Goal: Task Accomplishment & Management: Use online tool/utility

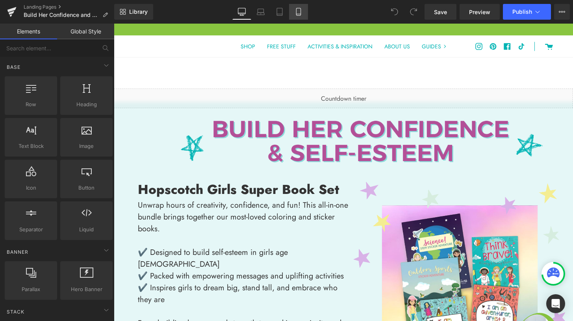
click at [304, 18] on link "Mobile" at bounding box center [298, 12] width 19 height 16
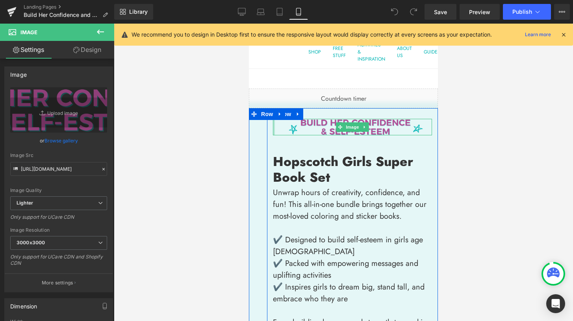
drag, startPoint x: 271, startPoint y: 126, endPoint x: 253, endPoint y: 127, distance: 18.6
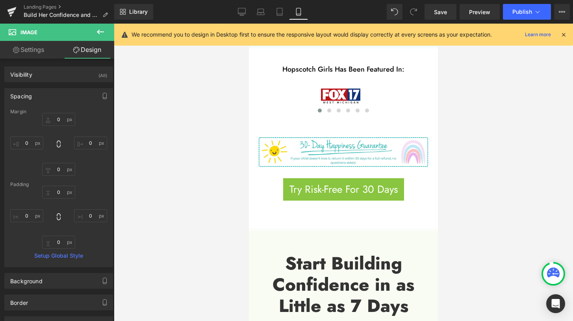
scroll to position [720, 0]
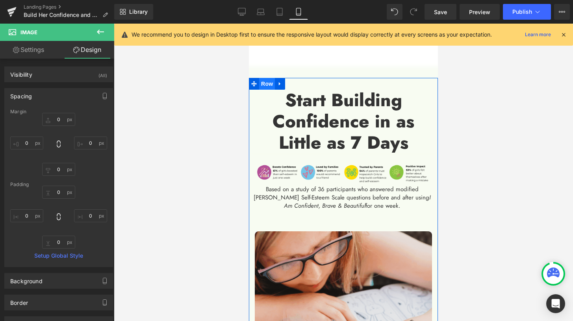
click at [267, 84] on span "Row" at bounding box center [267, 84] width 16 height 12
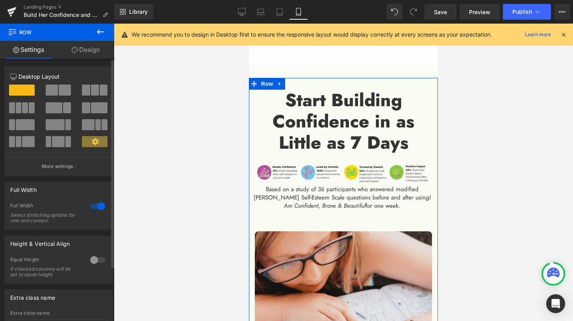
click at [100, 208] on div at bounding box center [97, 206] width 19 height 13
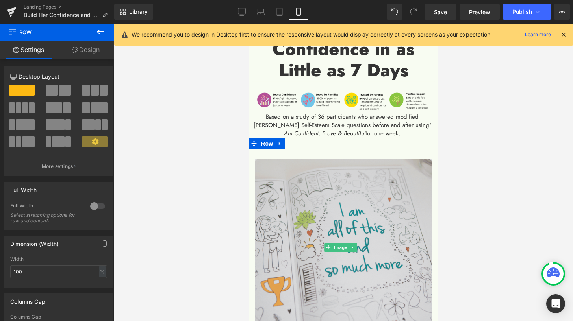
scroll to position [811, 0]
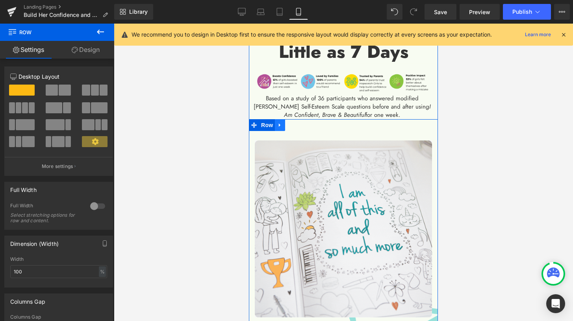
click at [281, 125] on icon at bounding box center [280, 125] width 6 height 6
click at [268, 125] on span "Row" at bounding box center [267, 125] width 16 height 12
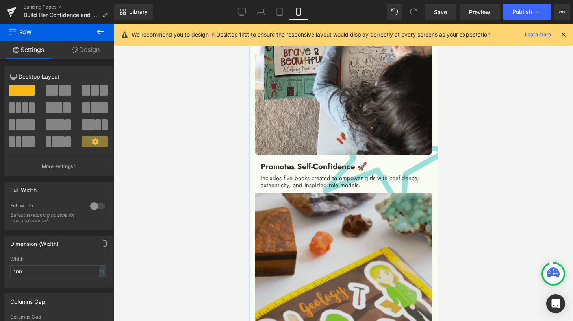
scroll to position [1005, 0]
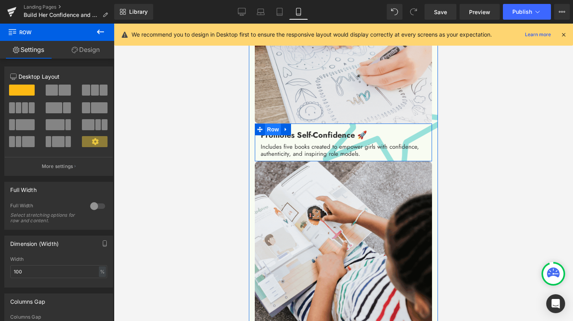
click at [274, 124] on span "Row" at bounding box center [273, 130] width 16 height 12
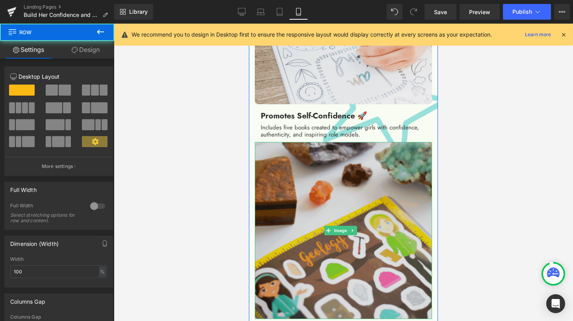
scroll to position [1101, 0]
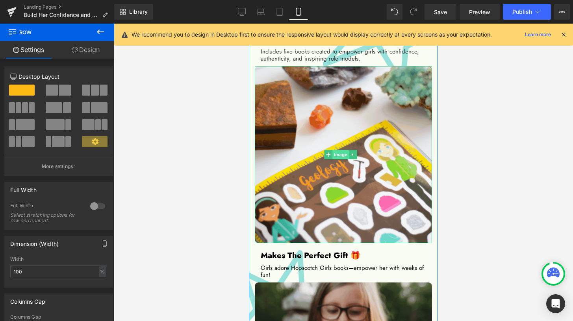
click at [336, 150] on span "Image" at bounding box center [341, 154] width 17 height 9
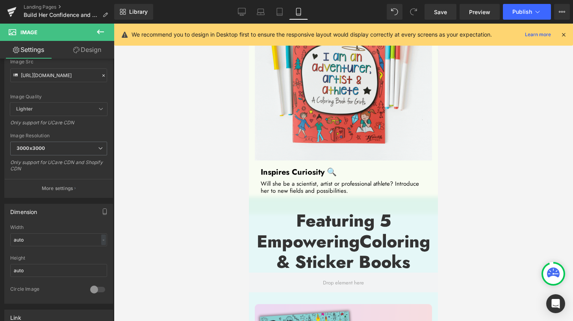
scroll to position [1416, 0]
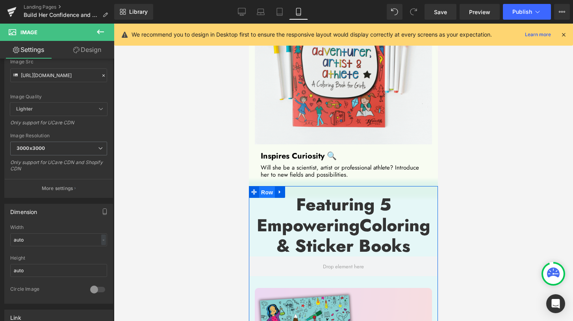
click at [267, 187] on span "Row" at bounding box center [267, 193] width 16 height 12
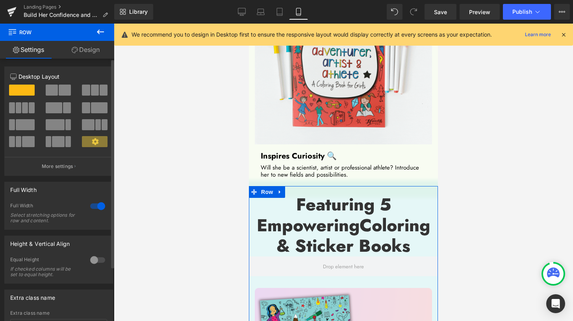
click at [95, 207] on div at bounding box center [97, 206] width 19 height 13
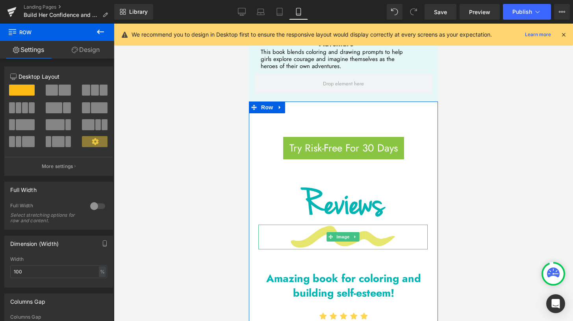
scroll to position [2801, 0]
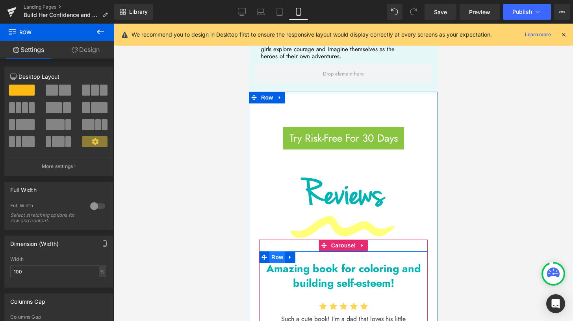
click at [272, 252] on span "Row" at bounding box center [277, 258] width 16 height 12
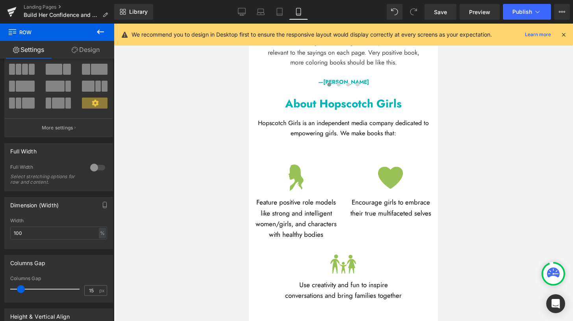
scroll to position [3078, 0]
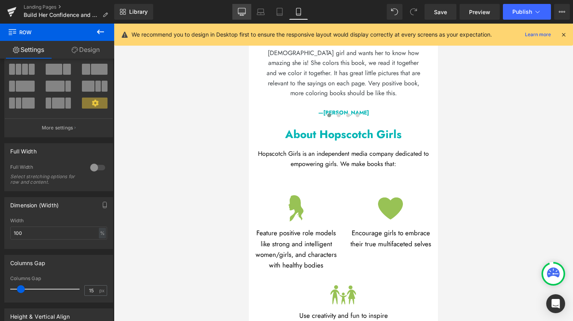
click at [240, 15] on icon at bounding box center [242, 12] width 8 height 8
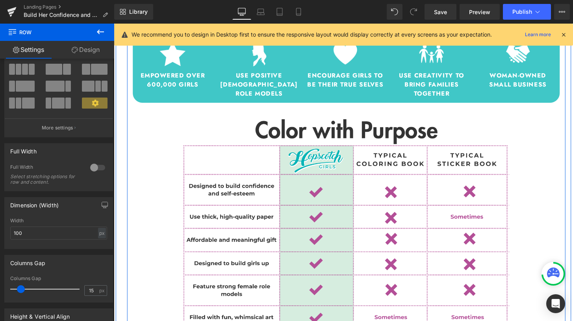
scroll to position [850, 0]
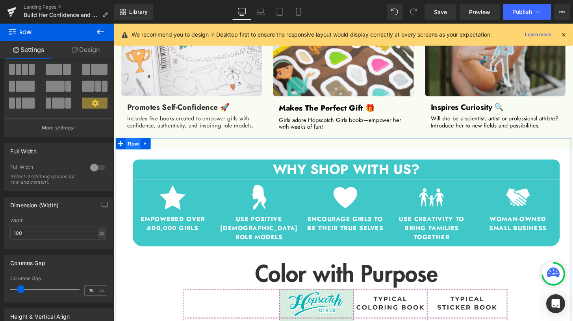
click at [130, 149] on span "Row" at bounding box center [134, 149] width 16 height 12
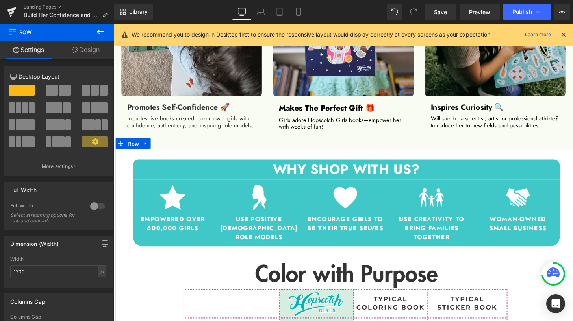
click at [86, 53] on link "Design" at bounding box center [85, 50] width 57 height 18
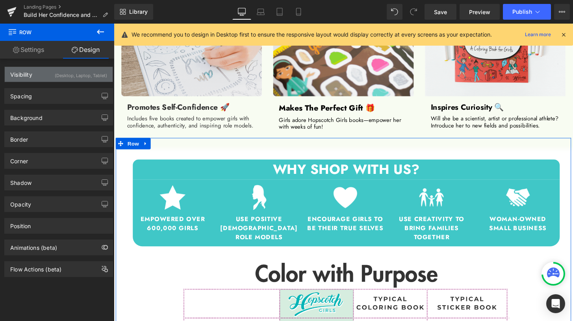
click at [80, 71] on div "(Desktop, Laptop, Tablet)" at bounding box center [81, 73] width 52 height 13
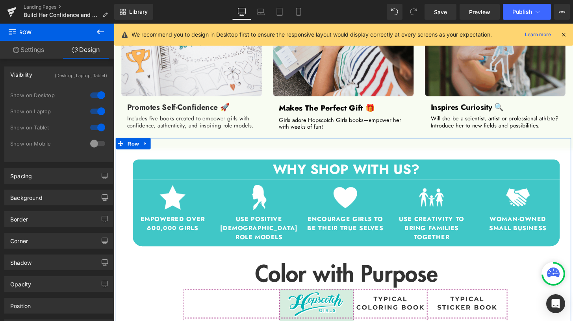
click at [93, 147] on div at bounding box center [97, 144] width 19 height 13
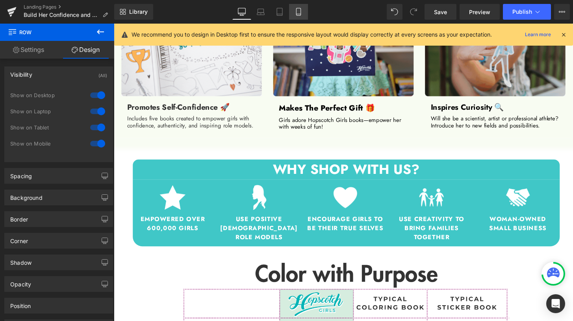
click at [294, 11] on link "Mobile" at bounding box center [298, 12] width 19 height 16
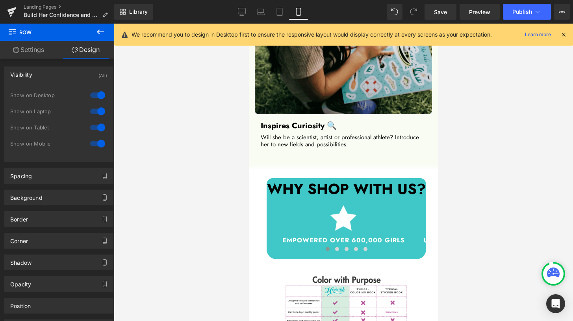
scroll to position [1447, 0]
click at [242, 13] on icon at bounding box center [242, 12] width 8 height 8
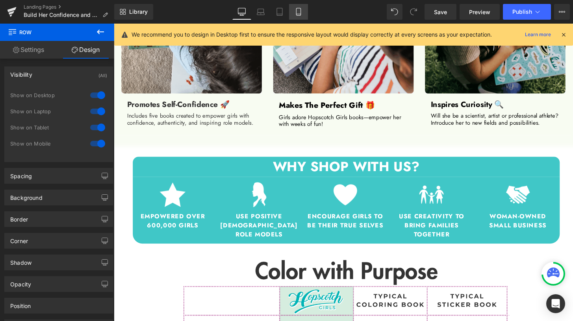
click at [298, 12] on icon at bounding box center [299, 12] width 8 height 8
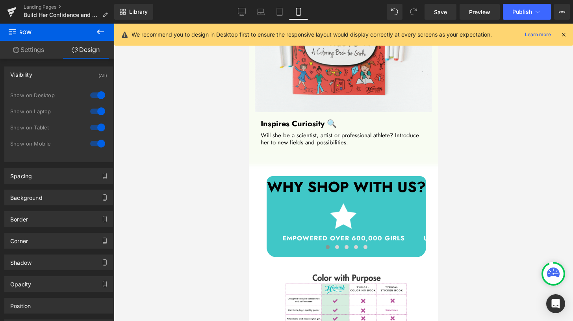
scroll to position [1449, 0]
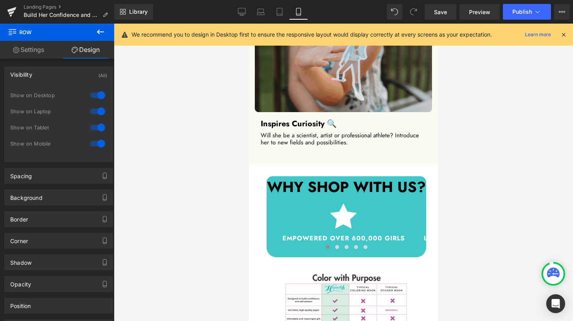
click at [334, 177] on div "WHY SHOP WITH US? Heading" at bounding box center [347, 187] width 160 height 21
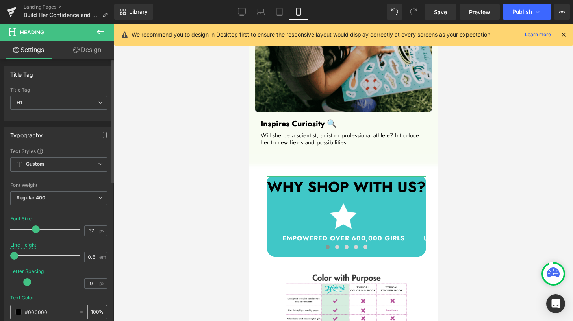
click at [50, 314] on input "#000000" at bounding box center [50, 312] width 50 height 9
click at [79, 312] on icon at bounding box center [82, 313] width 6 height 6
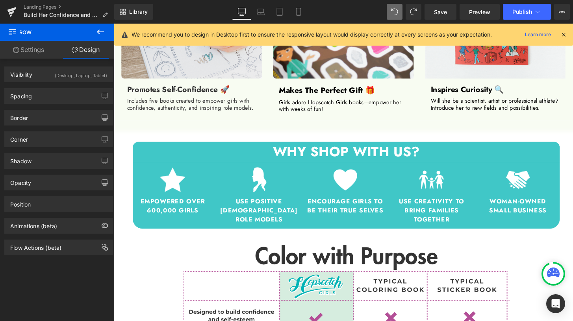
scroll to position [866, 0]
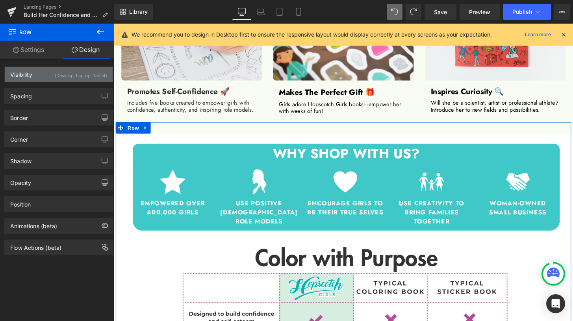
click at [81, 80] on div "Visibility (Desktop, Laptop, Tablet)" at bounding box center [59, 74] width 108 height 15
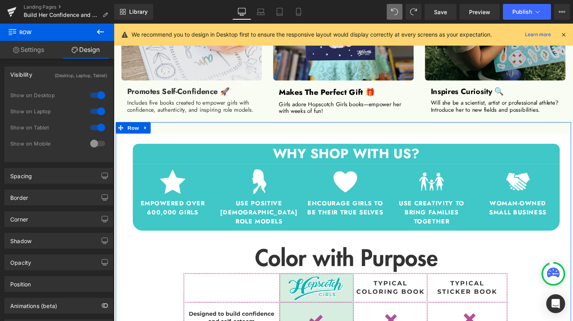
click at [94, 146] on div at bounding box center [97, 144] width 19 height 13
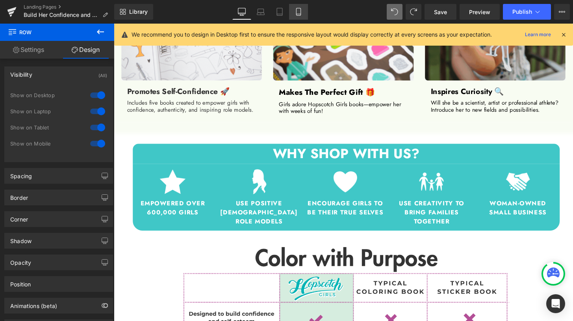
click at [297, 13] on icon at bounding box center [299, 12] width 8 height 8
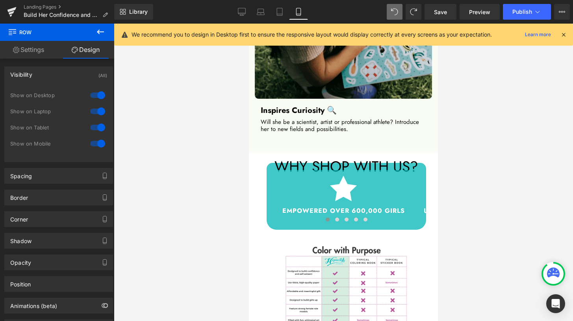
scroll to position [1462, 0]
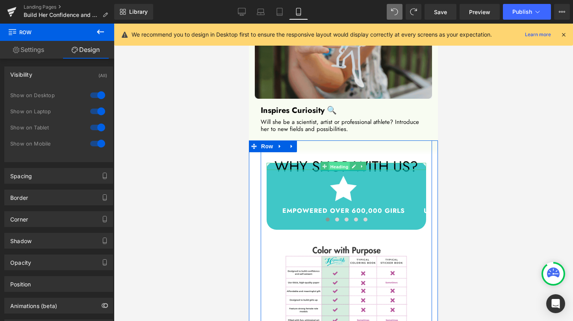
click at [336, 162] on span "Heading" at bounding box center [339, 166] width 21 height 9
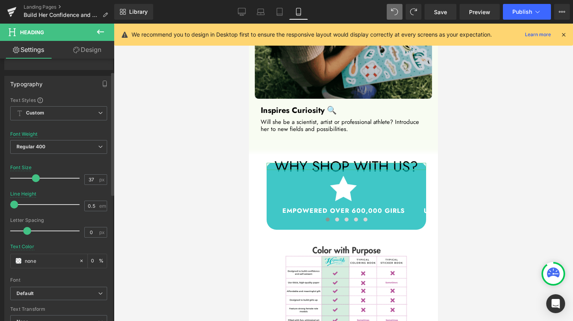
scroll to position [74, 0]
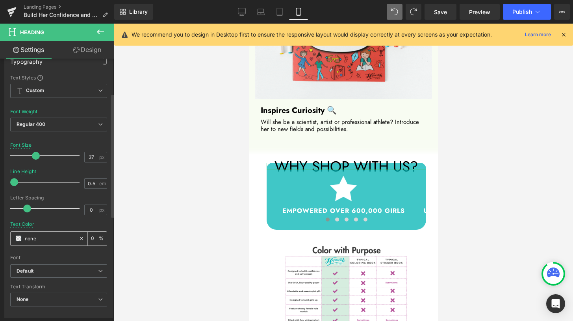
click at [79, 238] on icon at bounding box center [82, 239] width 6 height 6
click at [39, 238] on input "none" at bounding box center [50, 238] width 50 height 9
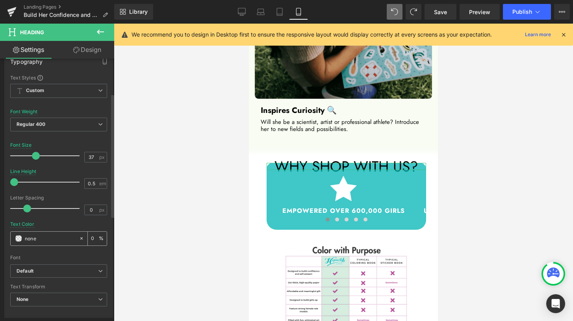
click at [40, 237] on input "none" at bounding box center [50, 238] width 50 height 9
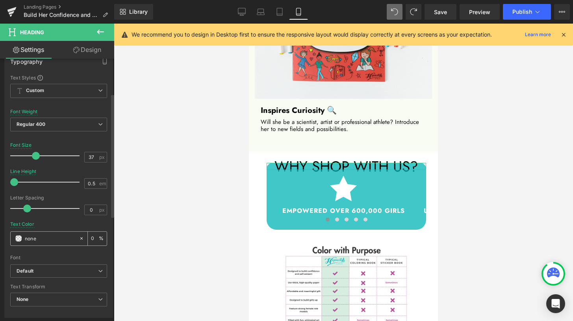
click at [40, 237] on input "none" at bounding box center [50, 238] width 50 height 9
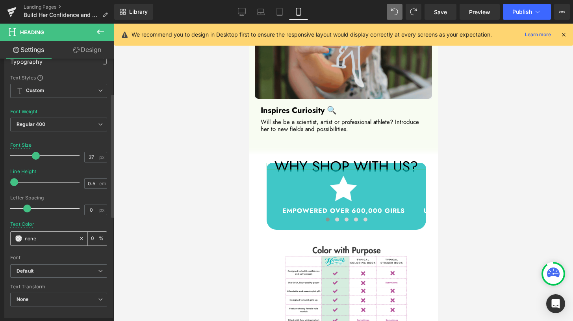
click at [40, 237] on input "none" at bounding box center [50, 238] width 50 height 9
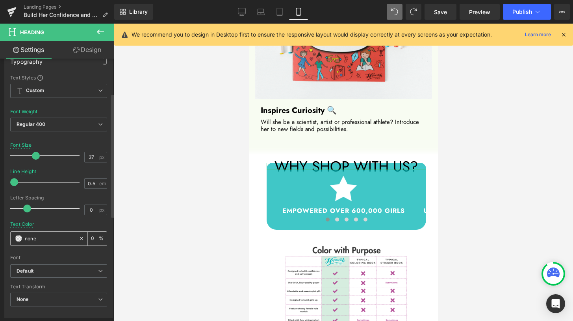
click at [24, 239] on div "none" at bounding box center [45, 239] width 68 height 14
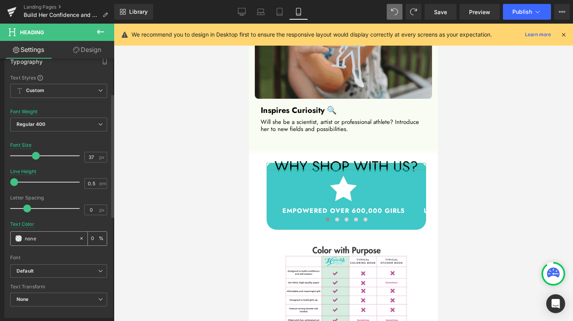
click at [20, 240] on span at bounding box center [18, 239] width 6 height 6
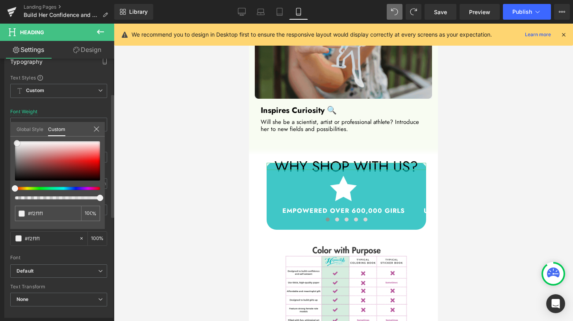
click at [17, 143] on div at bounding box center [57, 160] width 85 height 39
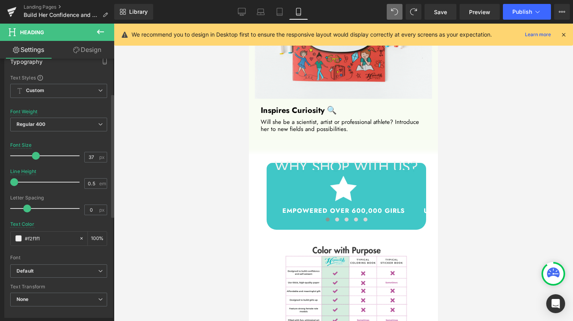
click at [122, 243] on div at bounding box center [343, 173] width 459 height 298
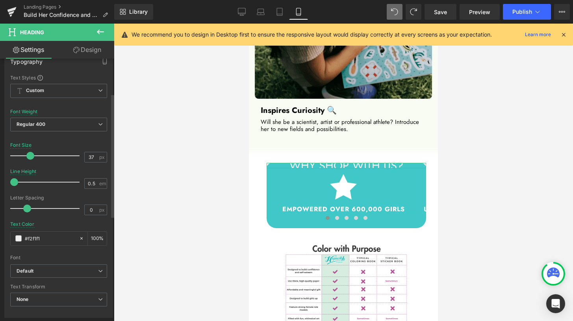
drag, startPoint x: 36, startPoint y: 155, endPoint x: 31, endPoint y: 155, distance: 5.1
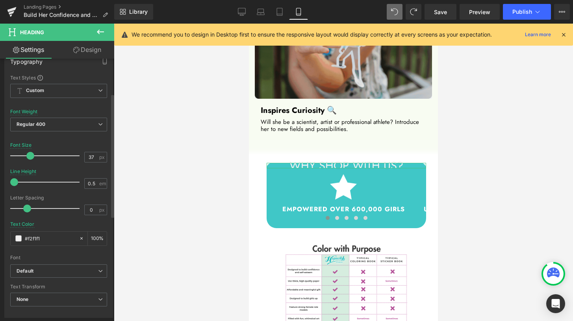
click at [31, 155] on span at bounding box center [30, 156] width 8 height 8
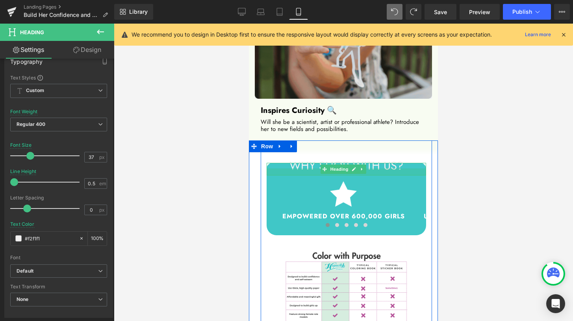
drag, startPoint x: 318, startPoint y: 148, endPoint x: 317, endPoint y: 155, distance: 7.1
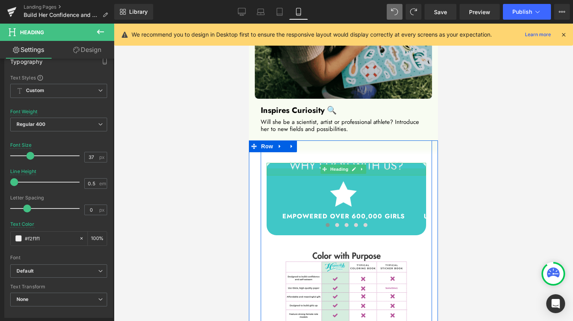
click at [317, 169] on div at bounding box center [347, 172] width 160 height 7
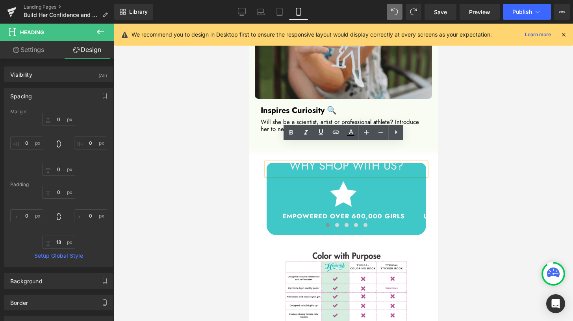
click at [286, 163] on h1 "WHY SHOP WITH US?" at bounding box center [347, 166] width 160 height 6
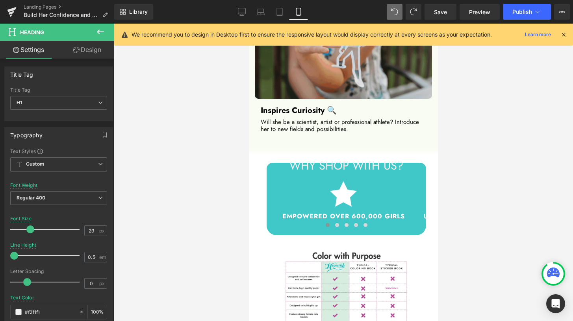
click at [89, 52] on link "Design" at bounding box center [87, 50] width 57 height 18
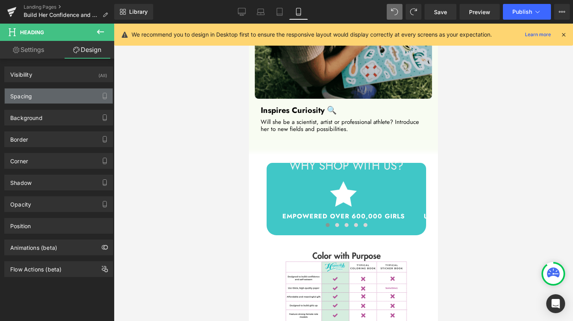
click at [41, 100] on div "Spacing" at bounding box center [59, 96] width 108 height 15
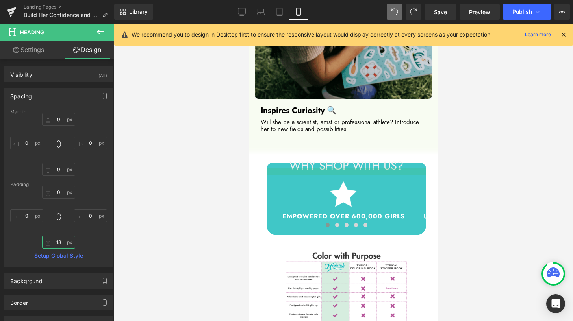
click at [61, 243] on input "18" at bounding box center [58, 242] width 33 height 13
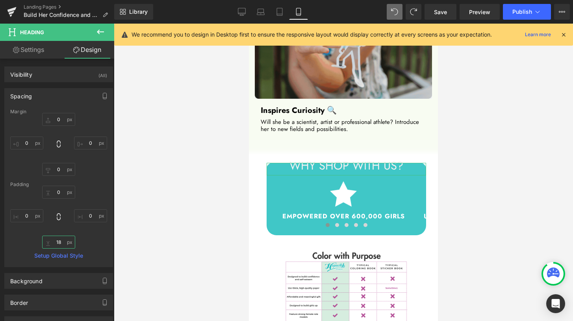
type input "0"
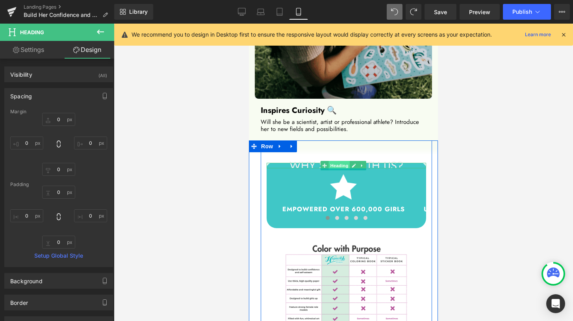
click at [344, 161] on span "Heading" at bounding box center [339, 165] width 21 height 9
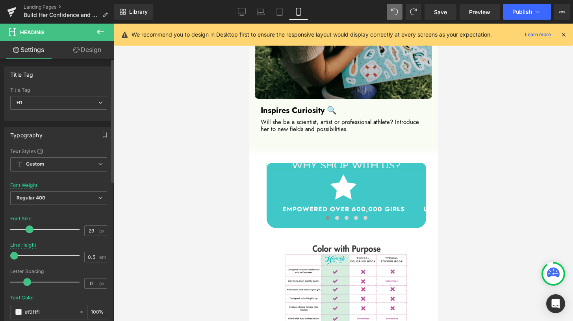
click at [27, 230] on span at bounding box center [30, 230] width 8 height 8
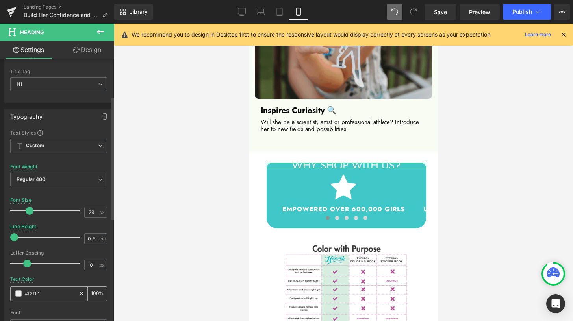
scroll to position [90, 0]
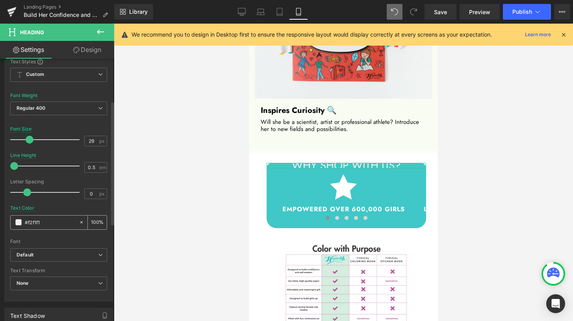
click at [19, 224] on span at bounding box center [18, 222] width 6 height 6
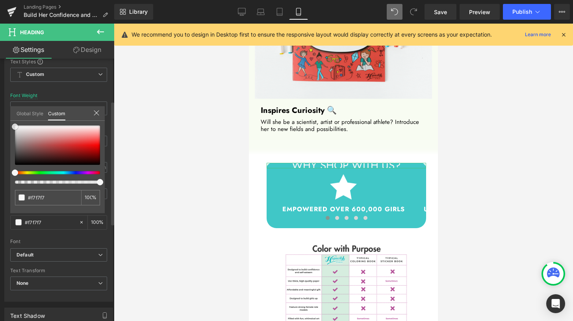
drag, startPoint x: 20, startPoint y: 128, endPoint x: 11, endPoint y: 127, distance: 8.7
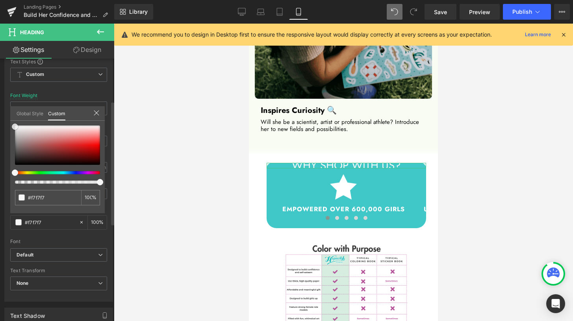
click at [11, 127] on div "#f2f1f1 100 %" at bounding box center [57, 170] width 95 height 88
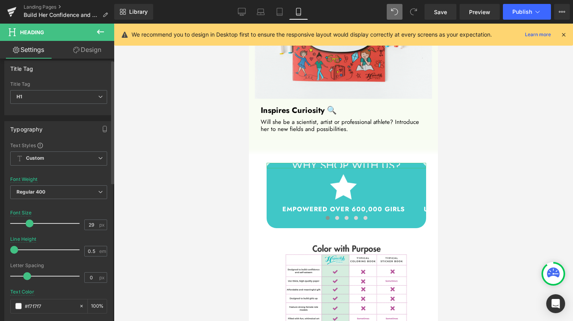
scroll to position [0, 0]
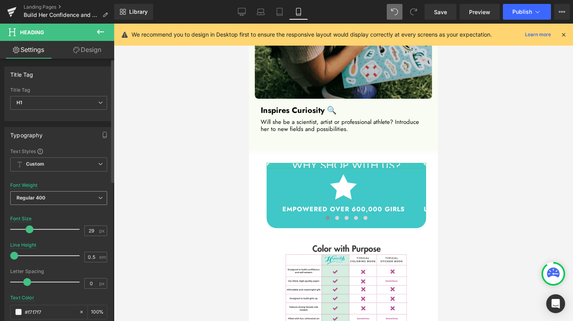
click at [73, 199] on span "Regular 400" at bounding box center [58, 198] width 97 height 14
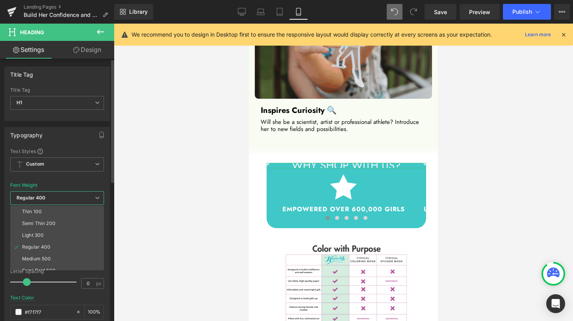
click at [73, 199] on span "Regular 400" at bounding box center [57, 198] width 94 height 14
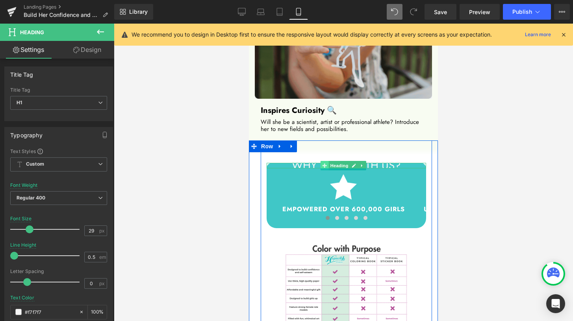
click at [325, 164] on icon at bounding box center [325, 166] width 4 height 4
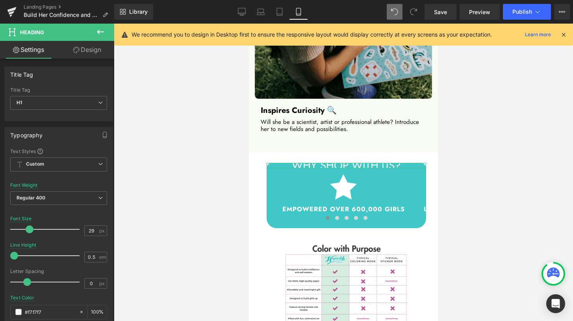
click at [93, 53] on link "Design" at bounding box center [87, 50] width 57 height 18
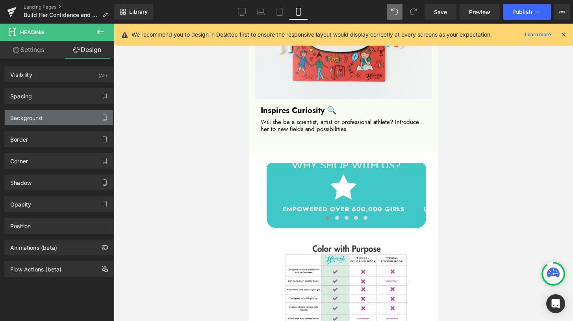
click at [47, 124] on div "Background" at bounding box center [59, 117] width 108 height 15
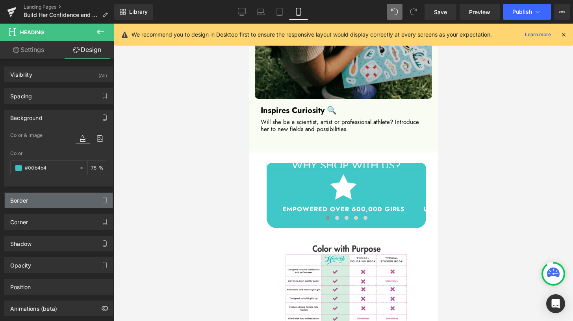
click at [66, 204] on div "Border" at bounding box center [59, 200] width 108 height 15
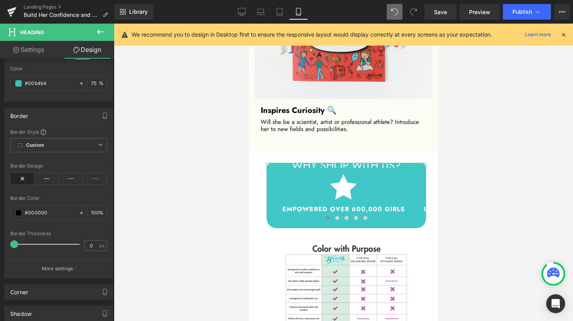
scroll to position [181, 0]
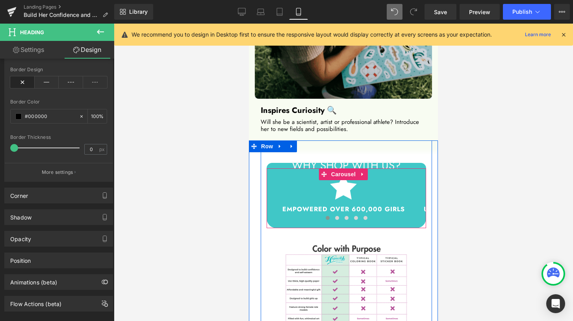
drag, startPoint x: 292, startPoint y: 145, endPoint x: 294, endPoint y: 155, distance: 10.4
click at [294, 163] on div "WHY SHOP WITH US? Heading Image Empowered over 600,000 girls Heading Image Use …" at bounding box center [346, 244] width 171 height 162
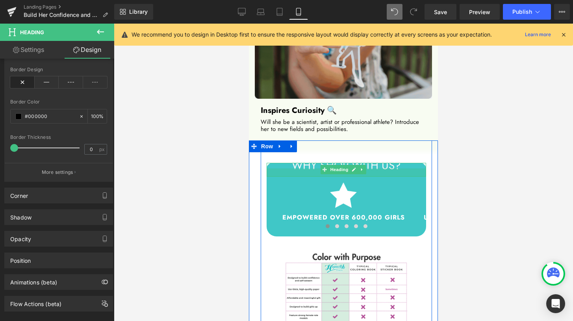
drag, startPoint x: 291, startPoint y: 148, endPoint x: 291, endPoint y: 156, distance: 7.9
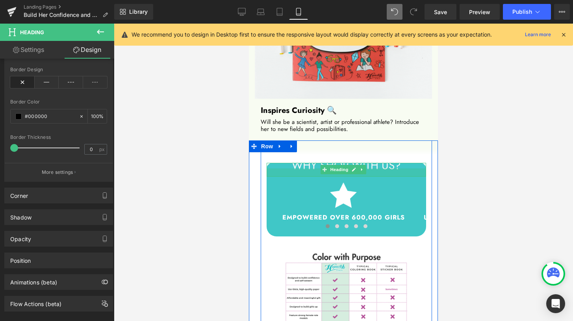
click at [291, 169] on div at bounding box center [347, 173] width 160 height 8
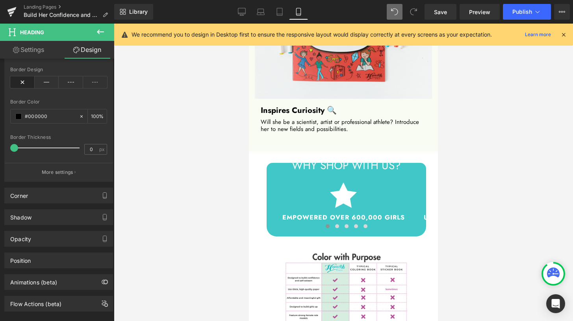
click at [24, 49] on link "Settings" at bounding box center [28, 50] width 57 height 18
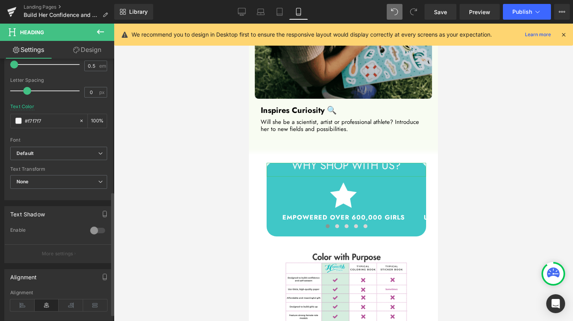
scroll to position [292, 0]
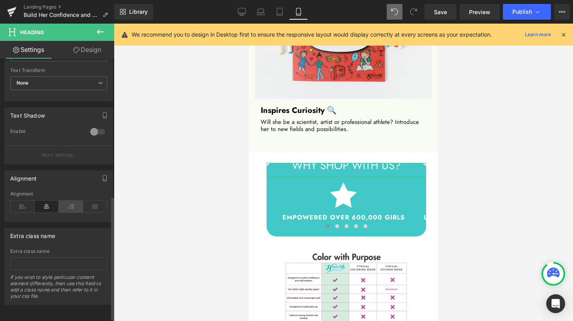
click at [68, 210] on icon at bounding box center [71, 207] width 24 height 12
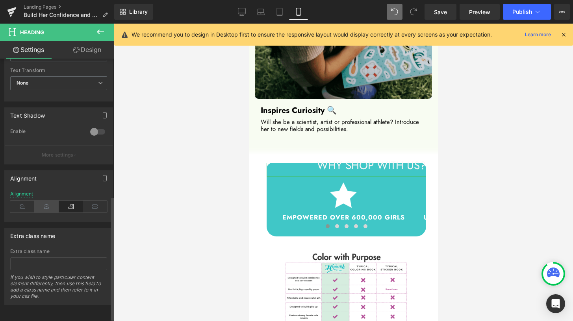
click at [55, 208] on icon at bounding box center [47, 207] width 24 height 12
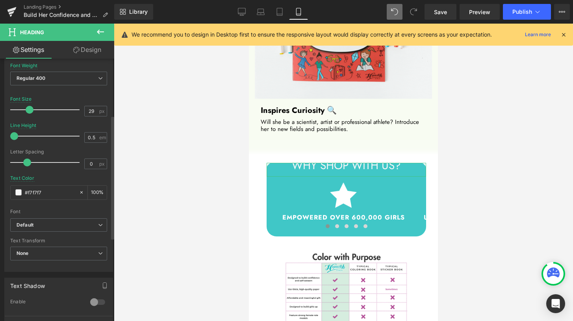
scroll to position [59, 0]
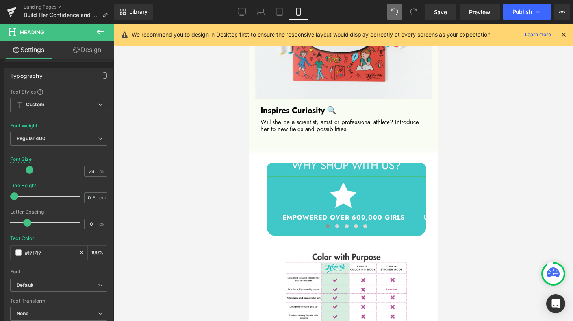
click at [84, 53] on link "Design" at bounding box center [87, 50] width 57 height 18
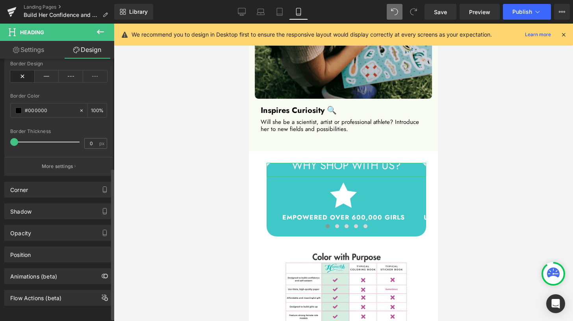
scroll to position [191, 0]
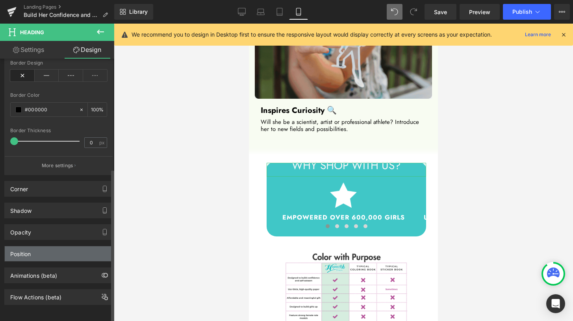
click at [58, 253] on div "Position" at bounding box center [59, 254] width 108 height 15
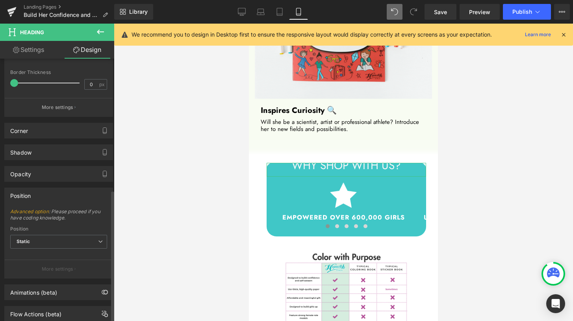
scroll to position [265, 0]
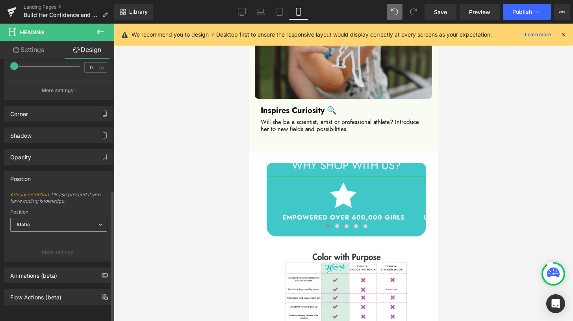
click at [56, 226] on span "Static" at bounding box center [58, 225] width 97 height 14
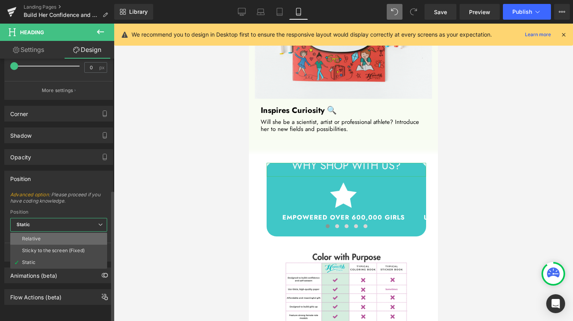
click at [48, 237] on li "Relative" at bounding box center [58, 239] width 97 height 12
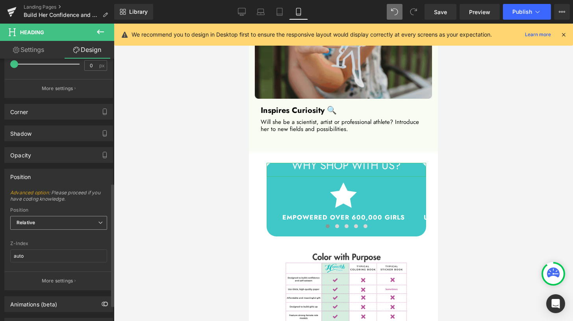
click at [48, 225] on span "Relative" at bounding box center [58, 223] width 97 height 14
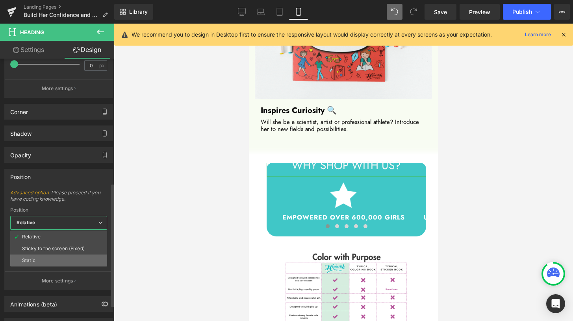
click at [39, 260] on li "Static" at bounding box center [58, 261] width 97 height 12
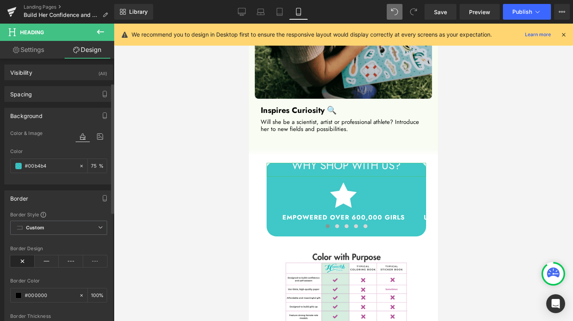
scroll to position [0, 0]
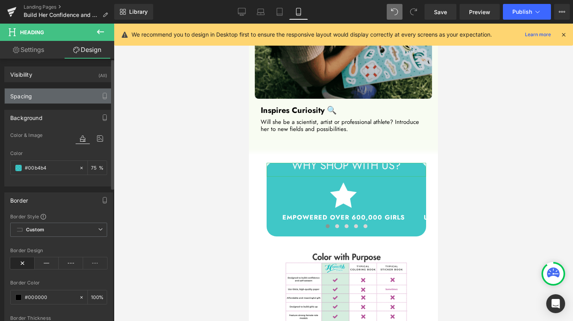
click at [63, 91] on div "Spacing" at bounding box center [59, 96] width 108 height 15
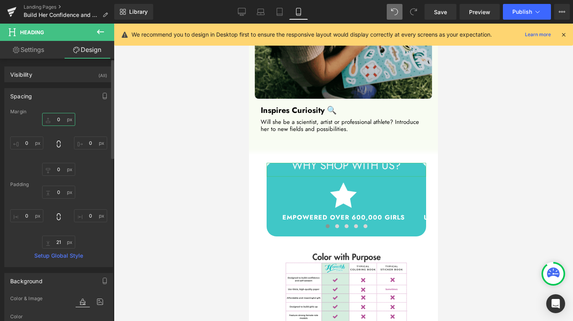
click at [59, 118] on input "0" at bounding box center [58, 119] width 33 height 13
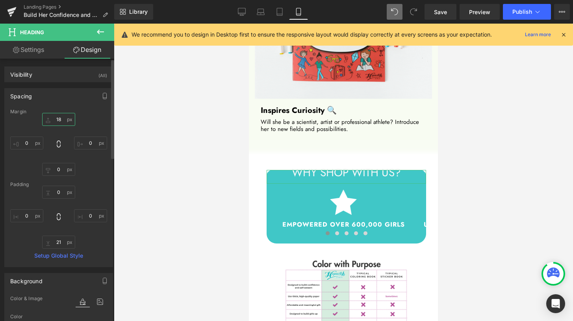
type input "1"
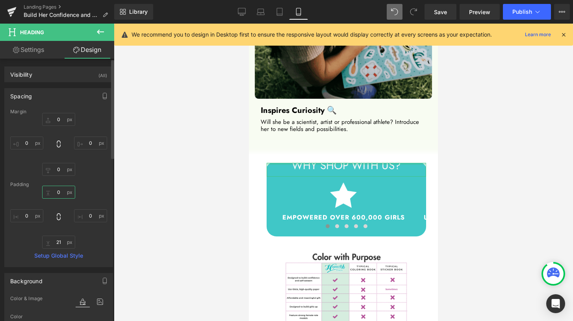
click at [59, 194] on input "0" at bounding box center [58, 192] width 33 height 13
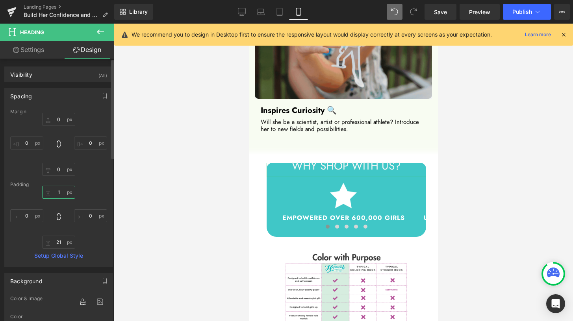
type input "18"
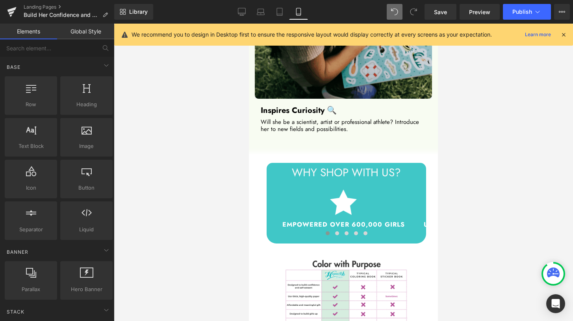
click at [189, 202] on div at bounding box center [343, 173] width 459 height 298
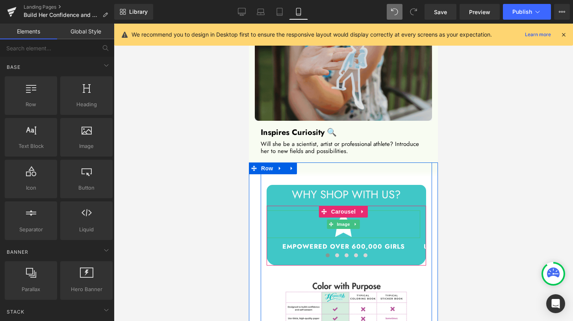
scroll to position [1470, 0]
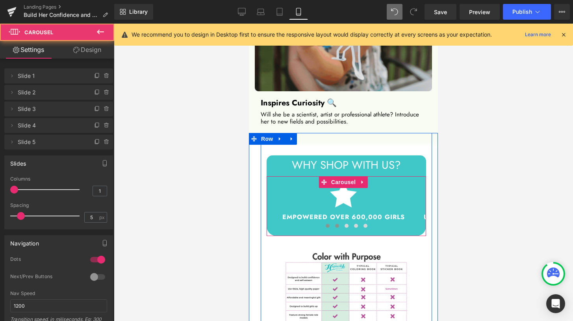
click at [335, 224] on span at bounding box center [337, 226] width 4 height 4
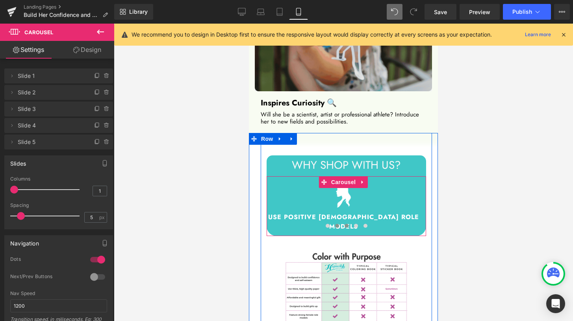
click at [345, 224] on span at bounding box center [347, 226] width 4 height 4
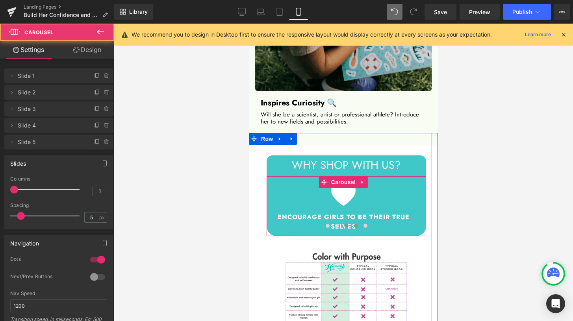
click at [354, 224] on span at bounding box center [356, 226] width 4 height 4
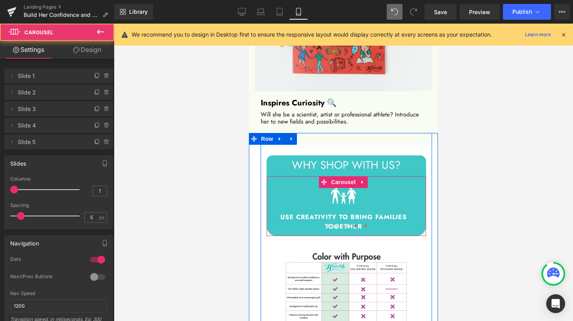
click at [364, 224] on span at bounding box center [366, 226] width 4 height 4
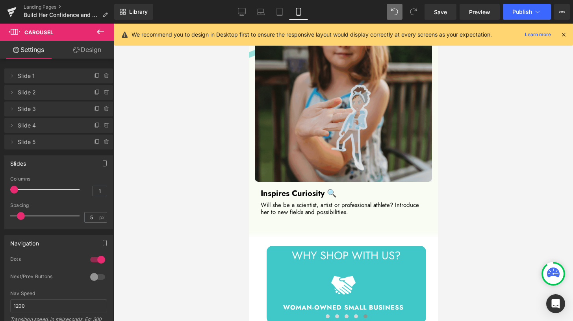
scroll to position [1373, 0]
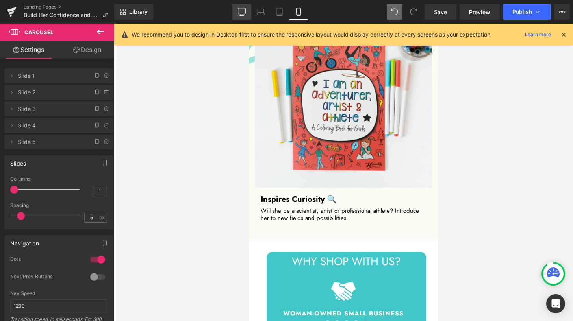
click at [242, 16] on link "Desktop" at bounding box center [241, 12] width 19 height 16
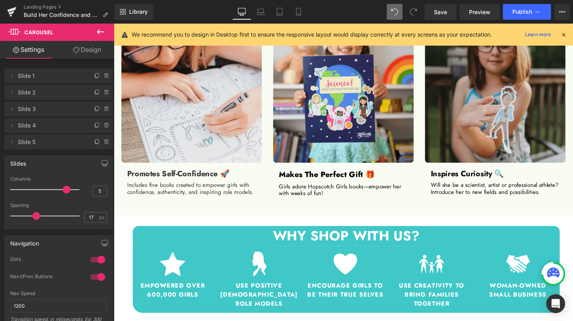
scroll to position [779, 0]
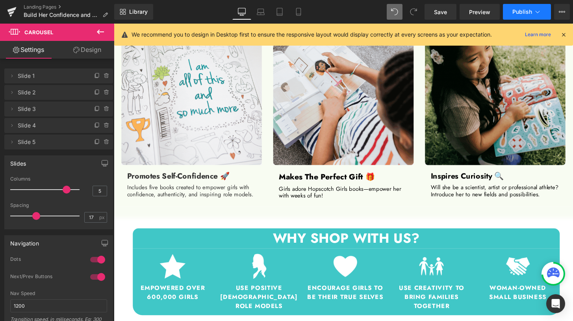
click at [518, 10] on span "Publish" at bounding box center [523, 12] width 20 height 6
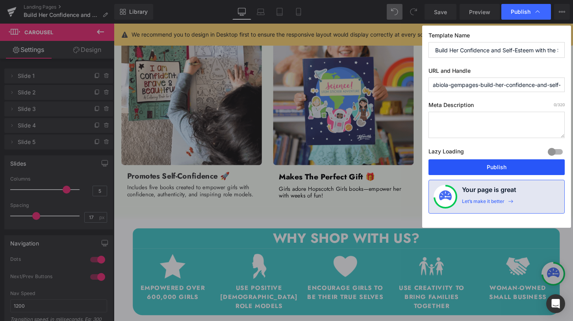
click at [501, 173] on button "Publish" at bounding box center [497, 168] width 136 height 16
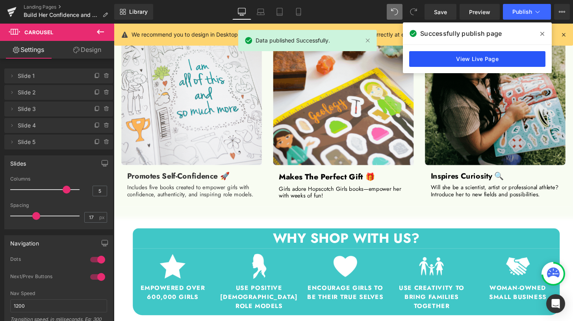
click at [488, 63] on link "View Live Page" at bounding box center [477, 59] width 136 height 16
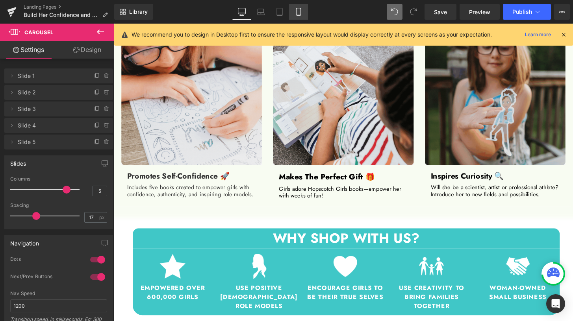
click at [300, 10] on icon at bounding box center [299, 12] width 8 height 8
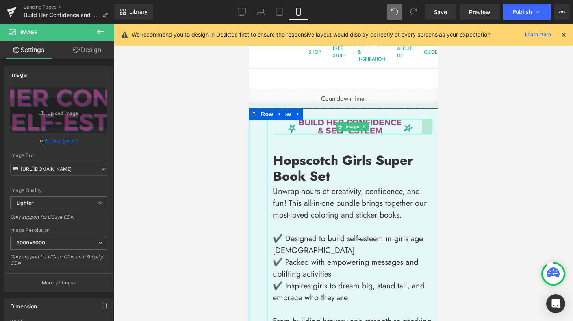
drag, startPoint x: 429, startPoint y: 124, endPoint x: 418, endPoint y: 124, distance: 10.3
click at [418, 124] on div "Image" at bounding box center [352, 126] width 159 height 15
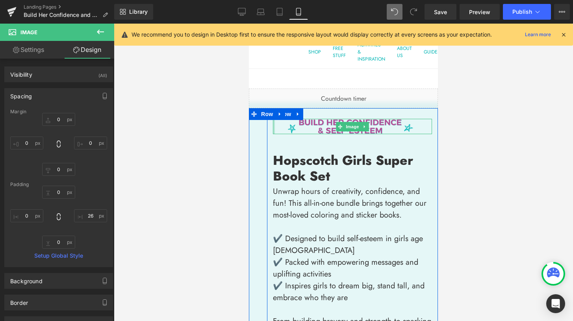
drag, startPoint x: 271, startPoint y: 126, endPoint x: 264, endPoint y: 126, distance: 6.3
drag, startPoint x: 427, startPoint y: 126, endPoint x: 420, endPoint y: 126, distance: 6.7
click at [420, 126] on div "43px" at bounding box center [423, 126] width 17 height 15
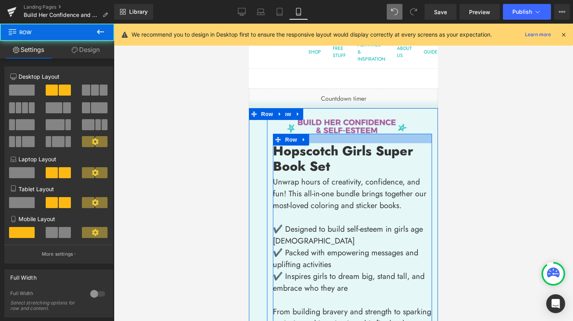
drag, startPoint x: 415, startPoint y: 146, endPoint x: 414, endPoint y: 137, distance: 9.1
click at [414, 137] on div at bounding box center [352, 138] width 159 height 9
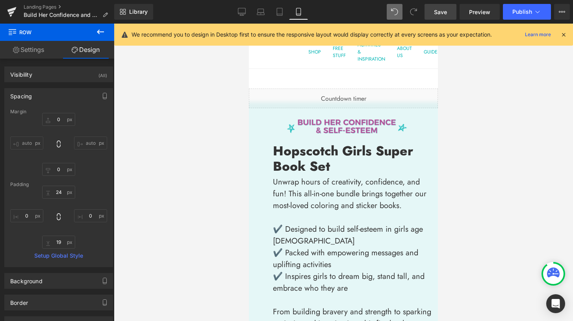
click at [449, 13] on link "Save" at bounding box center [441, 12] width 32 height 16
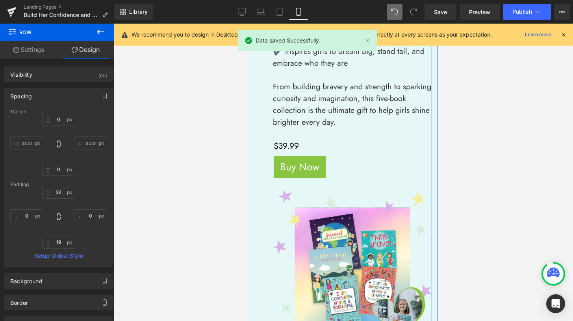
scroll to position [307, 0]
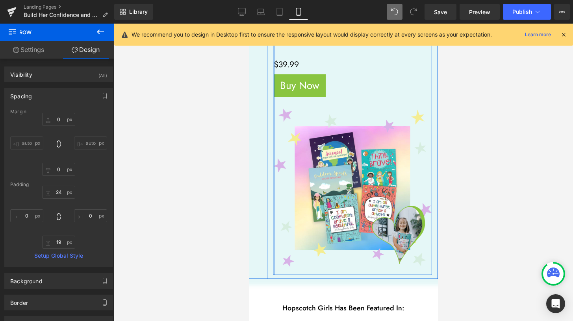
drag, startPoint x: 271, startPoint y: 191, endPoint x: 266, endPoint y: 192, distance: 5.5
click at [267, 192] on div "Image 43px Hopscotch Girls Super Book Set Heading Unwrap hours of creativity, c…" at bounding box center [352, 40] width 171 height 478
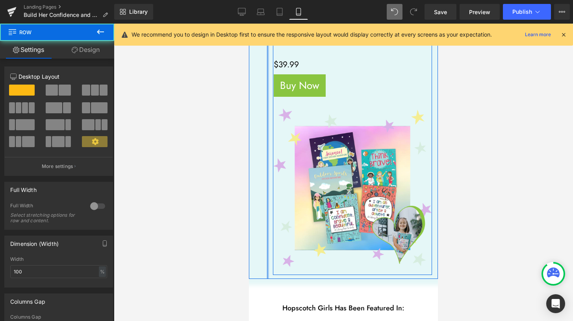
drag, startPoint x: 266, startPoint y: 192, endPoint x: 261, endPoint y: 192, distance: 4.3
click at [261, 192] on div "Image 43px Hopscotch Girls Super Book Set Heading Unwrap hours of creativity, c…" at bounding box center [343, 40] width 189 height 478
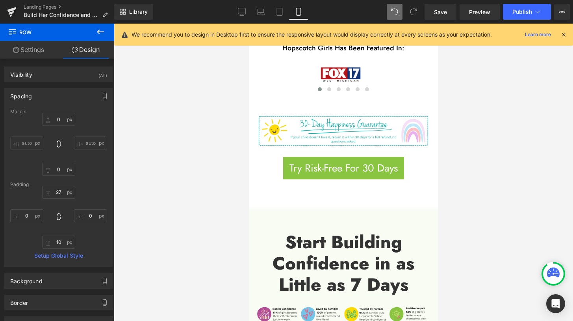
scroll to position [811, 0]
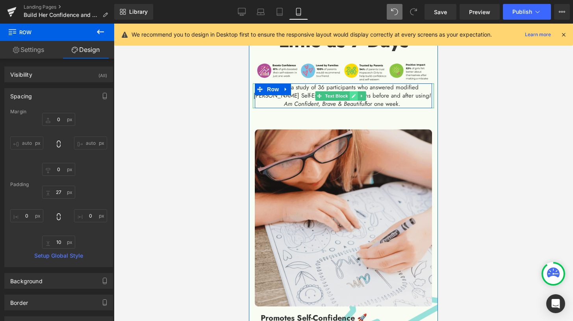
click at [355, 97] on link at bounding box center [353, 95] width 8 height 9
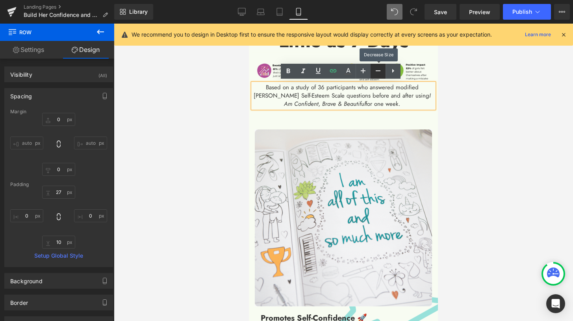
click at [375, 75] on icon at bounding box center [378, 70] width 9 height 9
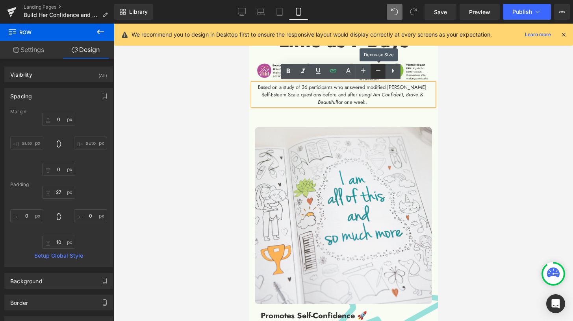
click at [375, 75] on icon at bounding box center [378, 70] width 9 height 9
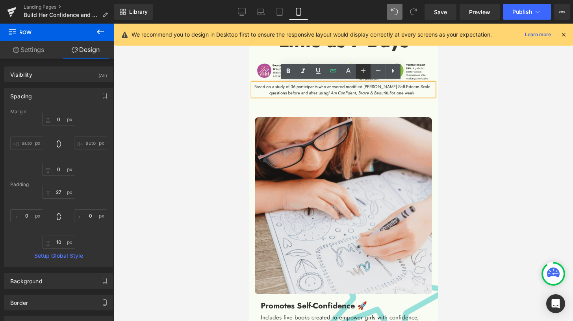
click at [364, 76] on link at bounding box center [363, 71] width 15 height 15
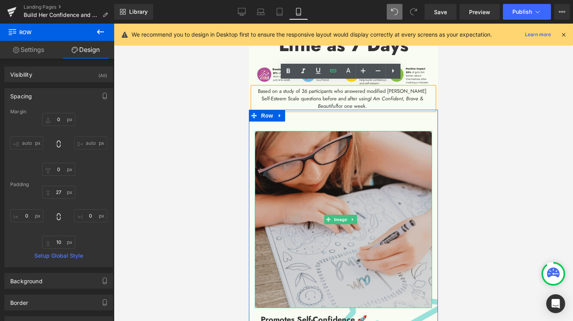
scroll to position [802, 0]
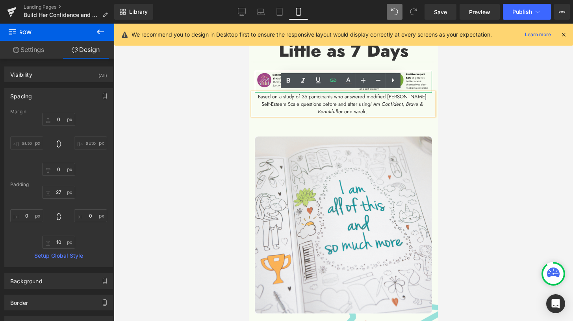
click at [414, 82] on img at bounding box center [343, 82] width 177 height 22
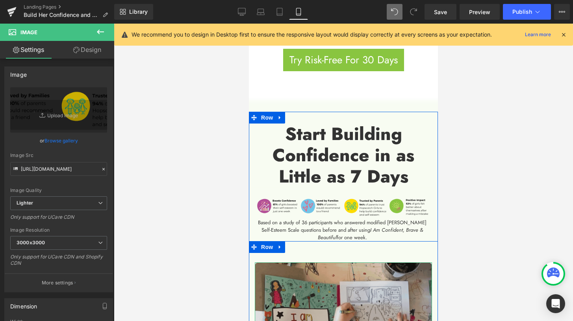
scroll to position [664, 0]
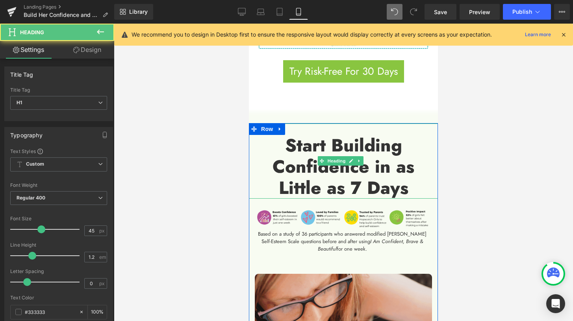
click at [380, 182] on strong "Start Building Confidence in as Little as 7 Days" at bounding box center [344, 167] width 142 height 68
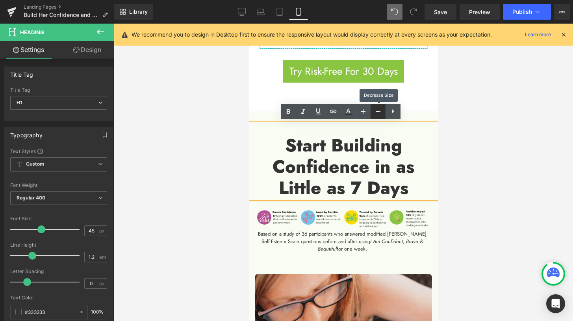
click at [377, 114] on icon at bounding box center [378, 111] width 9 height 9
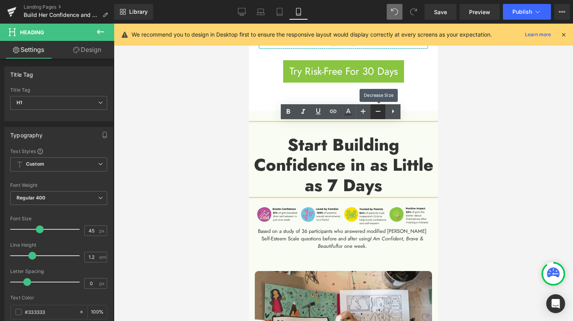
click at [377, 114] on icon at bounding box center [378, 111] width 9 height 9
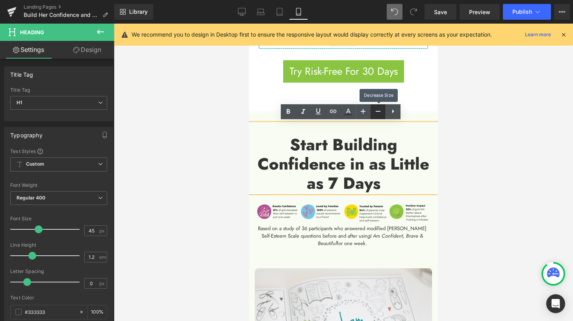
click at [377, 114] on icon at bounding box center [378, 111] width 9 height 9
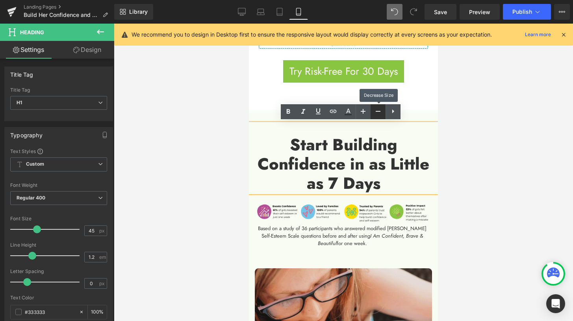
click at [377, 114] on icon at bounding box center [378, 111] width 9 height 9
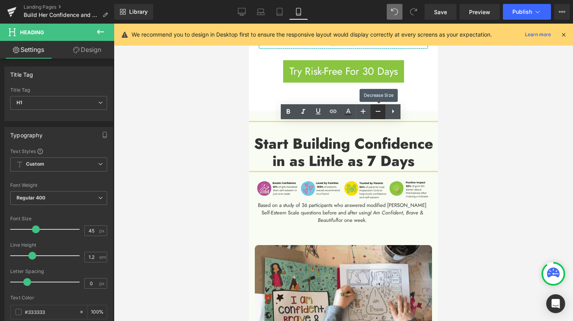
click at [377, 114] on icon at bounding box center [378, 111] width 9 height 9
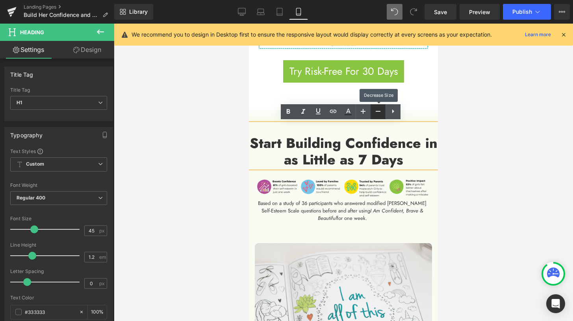
click at [377, 114] on icon at bounding box center [378, 111] width 9 height 9
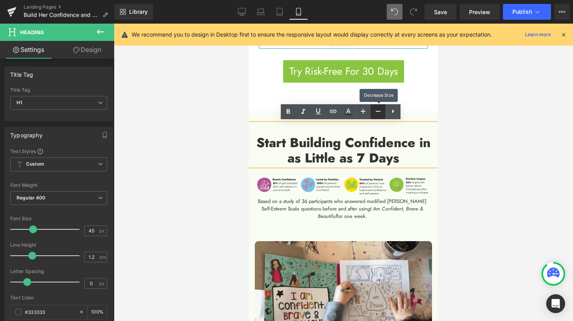
click at [377, 114] on icon at bounding box center [378, 111] width 9 height 9
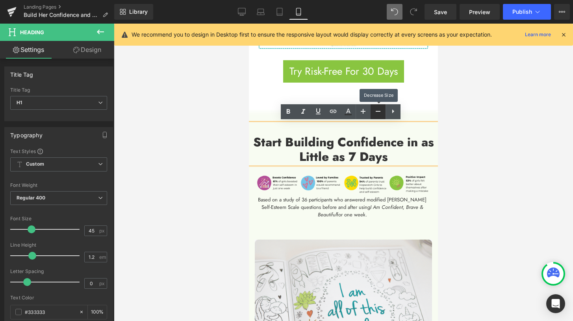
click at [377, 114] on icon at bounding box center [378, 111] width 9 height 9
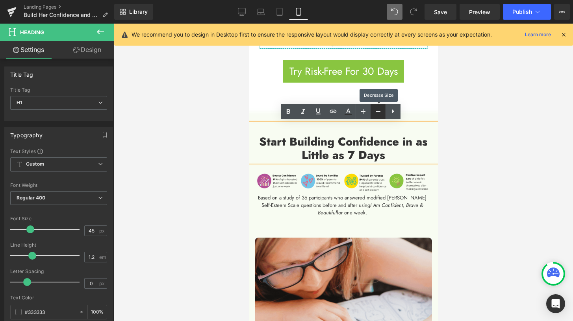
click at [377, 114] on icon at bounding box center [378, 111] width 9 height 9
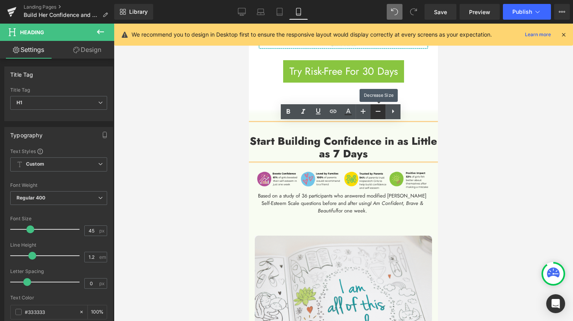
click at [377, 114] on icon at bounding box center [378, 111] width 9 height 9
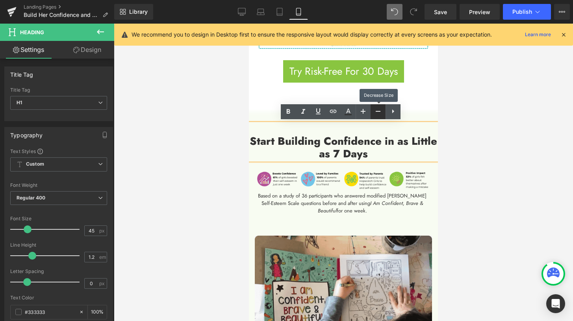
click at [377, 114] on icon at bounding box center [378, 111] width 9 height 9
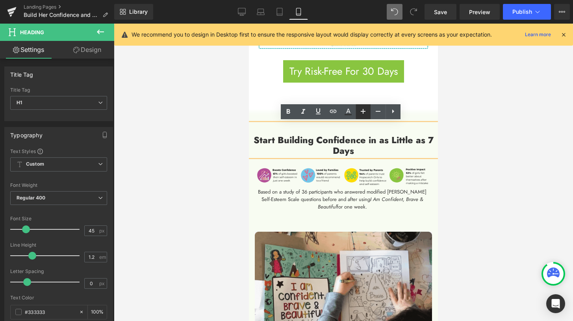
click at [361, 115] on icon at bounding box center [363, 111] width 9 height 9
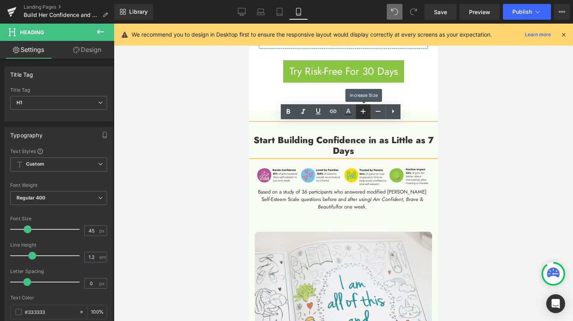
click at [361, 115] on icon at bounding box center [363, 111] width 9 height 9
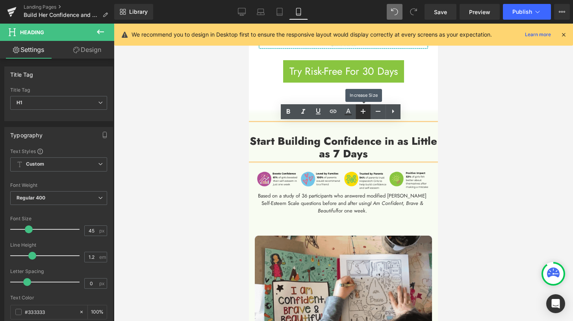
click at [361, 115] on icon at bounding box center [363, 111] width 9 height 9
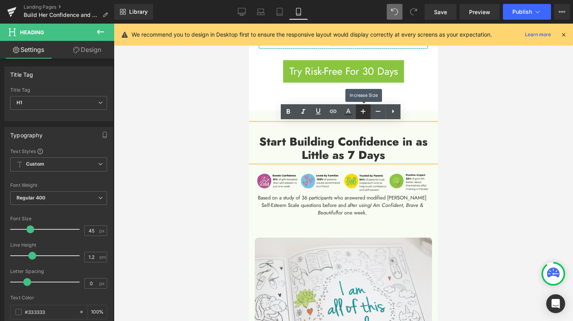
click at [361, 115] on icon at bounding box center [363, 111] width 9 height 9
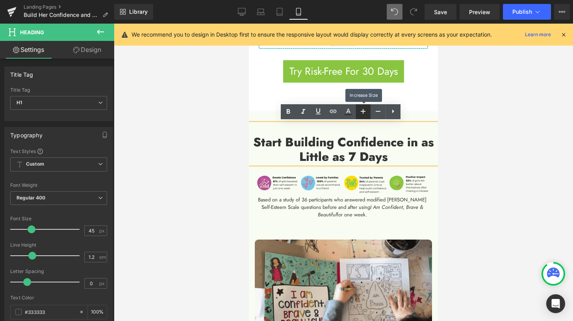
click at [361, 115] on icon at bounding box center [363, 111] width 9 height 9
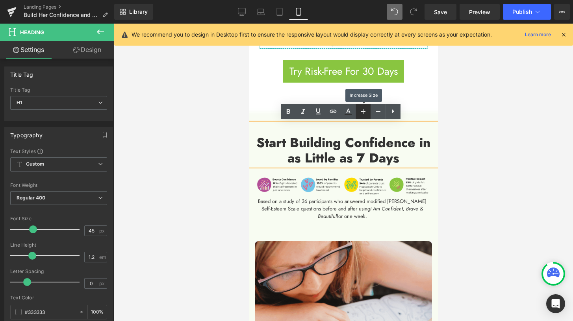
click at [361, 115] on icon at bounding box center [363, 111] width 9 height 9
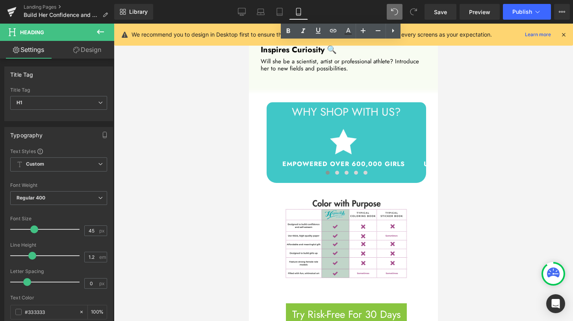
scroll to position [1479, 0]
click at [331, 209] on div "Image" at bounding box center [347, 231] width 160 height 97
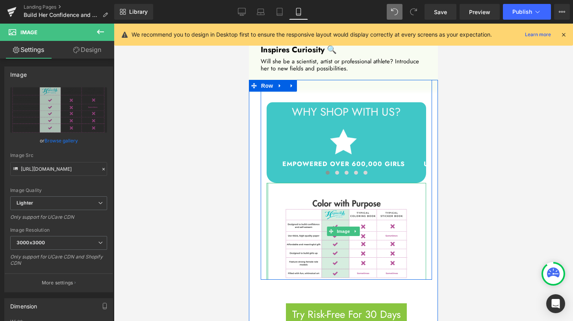
drag, startPoint x: 268, startPoint y: 192, endPoint x: 256, endPoint y: 192, distance: 12.2
click at [256, 192] on div "WHY SHOP WITH US? Heading Image Empowered over 600,000 girls Heading Image Use …" at bounding box center [346, 209] width 183 height 258
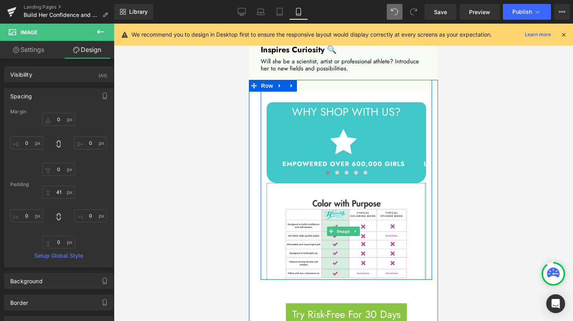
drag, startPoint x: 420, startPoint y: 180, endPoint x: 427, endPoint y: 179, distance: 7.5
click at [427, 179] on div "WHY SHOP WITH US? Heading Image Empowered over 600,000 girls Heading Image Use …" at bounding box center [346, 209] width 183 height 258
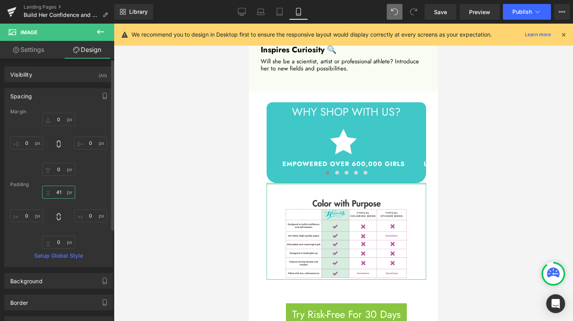
click at [59, 192] on input "41" at bounding box center [58, 192] width 33 height 13
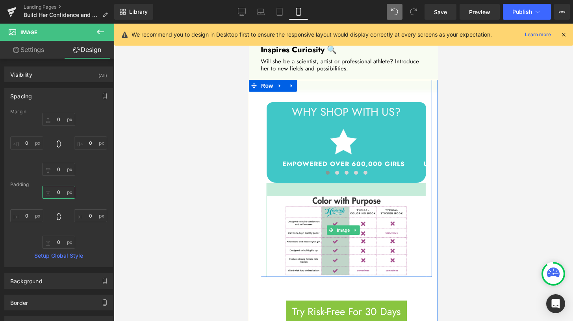
drag, startPoint x: 394, startPoint y: 164, endPoint x: 391, endPoint y: 177, distance: 13.7
click at [391, 183] on div "Image 34px" at bounding box center [347, 230] width 160 height 94
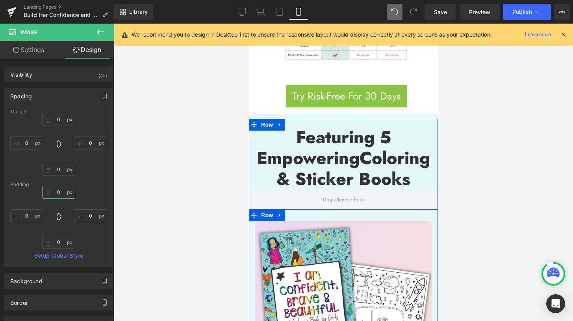
scroll to position [1522, 0]
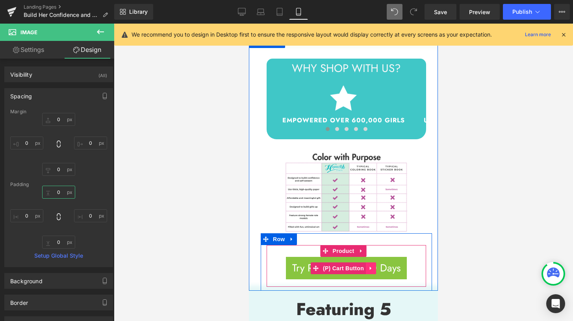
type input "34px"
click at [372, 266] on icon at bounding box center [371, 269] width 6 height 6
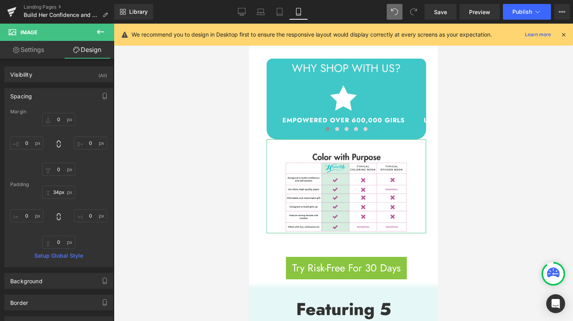
click at [39, 56] on link "Settings" at bounding box center [28, 50] width 57 height 18
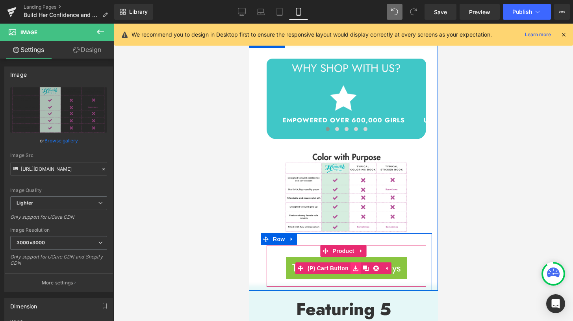
click at [351, 263] on link at bounding box center [356, 269] width 10 height 12
click at [333, 263] on span "(P) Cart Button" at bounding box center [343, 269] width 45 height 12
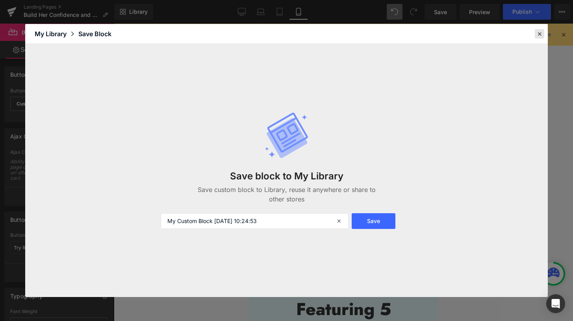
click at [541, 32] on icon at bounding box center [539, 33] width 7 height 7
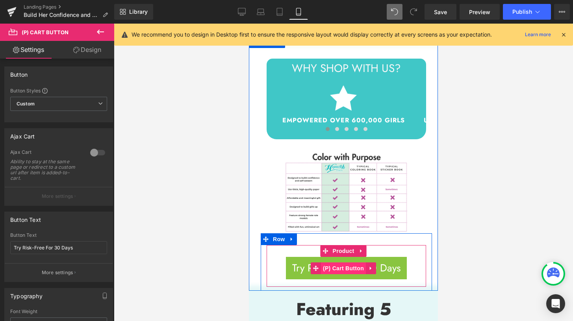
click at [339, 263] on span "(P) Cart Button" at bounding box center [343, 269] width 45 height 12
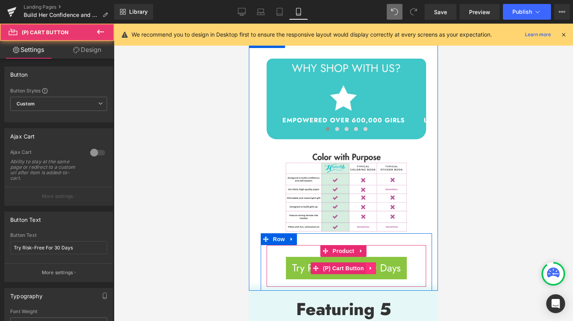
click at [373, 266] on icon at bounding box center [371, 269] width 6 height 6
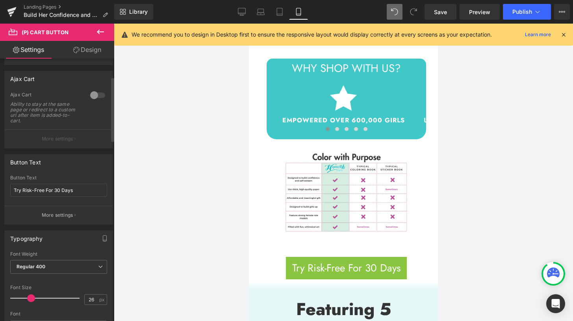
scroll to position [97, 0]
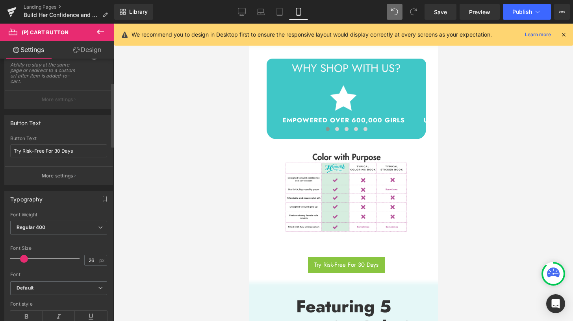
drag, startPoint x: 32, startPoint y: 260, endPoint x: 25, endPoint y: 260, distance: 6.7
click at [25, 260] on span at bounding box center [24, 259] width 8 height 8
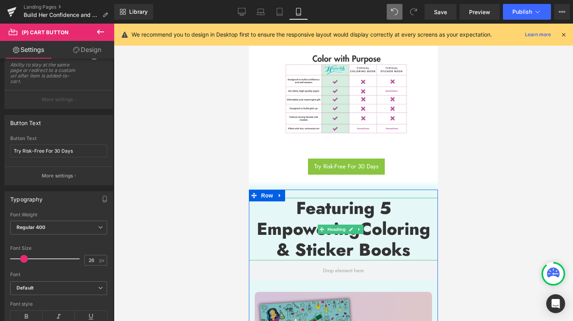
scroll to position [1716, 0]
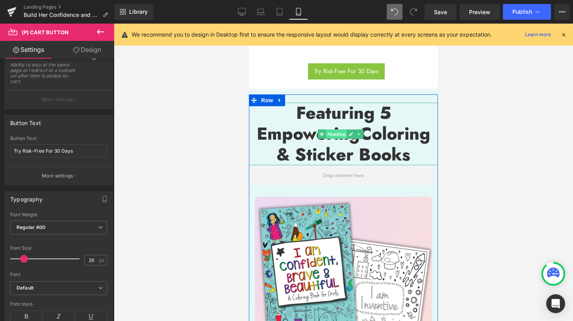
click at [339, 130] on span "Heading" at bounding box center [336, 134] width 21 height 9
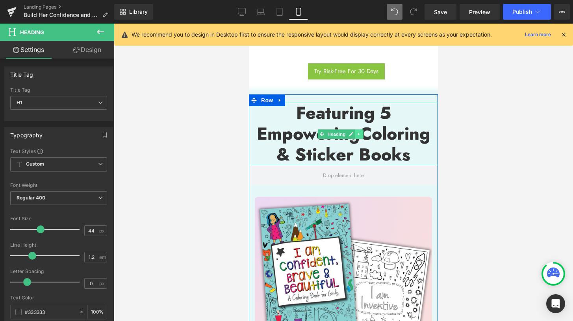
click at [362, 130] on link at bounding box center [359, 134] width 8 height 9
click at [341, 130] on link at bounding box center [339, 134] width 8 height 9
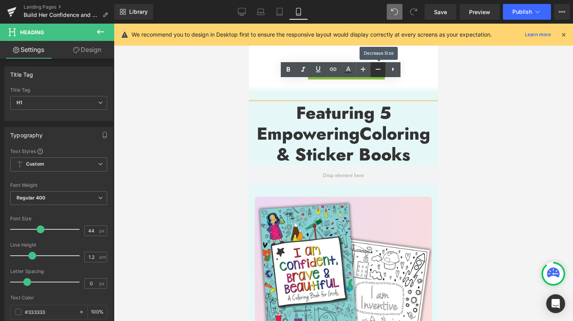
click at [377, 72] on icon at bounding box center [378, 69] width 9 height 9
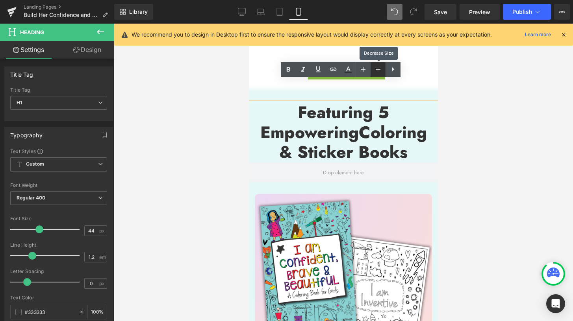
click at [377, 72] on icon at bounding box center [378, 69] width 9 height 9
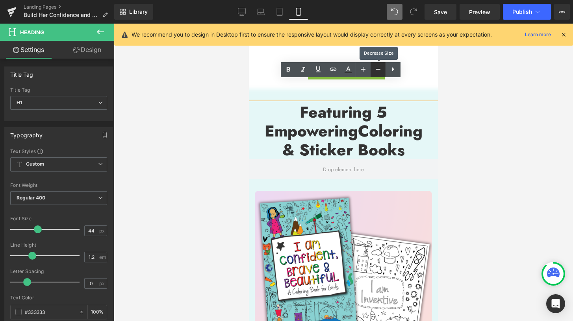
click at [377, 72] on icon at bounding box center [378, 69] width 9 height 9
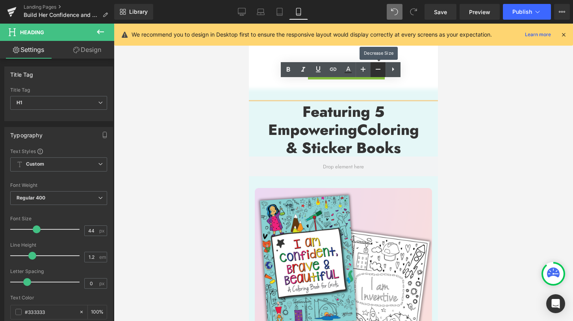
click at [377, 72] on icon at bounding box center [378, 69] width 9 height 9
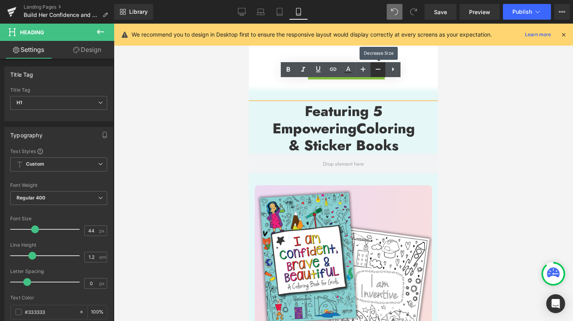
click at [377, 72] on icon at bounding box center [378, 69] width 9 height 9
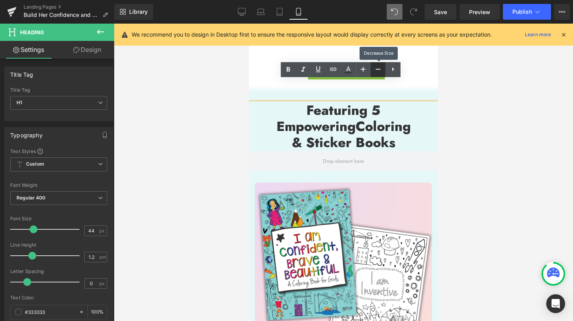
click at [377, 72] on icon at bounding box center [378, 69] width 9 height 9
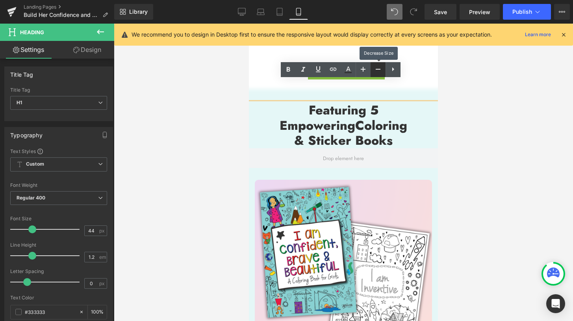
click at [377, 72] on icon at bounding box center [378, 69] width 9 height 9
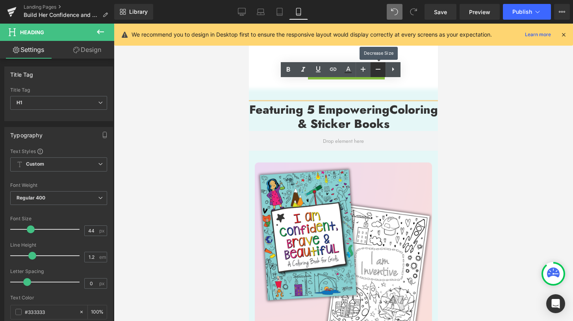
click at [377, 72] on icon at bounding box center [378, 69] width 9 height 9
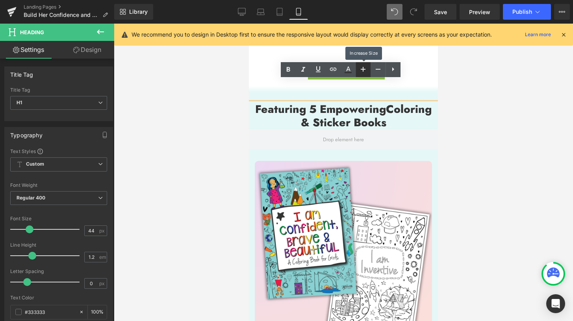
click at [366, 72] on icon at bounding box center [363, 69] width 9 height 9
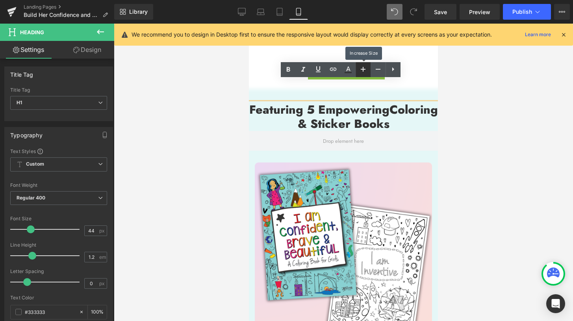
click at [364, 71] on icon at bounding box center [363, 69] width 9 height 9
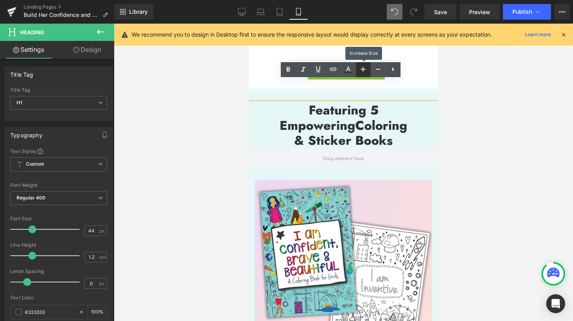
click at [364, 71] on icon at bounding box center [363, 69] width 9 height 9
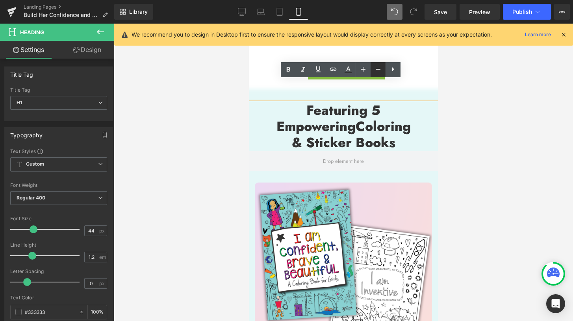
click at [374, 71] on icon at bounding box center [378, 69] width 9 height 9
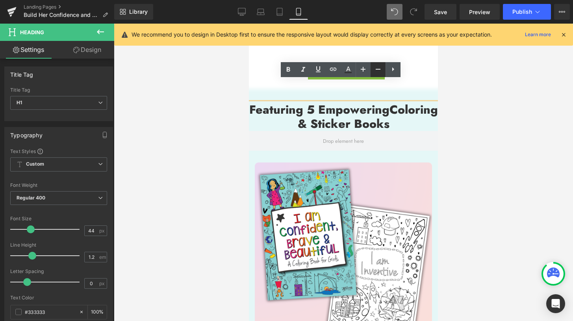
click at [375, 71] on icon at bounding box center [378, 69] width 9 height 9
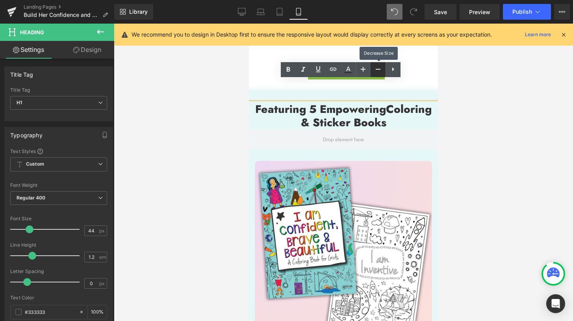
click at [375, 71] on icon at bounding box center [378, 69] width 9 height 9
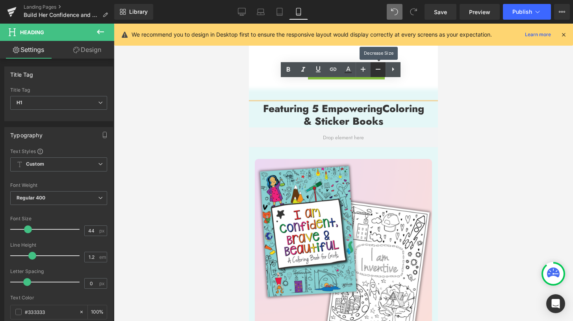
click at [375, 71] on icon at bounding box center [378, 69] width 9 height 9
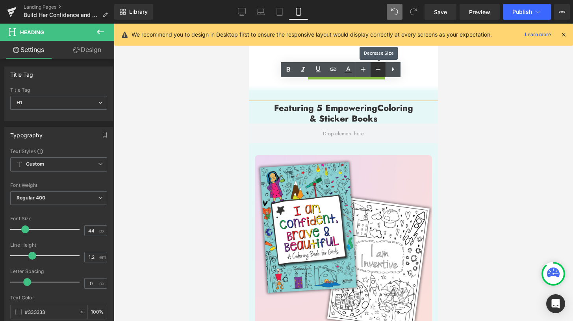
click at [375, 71] on icon at bounding box center [378, 69] width 9 height 9
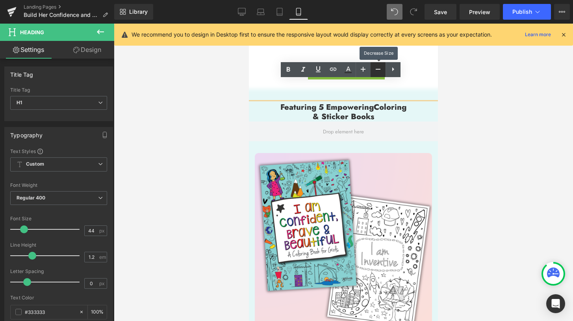
click at [375, 71] on icon at bounding box center [378, 69] width 9 height 9
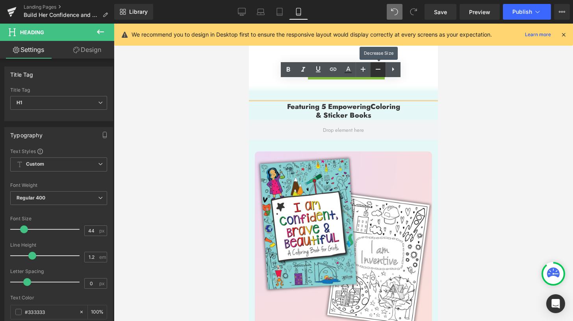
click at [375, 71] on icon at bounding box center [378, 69] width 9 height 9
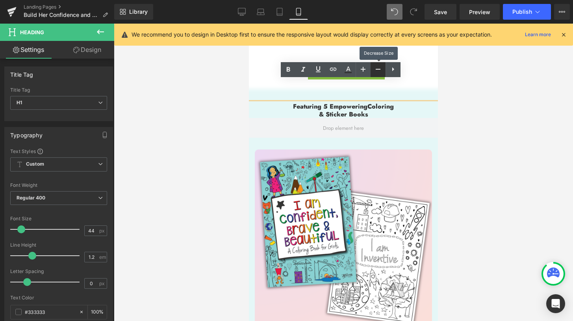
click at [375, 71] on icon at bounding box center [378, 69] width 9 height 9
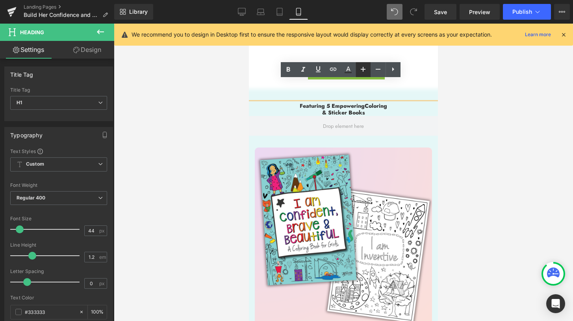
click at [364, 71] on icon at bounding box center [363, 69] width 9 height 9
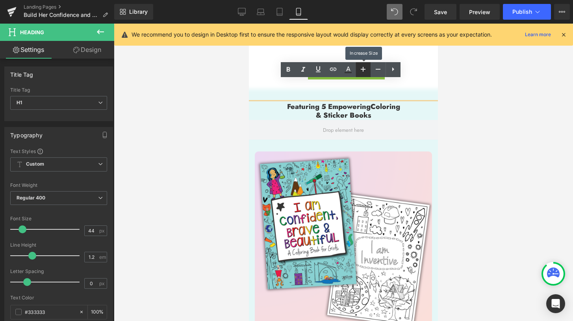
click at [364, 71] on icon at bounding box center [363, 69] width 9 height 9
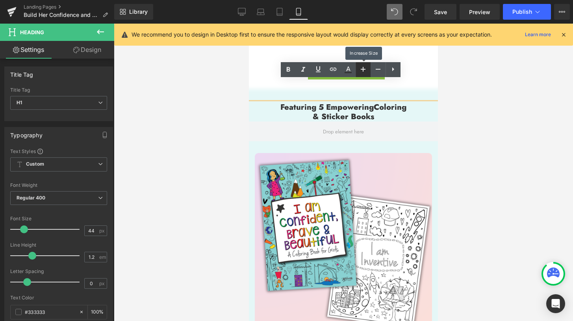
click at [364, 71] on icon at bounding box center [363, 69] width 9 height 9
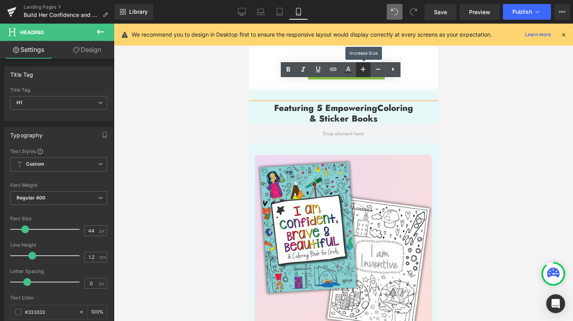
click at [364, 71] on icon at bounding box center [363, 69] width 9 height 9
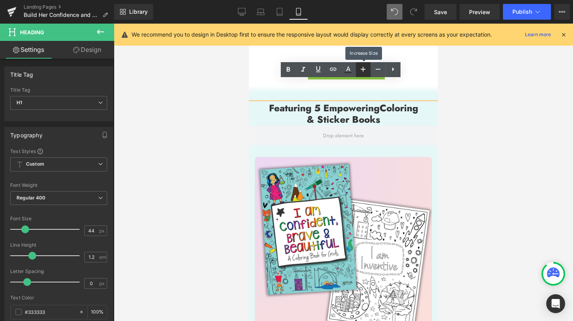
click at [364, 71] on icon at bounding box center [363, 69] width 9 height 9
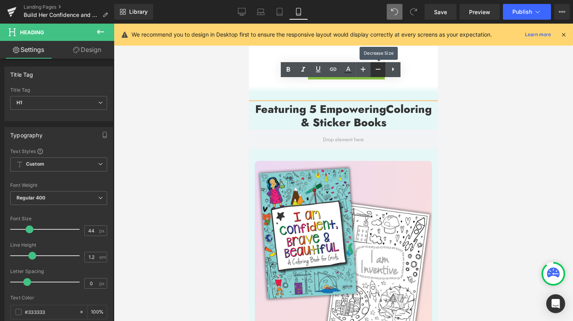
click at [377, 72] on icon at bounding box center [378, 69] width 9 height 9
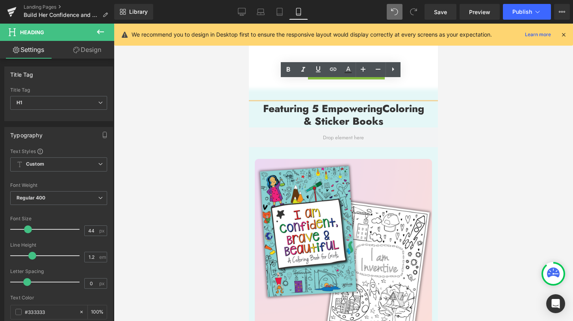
click at [380, 101] on strong "Featuring 5 Empowering" at bounding box center [322, 108] width 119 height 15
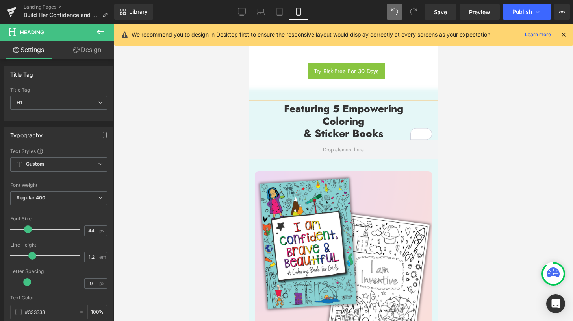
click at [304, 126] on strong "& Sticker Books" at bounding box center [344, 133] width 80 height 15
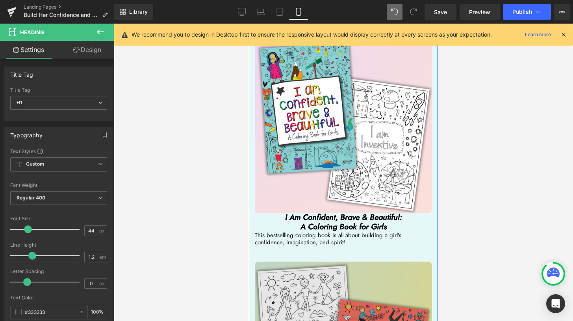
scroll to position [1847, 0]
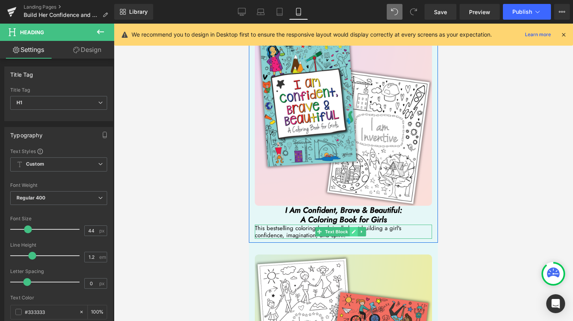
click at [355, 227] on link at bounding box center [353, 231] width 8 height 9
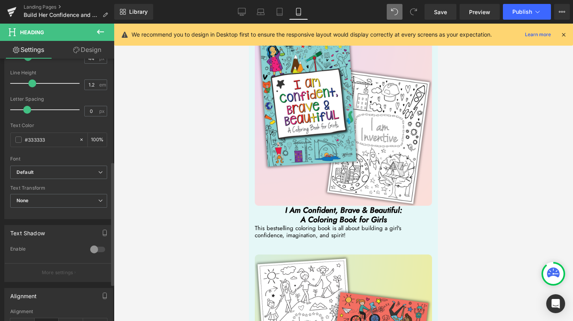
scroll to position [229, 0]
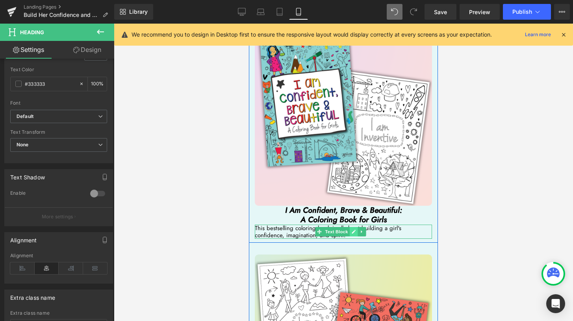
click at [353, 230] on icon at bounding box center [354, 232] width 4 height 4
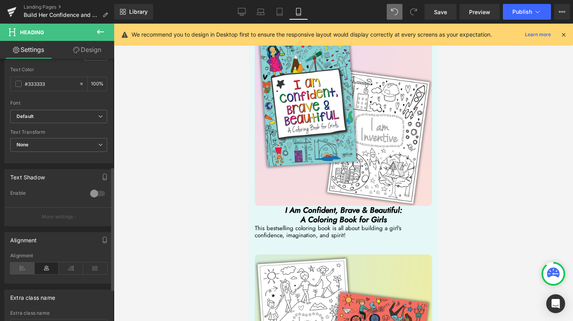
click at [23, 268] on icon at bounding box center [22, 269] width 24 height 12
click at [41, 269] on icon at bounding box center [47, 269] width 24 height 12
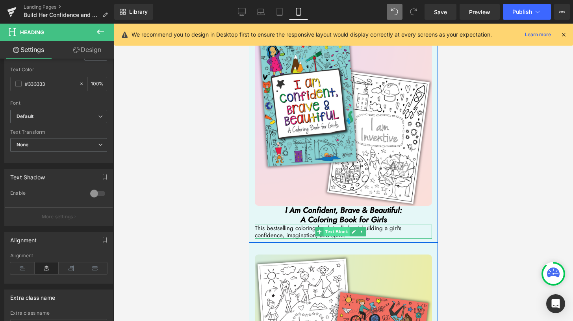
click at [333, 227] on span "Text Block" at bounding box center [336, 231] width 26 height 9
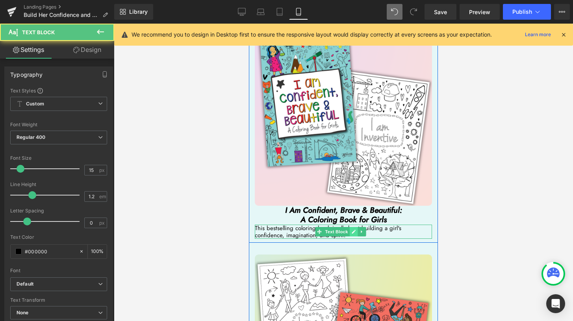
click at [353, 230] on icon at bounding box center [354, 232] width 4 height 4
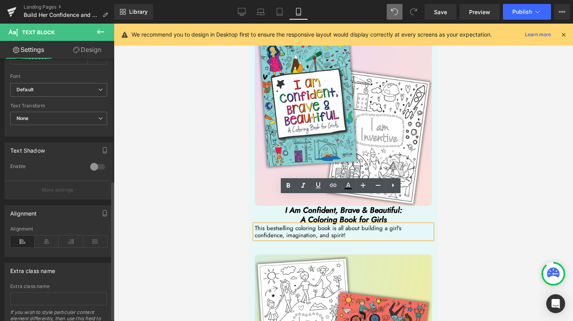
scroll to position [236, 0]
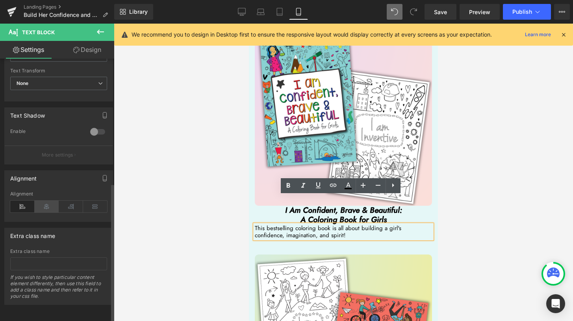
click at [47, 204] on icon at bounding box center [47, 207] width 24 height 12
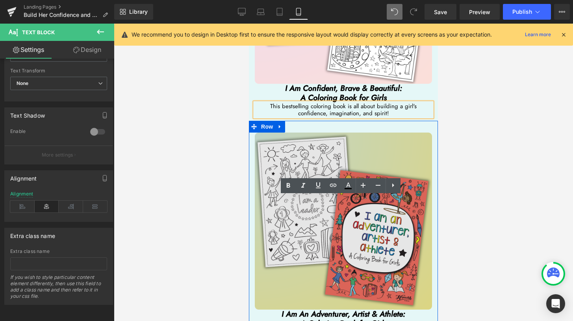
scroll to position [2011, 0]
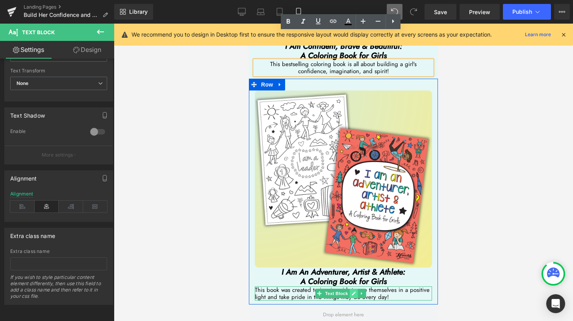
click at [354, 292] on icon at bounding box center [353, 294] width 4 height 5
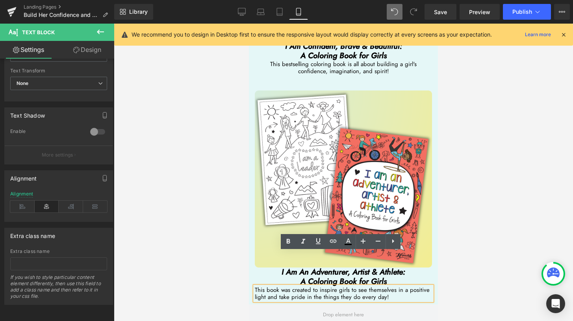
click at [297, 287] on p "This book was created to inspire girls to see themselves in a positive light an…" at bounding box center [343, 294] width 177 height 14
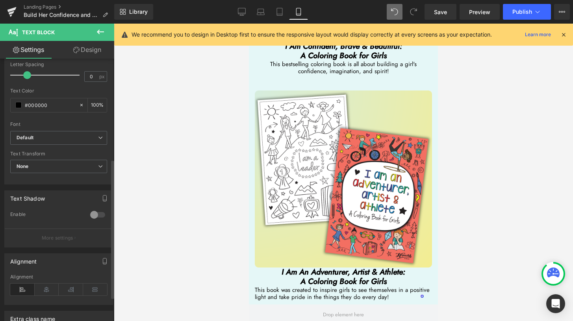
scroll to position [190, 0]
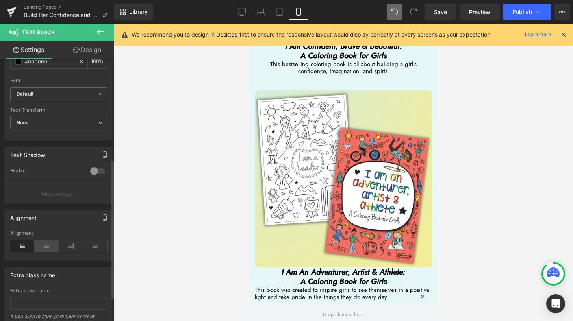
click at [43, 249] on icon at bounding box center [47, 246] width 24 height 12
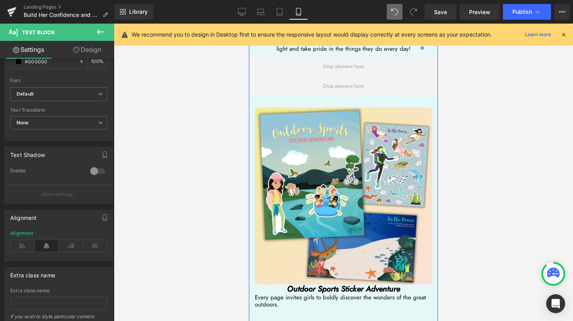
scroll to position [2362, 0]
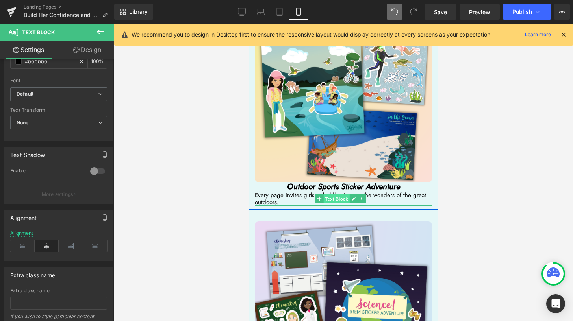
click at [338, 195] on span "Text Block" at bounding box center [336, 199] width 26 height 9
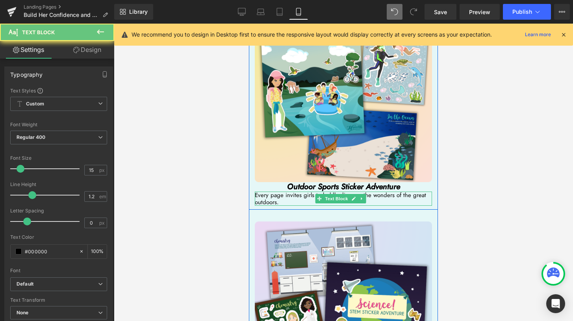
click at [276, 191] on span "Every page invites girls to boldly discover the wonders of the great outdoors." at bounding box center [340, 199] width 171 height 16
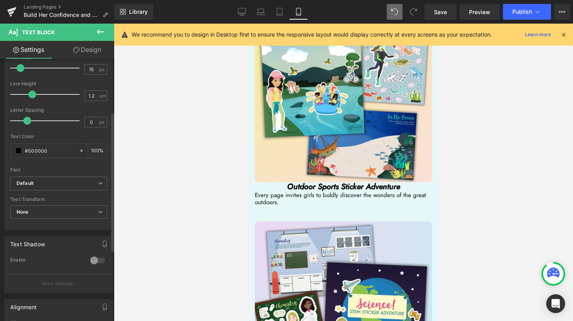
scroll to position [158, 0]
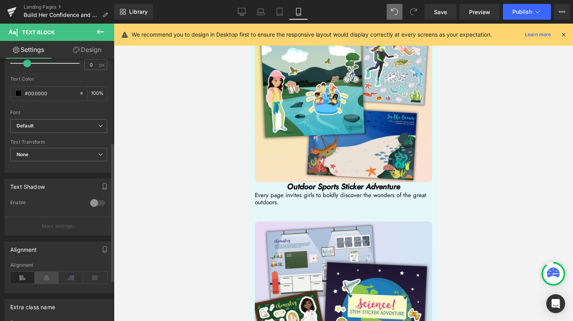
click at [50, 277] on icon at bounding box center [47, 278] width 24 height 12
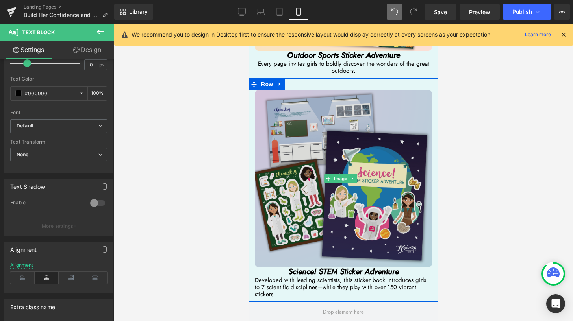
scroll to position [2421, 0]
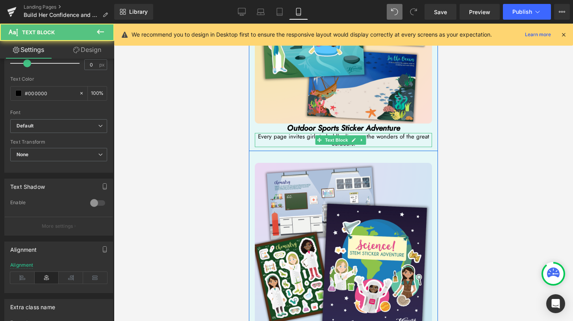
click at [411, 132] on span "Every page invites girls to boldly discover the wonders of the great outdoors." at bounding box center [343, 140] width 171 height 16
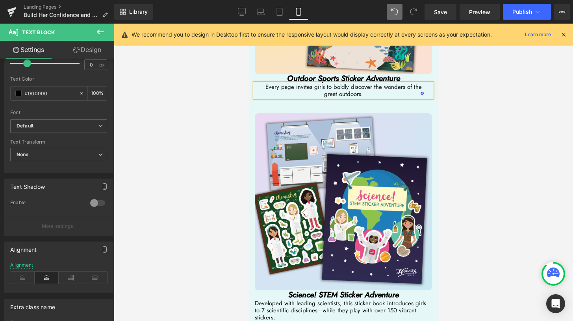
scroll to position [2512, 0]
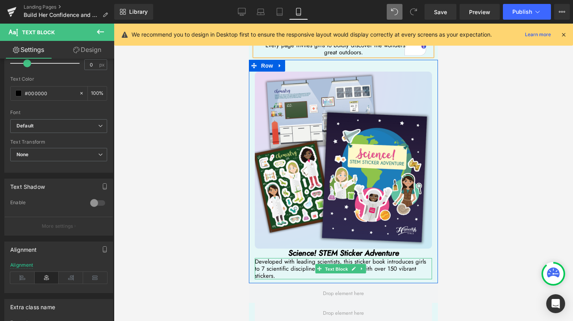
click at [334, 265] on span "Text Block" at bounding box center [336, 269] width 26 height 9
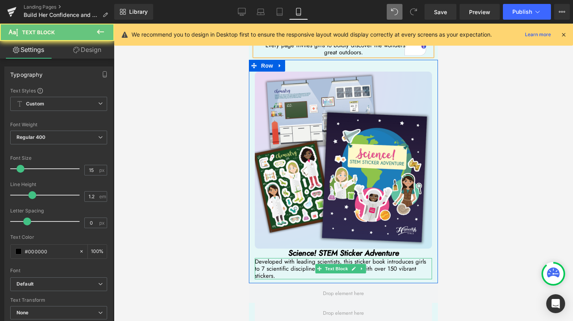
click at [277, 258] on span "Developed with leading scientists, this sticker book introduces girls to 7 scie…" at bounding box center [340, 269] width 171 height 23
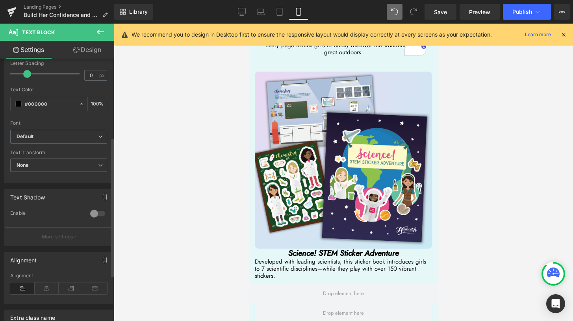
scroll to position [149, 0]
click at [48, 288] on icon at bounding box center [47, 287] width 24 height 12
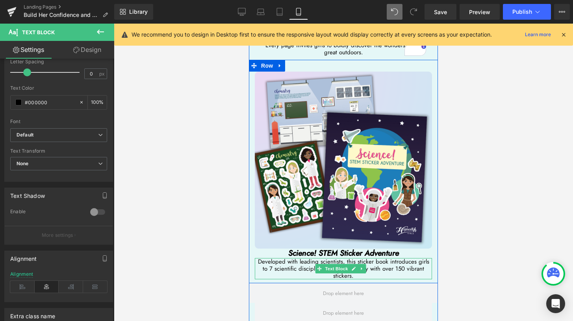
click at [392, 258] on span "Developed with leading scientists, this sticker book introduces girls to 7 scie…" at bounding box center [343, 269] width 171 height 23
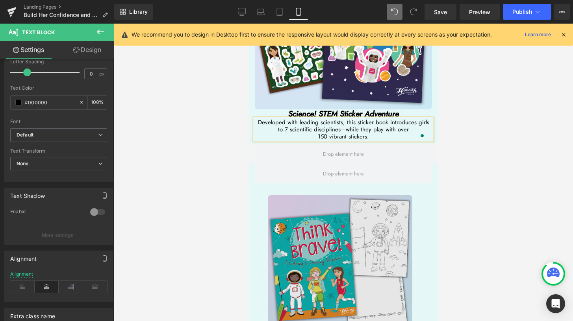
scroll to position [2657, 0]
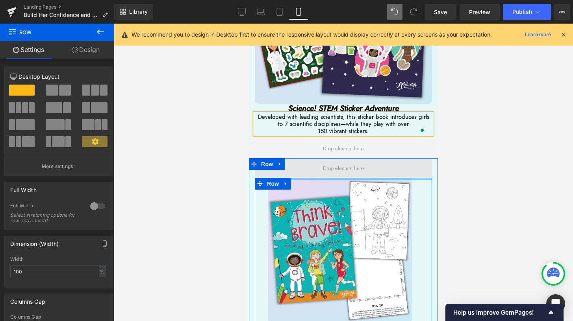
drag, startPoint x: 343, startPoint y: 134, endPoint x: 344, endPoint y: 117, distance: 16.6
click at [344, 158] on div "Image Think Brave! A Coloring & Drawing Adventure Heading This book blends colo…" at bounding box center [343, 272] width 189 height 228
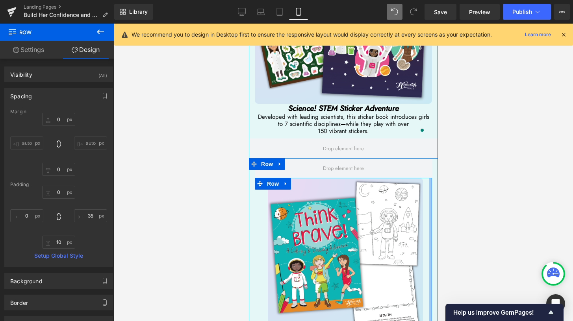
drag, startPoint x: 421, startPoint y: 146, endPoint x: 439, endPoint y: 144, distance: 18.2
click at [439, 192] on div at bounding box center [343, 173] width 459 height 298
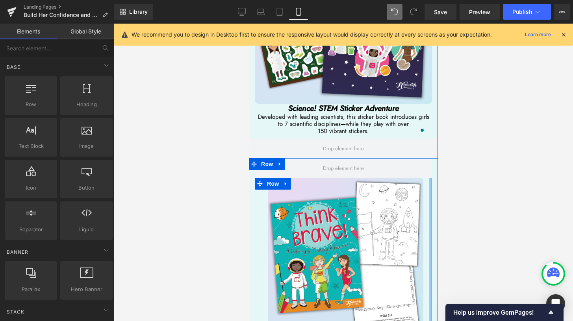
click at [453, 192] on div at bounding box center [343, 173] width 459 height 298
drag, startPoint x: 491, startPoint y: 84, endPoint x: 498, endPoint y: 83, distance: 6.7
click at [491, 83] on div at bounding box center [343, 173] width 459 height 298
click at [513, 235] on div at bounding box center [343, 173] width 459 height 298
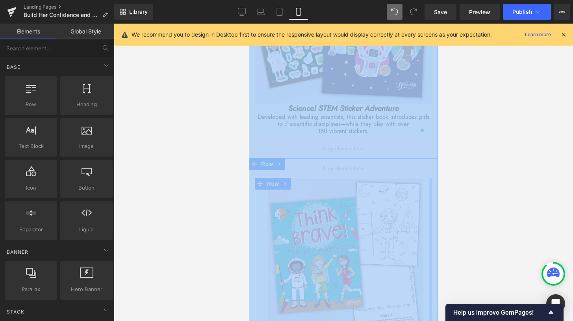
click at [513, 235] on div at bounding box center [343, 173] width 459 height 298
click at [515, 234] on div at bounding box center [343, 173] width 459 height 298
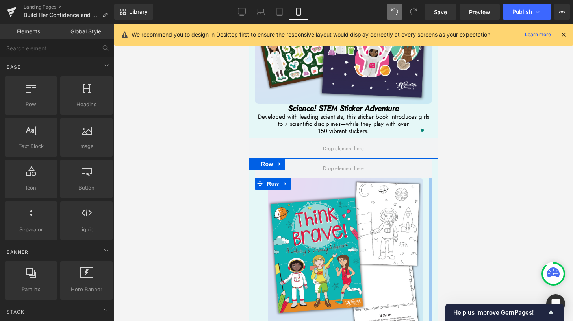
click at [453, 230] on div at bounding box center [343, 173] width 459 height 298
click at [435, 11] on span "Save" at bounding box center [440, 12] width 13 height 8
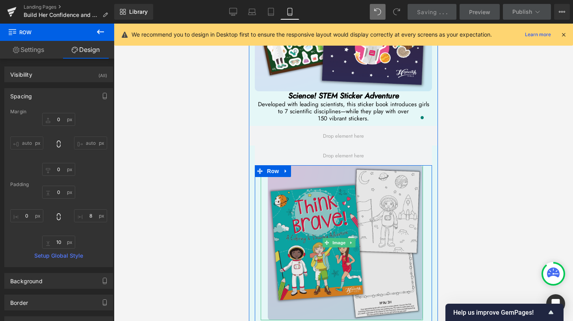
scroll to position [2742, 0]
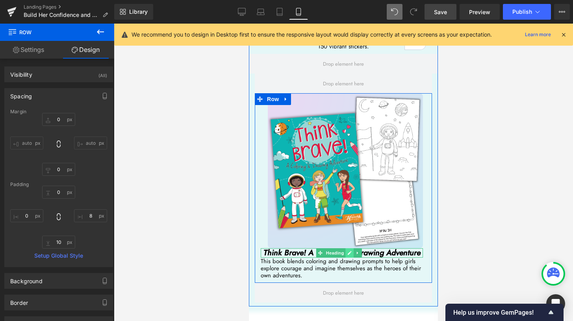
click at [350, 251] on icon at bounding box center [349, 253] width 4 height 5
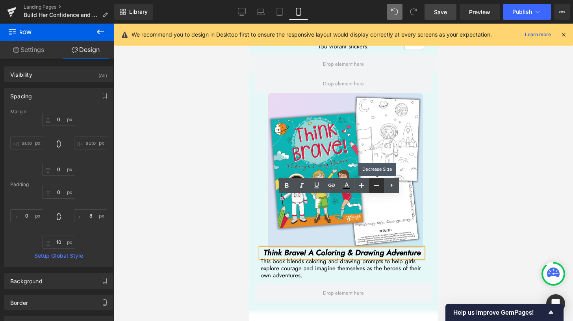
click at [375, 188] on icon at bounding box center [376, 185] width 9 height 9
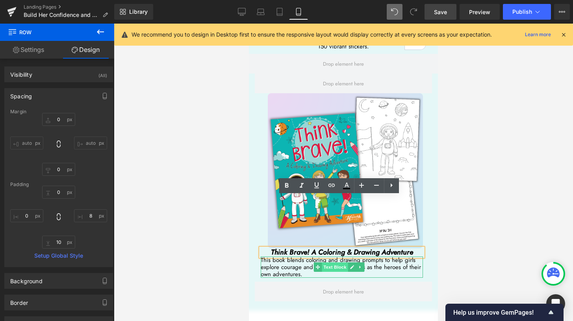
click at [335, 263] on span "Text Block" at bounding box center [335, 267] width 26 height 9
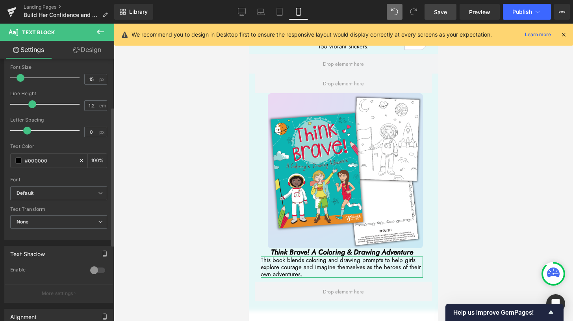
scroll to position [236, 0]
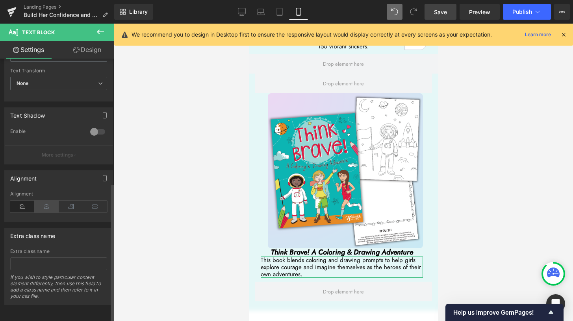
click at [51, 204] on icon at bounding box center [47, 207] width 24 height 12
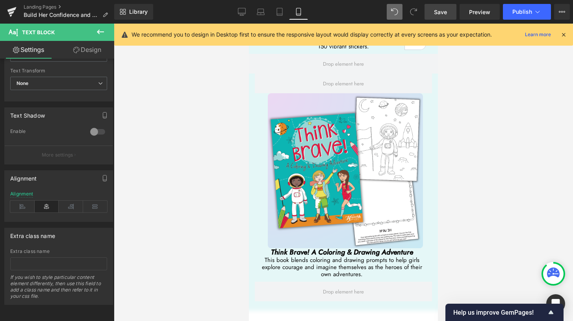
scroll to position [2834, 0]
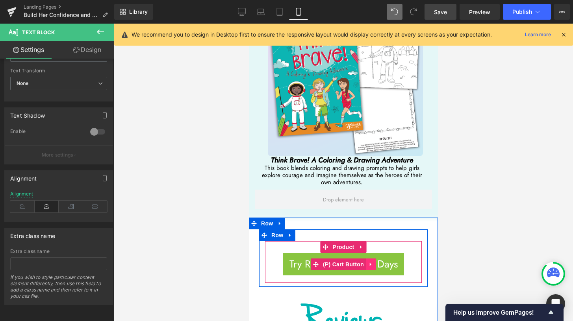
click at [370, 262] on icon at bounding box center [371, 265] width 6 height 6
click at [318, 259] on span "(P) Cart Button" at bounding box center [328, 265] width 45 height 12
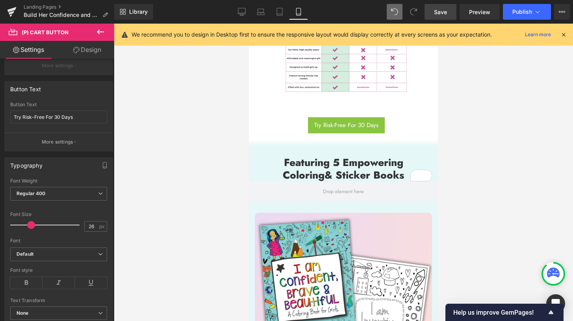
scroll to position [1633, 0]
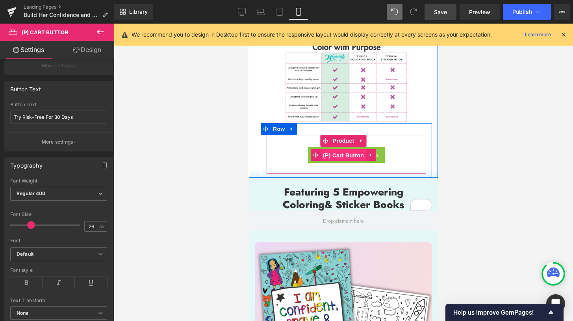
click at [345, 150] on span "(P) Cart Button" at bounding box center [343, 156] width 45 height 12
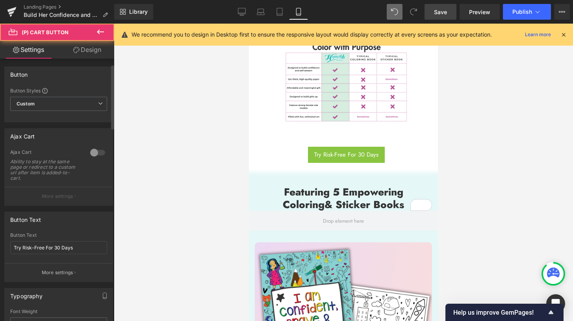
scroll to position [159, 0]
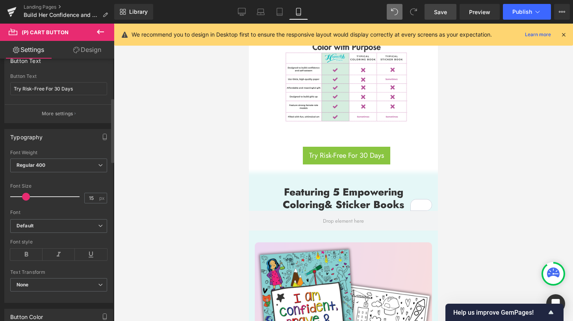
click at [26, 197] on span at bounding box center [26, 197] width 8 height 8
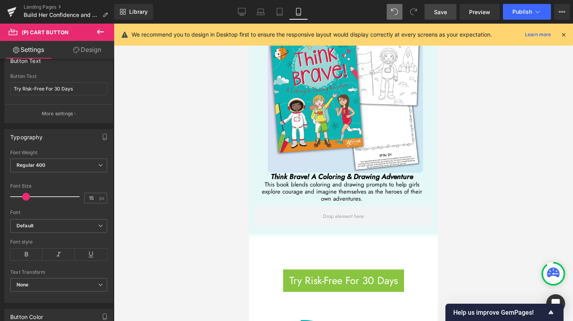
scroll to position [2865, 0]
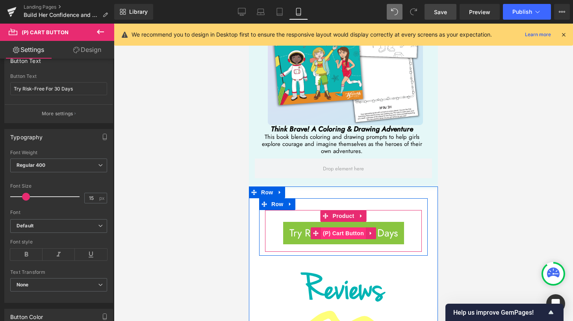
click at [340, 228] on span "(P) Cart Button" at bounding box center [343, 234] width 45 height 12
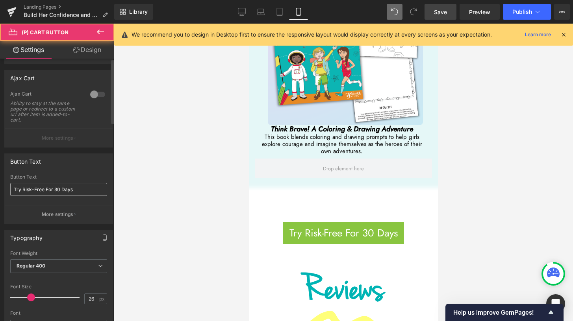
scroll to position [150, 0]
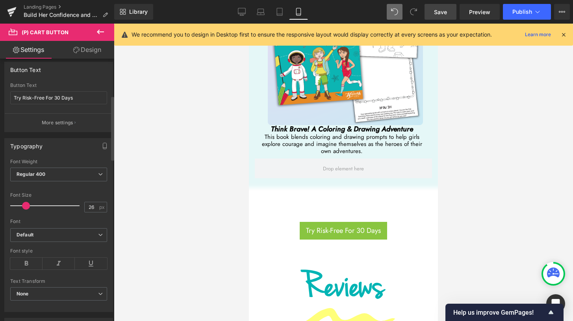
drag, startPoint x: 30, startPoint y: 206, endPoint x: 25, endPoint y: 207, distance: 5.0
click at [25, 207] on span at bounding box center [26, 206] width 8 height 8
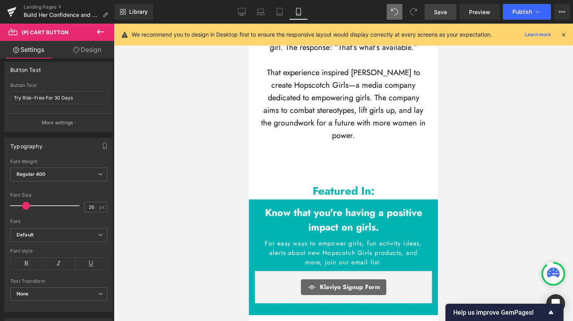
scroll to position [4579, 0]
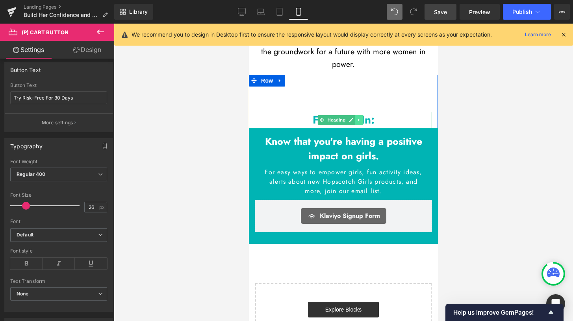
click at [359, 119] on icon at bounding box center [359, 120] width 1 height 3
click at [365, 118] on icon at bounding box center [363, 120] width 4 height 4
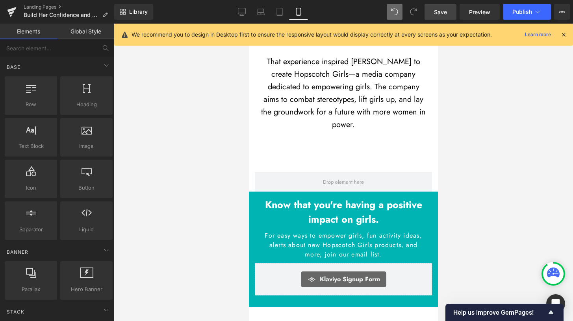
scroll to position [4449, 0]
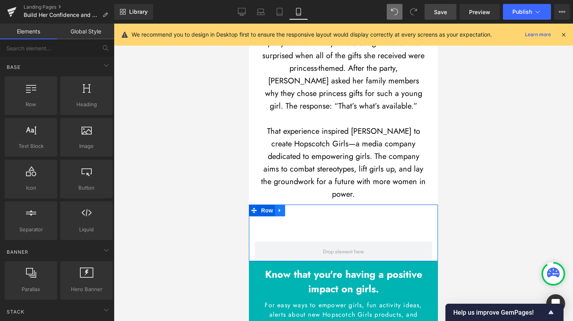
click at [281, 208] on icon at bounding box center [280, 211] width 6 height 6
click at [300, 208] on icon at bounding box center [301, 211] width 6 height 6
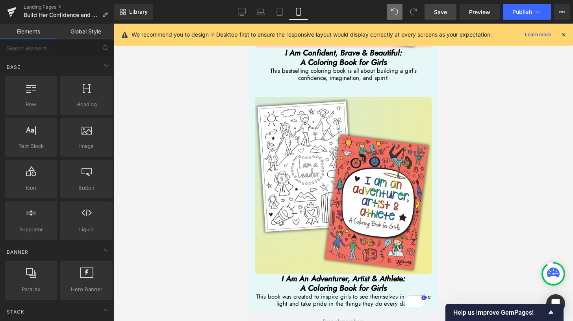
scroll to position [1999, 0]
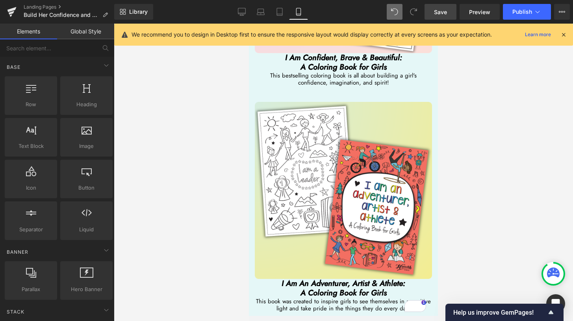
click at [436, 17] on link "Save" at bounding box center [441, 12] width 32 height 16
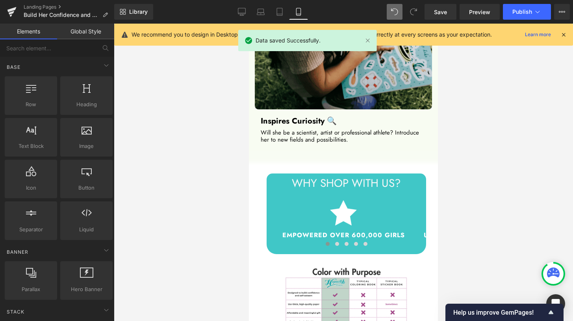
scroll to position [1473, 0]
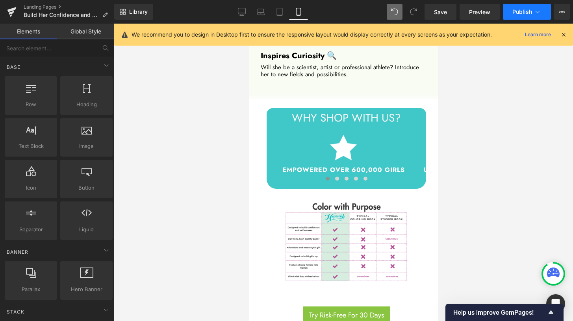
click at [526, 14] on span "Publish" at bounding box center [523, 12] width 20 height 6
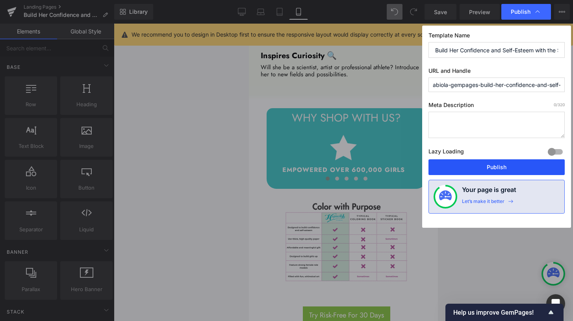
click at [479, 167] on button "Publish" at bounding box center [497, 168] width 136 height 16
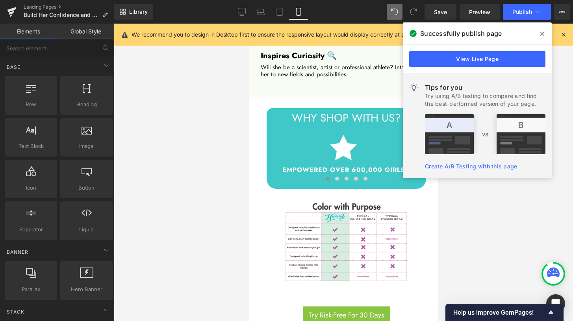
click at [546, 36] on span at bounding box center [542, 34] width 13 height 13
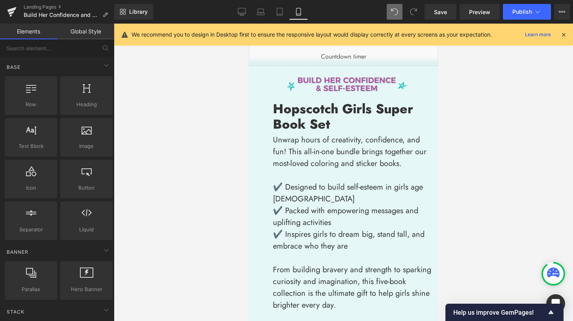
scroll to position [0, 0]
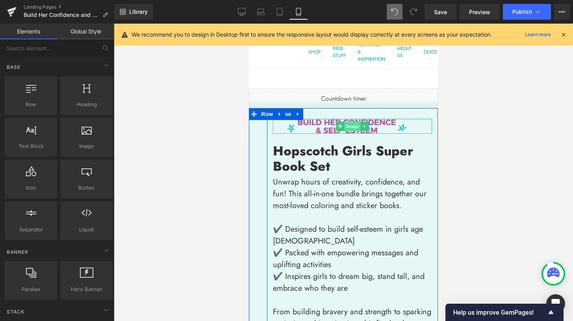
click at [350, 125] on span "Image" at bounding box center [352, 126] width 17 height 9
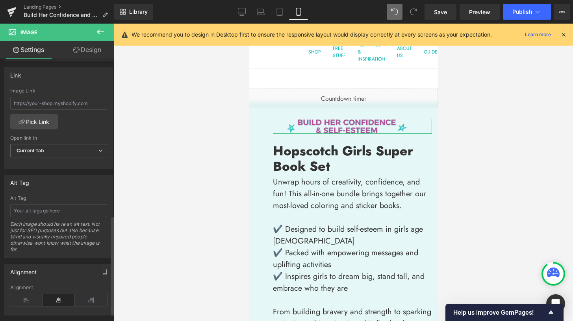
scroll to position [417, 0]
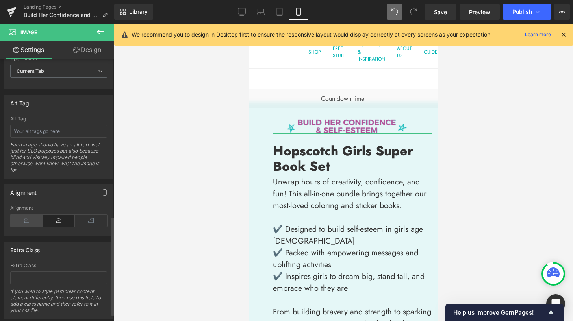
click at [30, 223] on icon at bounding box center [26, 221] width 32 height 12
click at [56, 222] on icon at bounding box center [59, 221] width 32 height 12
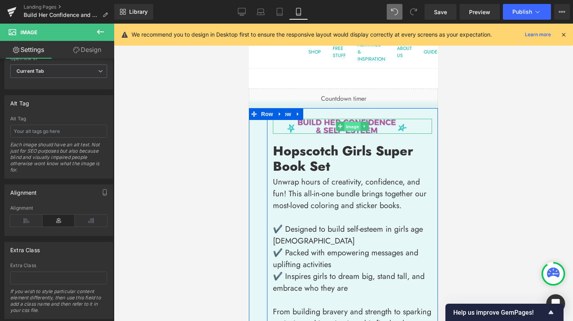
click at [347, 127] on span "Image" at bounding box center [352, 126] width 17 height 9
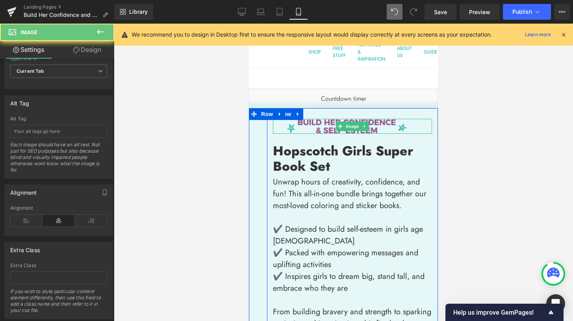
click at [317, 127] on img at bounding box center [352, 126] width 159 height 15
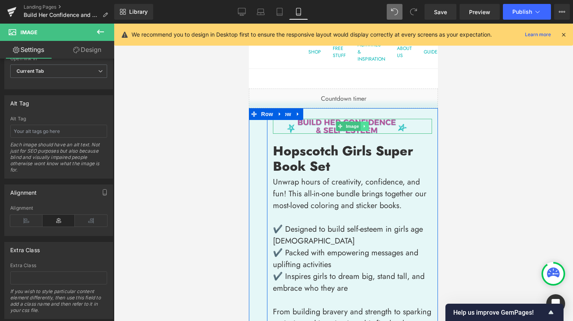
click at [366, 126] on link at bounding box center [365, 126] width 8 height 9
click at [299, 127] on img at bounding box center [352, 126] width 159 height 15
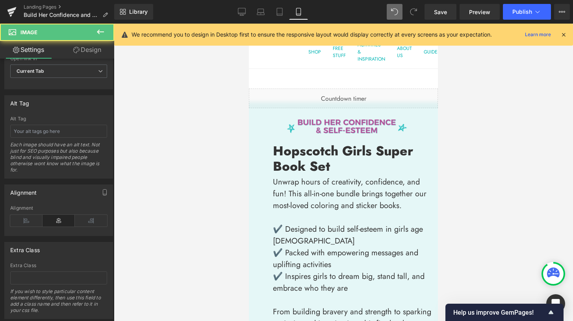
click at [463, 146] on div at bounding box center [343, 173] width 459 height 298
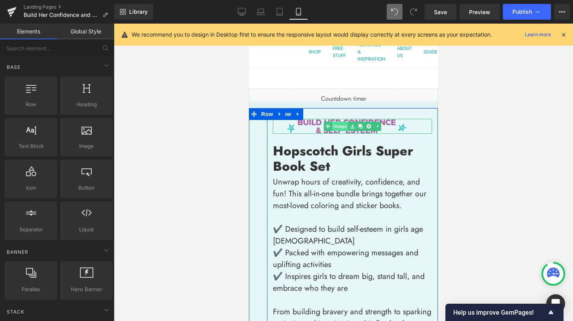
click at [336, 128] on link "Image" at bounding box center [336, 126] width 24 height 9
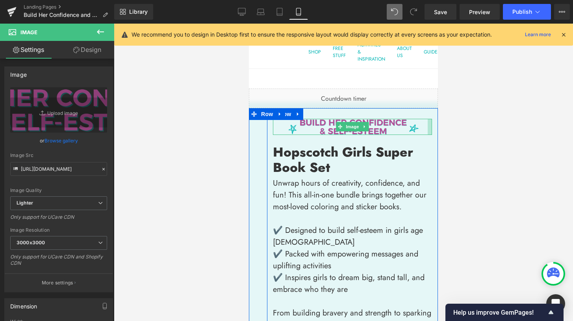
drag, startPoint x: 419, startPoint y: 129, endPoint x: 442, endPoint y: 126, distance: 22.6
click at [438, 126] on html "Skip to content This site has limited support for your browser. We recommend sw…" at bounding box center [343, 173] width 189 height 298
click at [425, 125] on div at bounding box center [426, 126] width 11 height 15
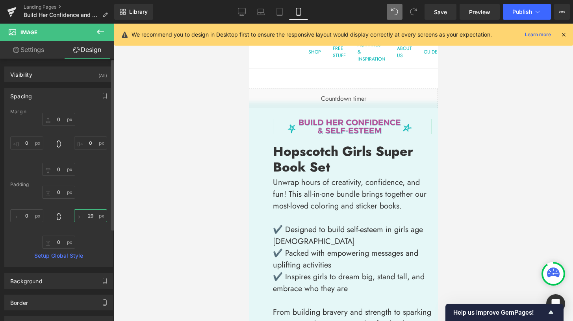
click at [89, 217] on input "29" at bounding box center [90, 216] width 33 height 13
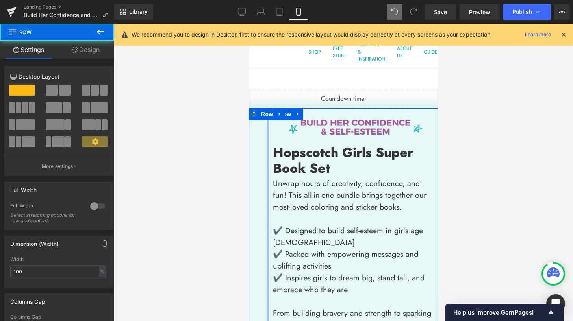
drag, startPoint x: 265, startPoint y: 127, endPoint x: 258, endPoint y: 128, distance: 6.7
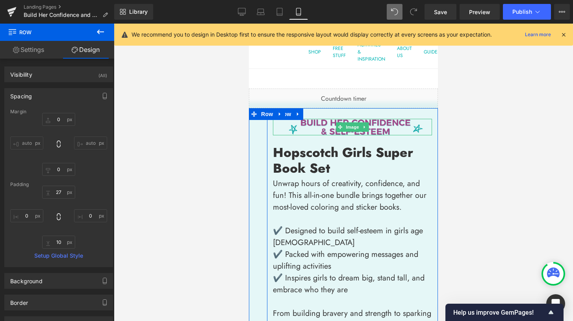
click at [273, 128] on img at bounding box center [352, 127] width 159 height 17
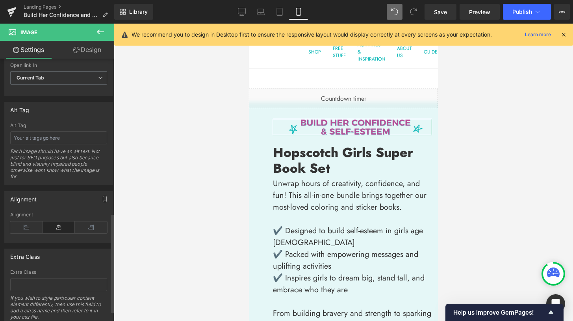
scroll to position [436, 0]
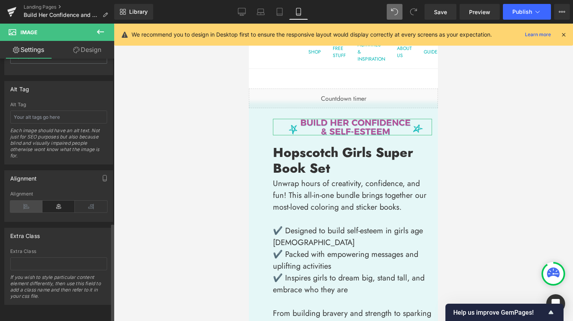
click at [20, 201] on icon at bounding box center [26, 207] width 32 height 12
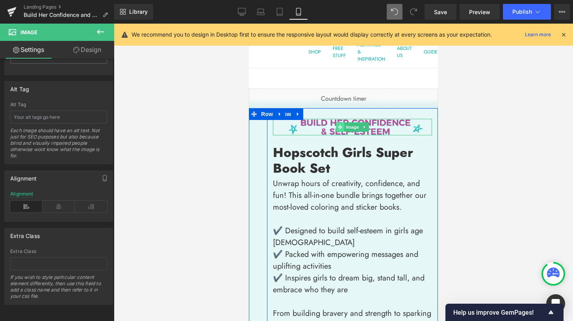
click at [338, 128] on icon at bounding box center [340, 127] width 4 height 4
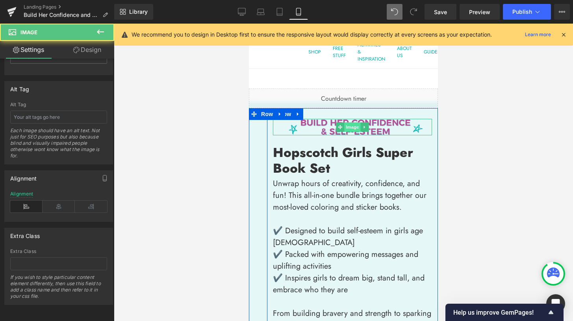
click at [347, 128] on span "Image" at bounding box center [352, 127] width 17 height 9
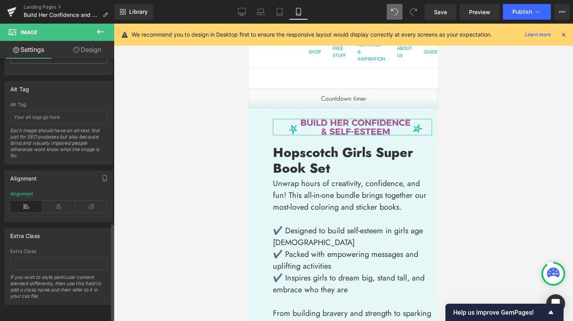
click at [29, 203] on icon at bounding box center [26, 207] width 32 height 12
click at [63, 202] on icon at bounding box center [59, 207] width 32 height 12
click at [83, 202] on icon at bounding box center [91, 207] width 32 height 12
click at [58, 203] on icon at bounding box center [59, 207] width 32 height 12
click at [27, 201] on icon at bounding box center [26, 207] width 32 height 12
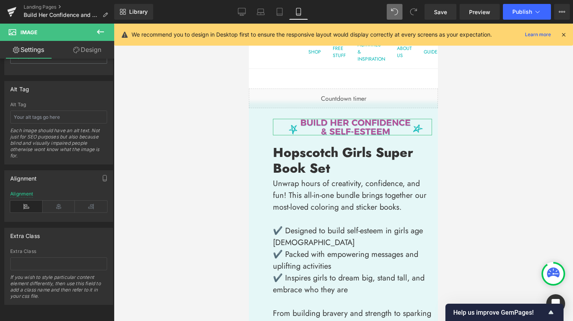
click at [96, 54] on link "Design" at bounding box center [87, 50] width 57 height 18
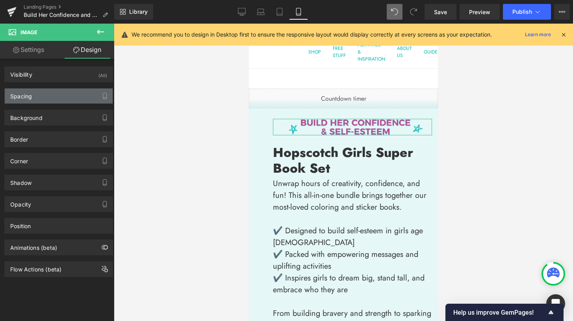
click at [49, 98] on div "Spacing" at bounding box center [59, 96] width 108 height 15
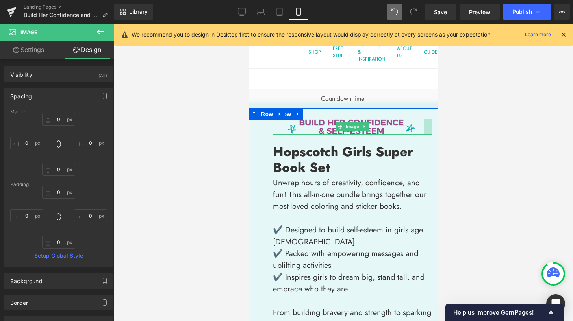
drag, startPoint x: 425, startPoint y: 126, endPoint x: 417, endPoint y: 126, distance: 7.9
click at [417, 126] on div "Image" at bounding box center [352, 127] width 159 height 16
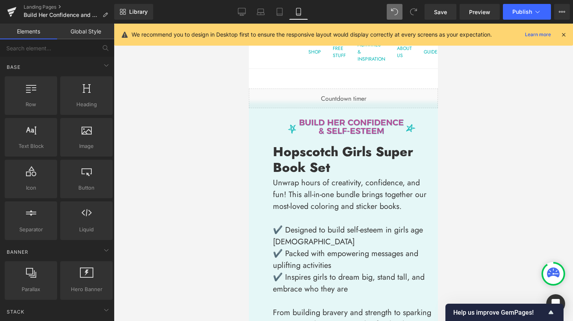
click at [456, 141] on div at bounding box center [343, 173] width 459 height 298
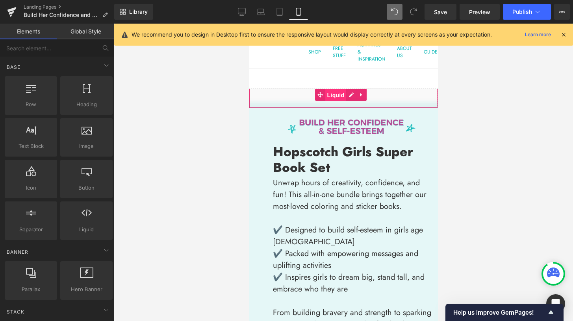
click at [333, 97] on span "Liquid" at bounding box center [335, 95] width 21 height 12
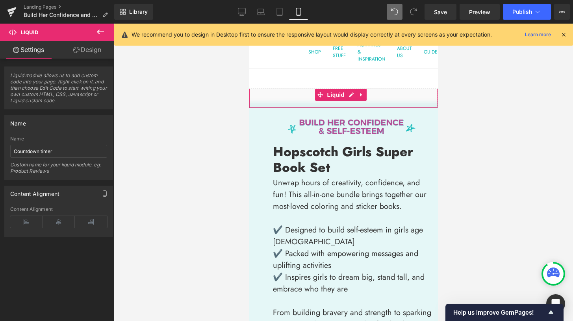
click at [82, 50] on link "Design" at bounding box center [87, 50] width 57 height 18
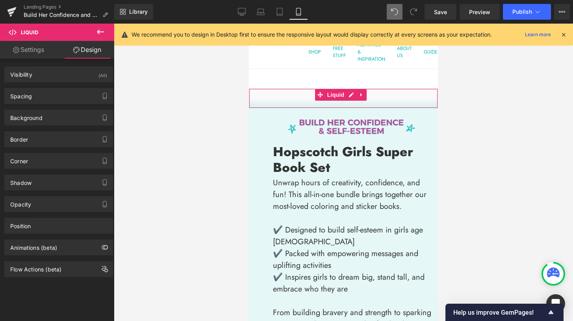
click at [41, 50] on link "Settings" at bounding box center [28, 50] width 57 height 18
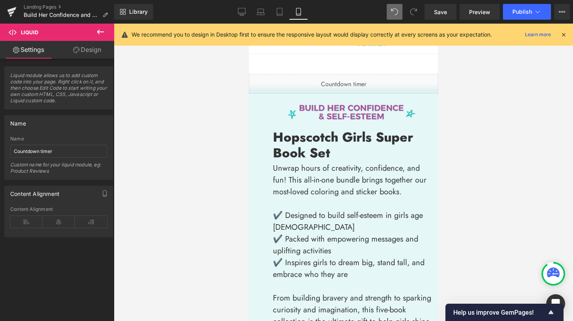
scroll to position [0, 0]
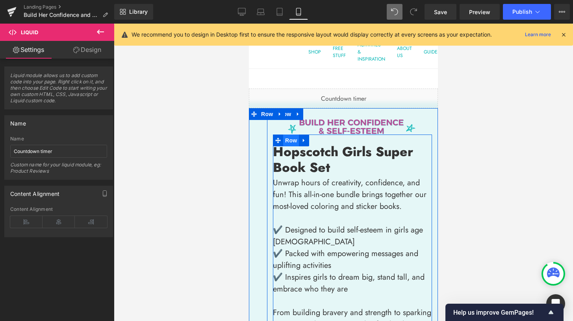
click at [284, 141] on span "Row" at bounding box center [291, 141] width 16 height 12
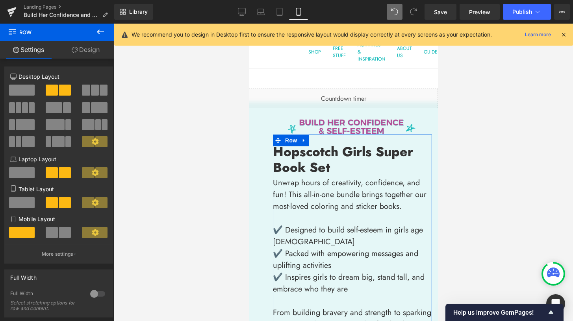
click at [91, 297] on div at bounding box center [97, 294] width 19 height 13
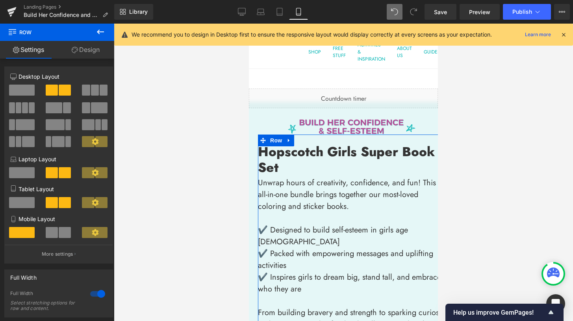
click at [91, 297] on div at bounding box center [97, 294] width 19 height 13
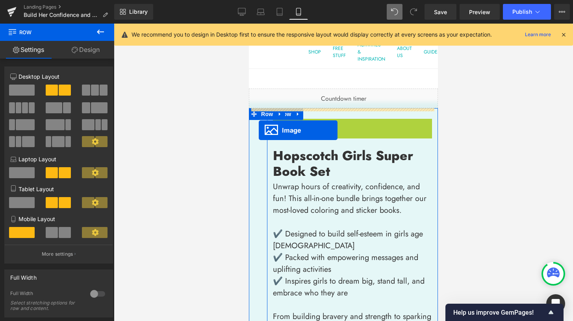
drag, startPoint x: 338, startPoint y: 127, endPoint x: 259, endPoint y: 130, distance: 79.3
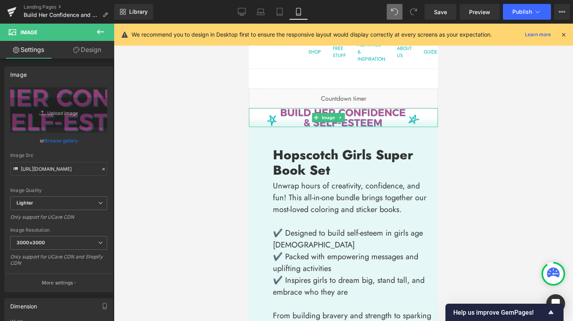
click at [474, 160] on div at bounding box center [343, 173] width 459 height 298
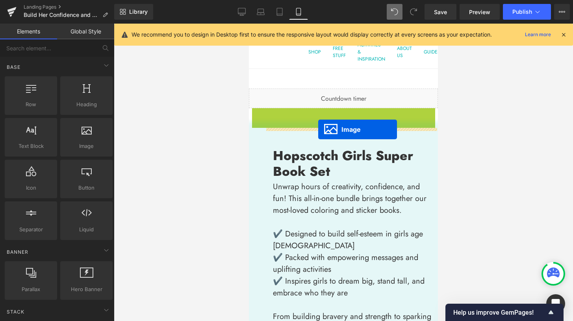
drag, startPoint x: 328, startPoint y: 118, endPoint x: 318, endPoint y: 130, distance: 15.1
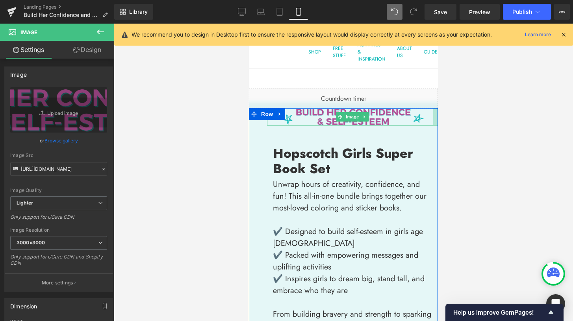
drag, startPoint x: 429, startPoint y: 115, endPoint x: 445, endPoint y: 115, distance: 16.6
click at [438, 115] on html "Skip to content This site has limited support for your browser. We recommend sw…" at bounding box center [343, 173] width 189 height 298
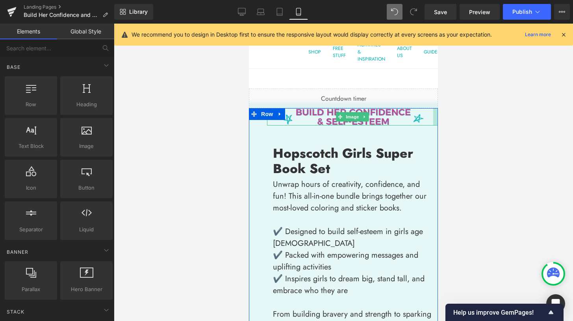
drag, startPoint x: 492, startPoint y: 117, endPoint x: 498, endPoint y: 117, distance: 5.9
click at [495, 117] on div at bounding box center [343, 173] width 459 height 298
click at [565, 33] on icon at bounding box center [563, 34] width 7 height 7
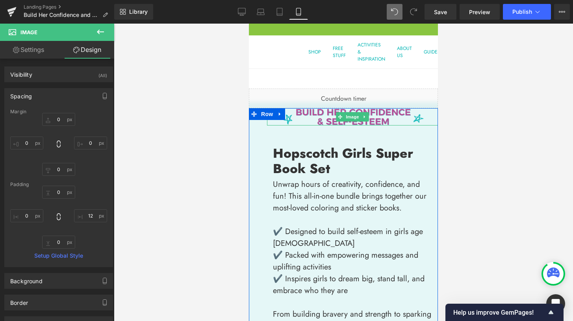
click at [549, 209] on div at bounding box center [343, 173] width 459 height 298
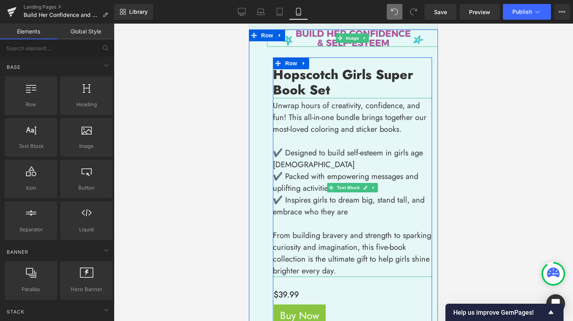
scroll to position [55, 0]
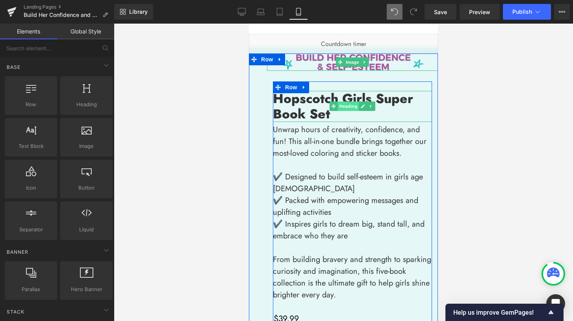
click at [345, 108] on span "Heading" at bounding box center [348, 106] width 21 height 9
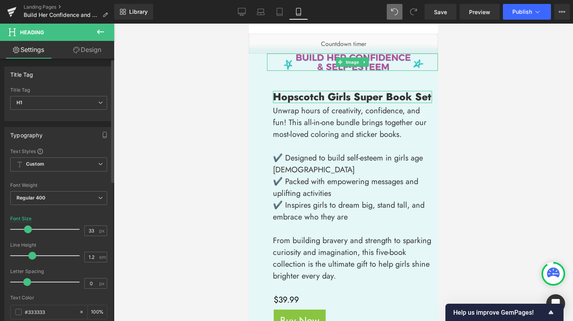
drag, startPoint x: 32, startPoint y: 231, endPoint x: 27, endPoint y: 232, distance: 4.8
click at [27, 232] on span at bounding box center [28, 230] width 8 height 8
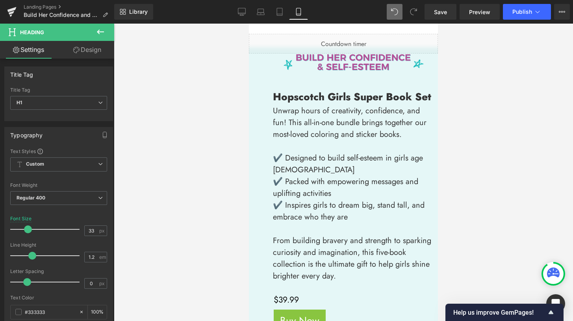
click at [484, 68] on div at bounding box center [343, 173] width 459 height 298
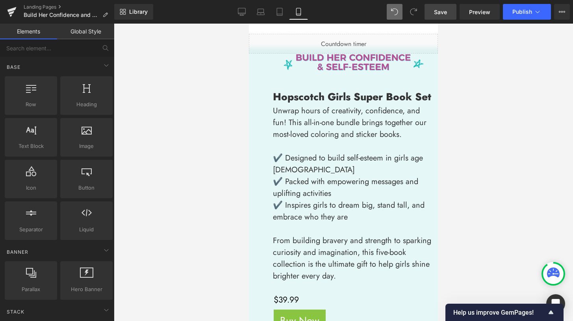
click at [448, 15] on link "Save" at bounding box center [441, 12] width 32 height 16
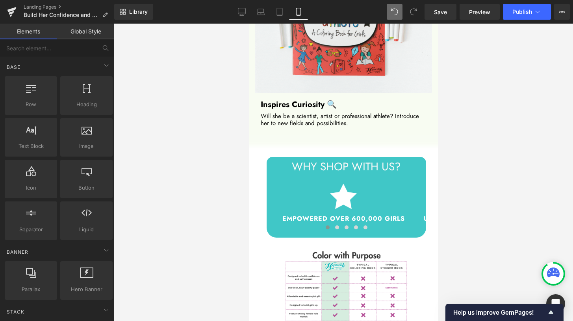
scroll to position [1643, 0]
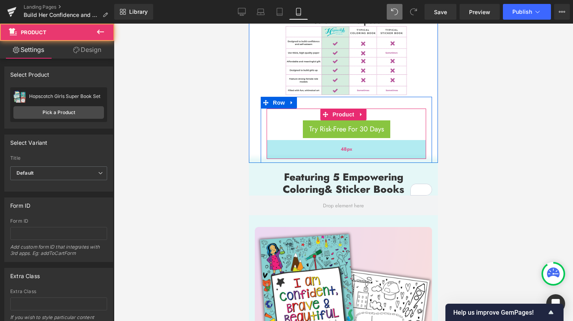
drag, startPoint x: 341, startPoint y: 124, endPoint x: 342, endPoint y: 137, distance: 13.0
click at [342, 140] on div "48px" at bounding box center [347, 149] width 160 height 19
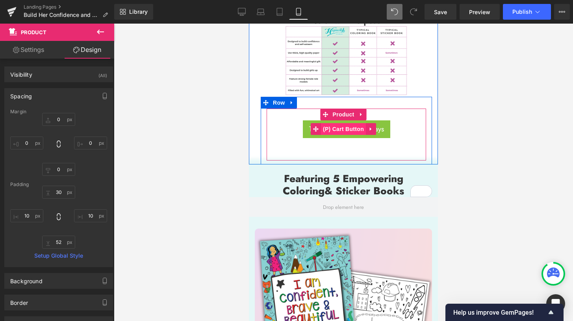
click at [349, 123] on span "(P) Cart Button" at bounding box center [343, 129] width 45 height 12
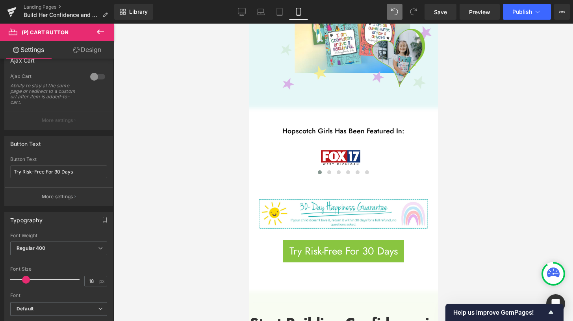
scroll to position [498, 0]
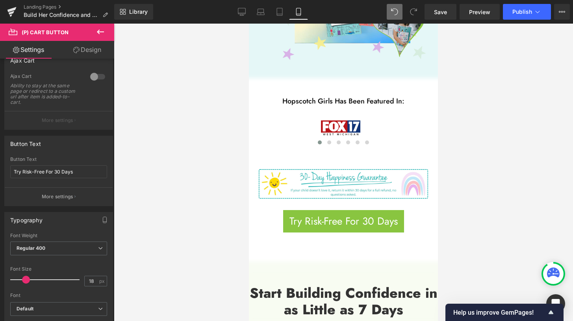
click at [340, 221] on div "Try Risk-Free For 30 Days (P) Cart Button" at bounding box center [343, 221] width 181 height 22
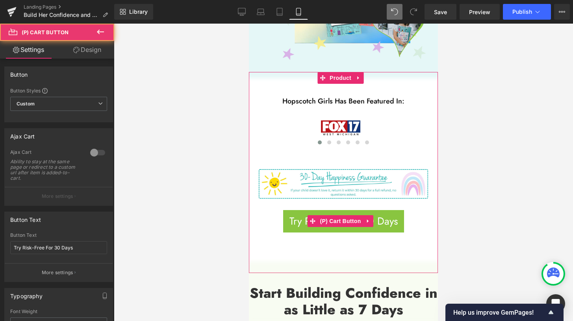
click at [340, 221] on span "(P) Cart Button" at bounding box center [340, 222] width 45 height 12
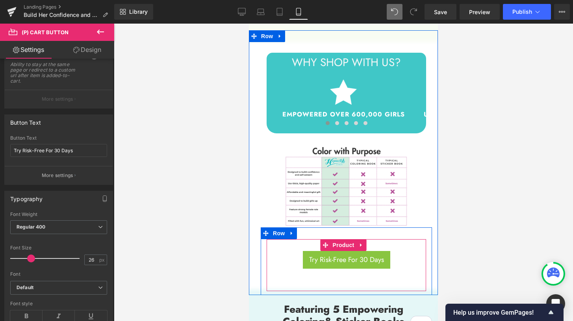
scroll to position [1547, 0]
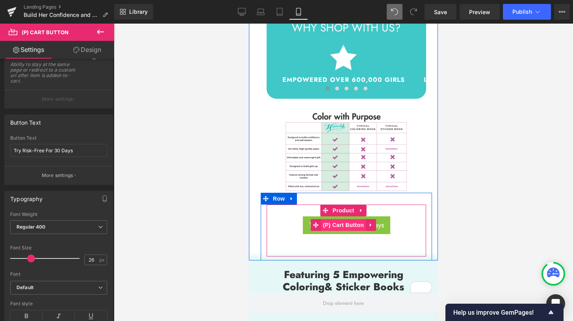
click at [343, 219] on span "(P) Cart Button" at bounding box center [343, 225] width 45 height 12
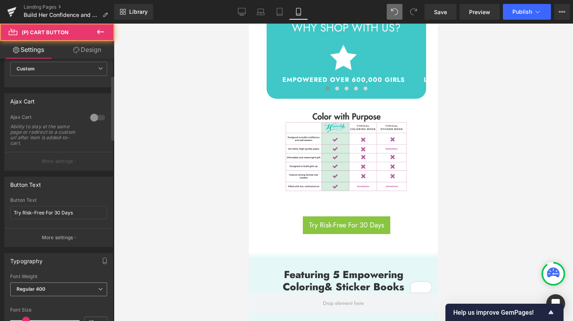
scroll to position [92, 0]
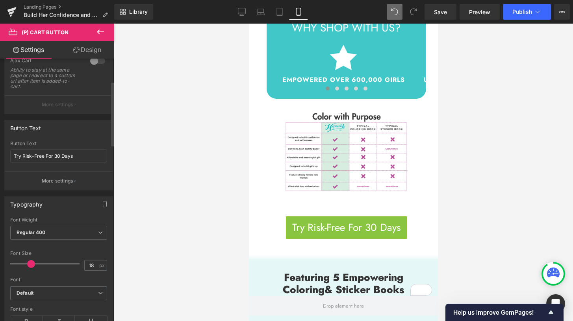
drag, startPoint x: 26, startPoint y: 264, endPoint x: 31, endPoint y: 265, distance: 5.2
click at [31, 265] on span at bounding box center [31, 264] width 8 height 8
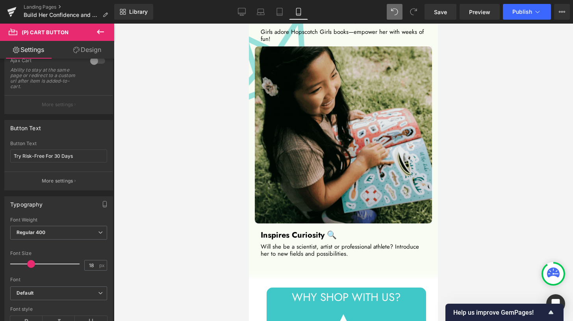
scroll to position [1397, 0]
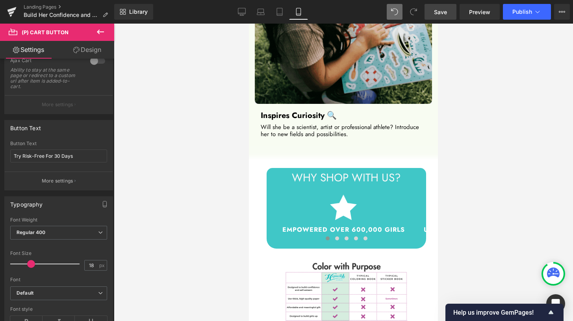
click at [445, 19] on link "Save" at bounding box center [441, 12] width 32 height 16
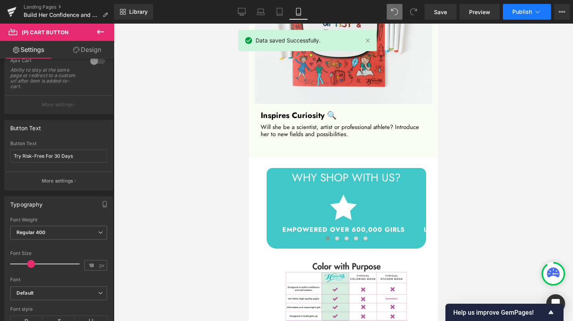
click at [526, 17] on button "Publish" at bounding box center [527, 12] width 48 height 16
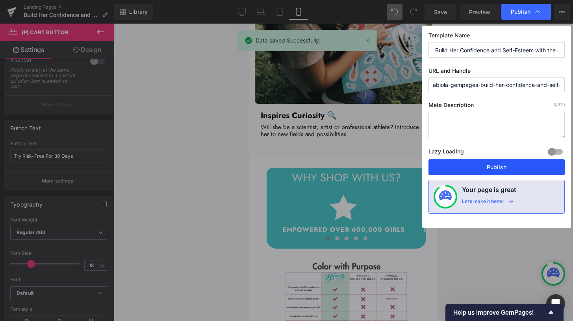
click at [505, 164] on button "Publish" at bounding box center [497, 168] width 136 height 16
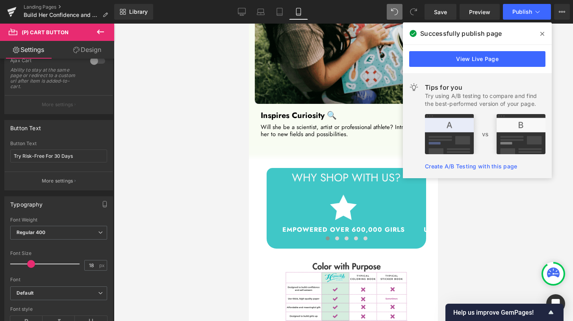
click at [544, 33] on icon at bounding box center [543, 34] width 4 height 6
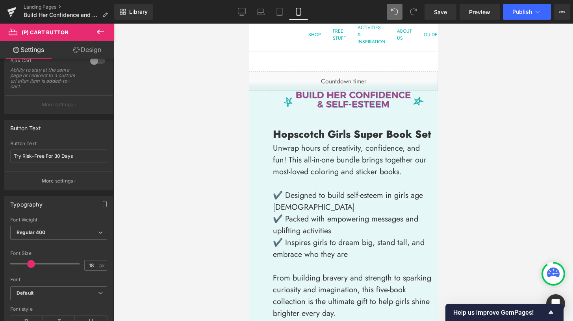
scroll to position [0, 0]
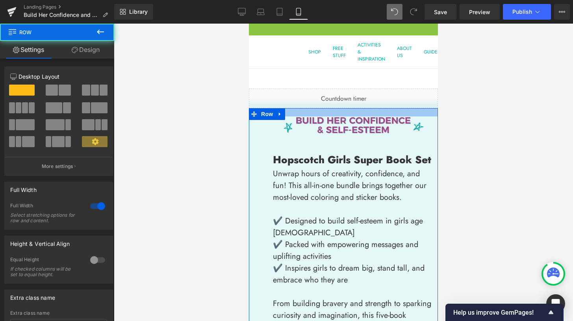
drag, startPoint x: 353, startPoint y: 109, endPoint x: 353, endPoint y: 117, distance: 8.3
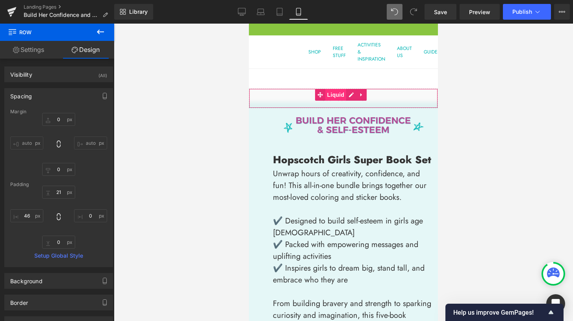
click at [337, 97] on span "Liquid" at bounding box center [335, 95] width 21 height 12
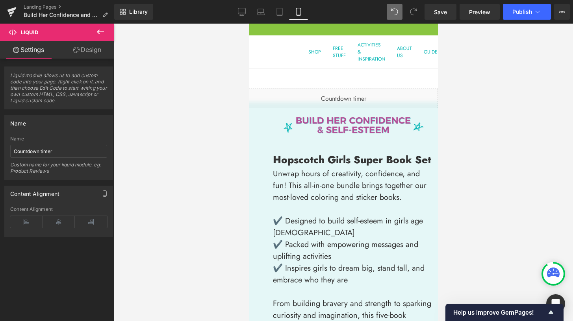
click at [96, 32] on icon at bounding box center [100, 31] width 9 height 9
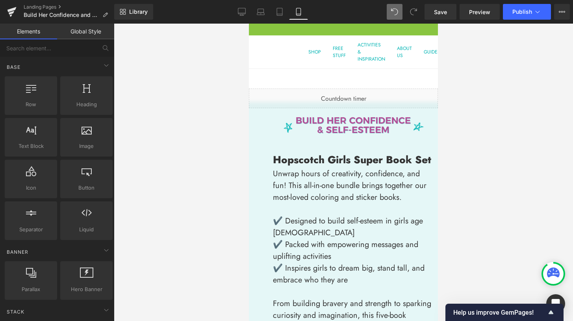
click at [366, 47] on span "ACTIVITIES & INSPIRATION" at bounding box center [372, 51] width 28 height 21
click at [243, 13] on icon at bounding box center [241, 13] width 7 height 0
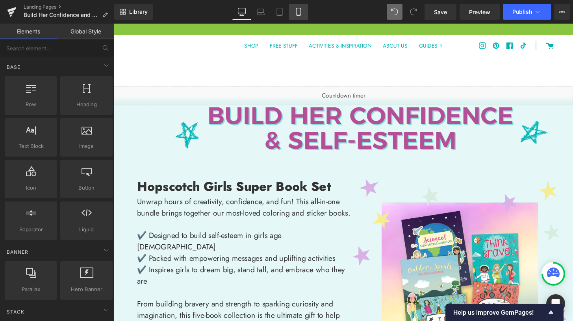
click at [302, 17] on link "Mobile" at bounding box center [298, 12] width 19 height 16
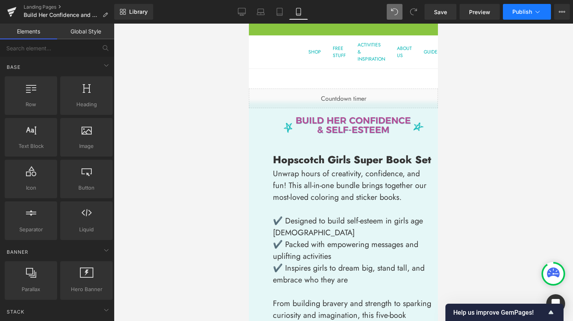
click at [522, 15] on button "Publish" at bounding box center [527, 12] width 48 height 16
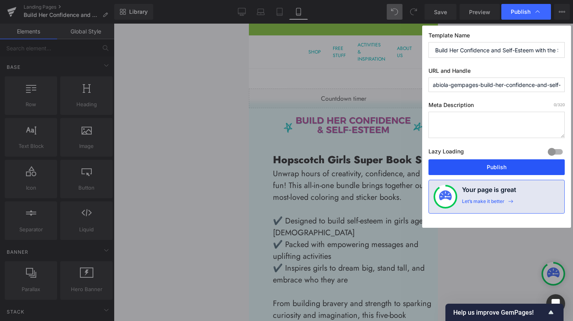
click at [508, 167] on button "Publish" at bounding box center [497, 168] width 136 height 16
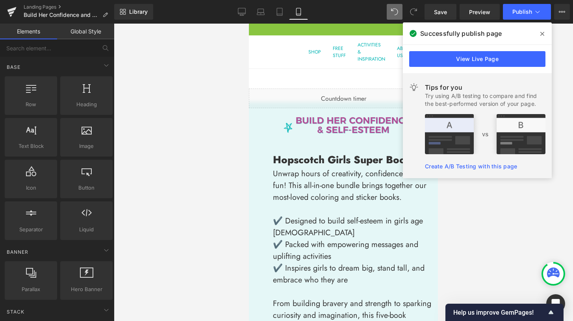
click at [502, 251] on div at bounding box center [343, 173] width 459 height 298
click at [543, 30] on span at bounding box center [542, 34] width 13 height 13
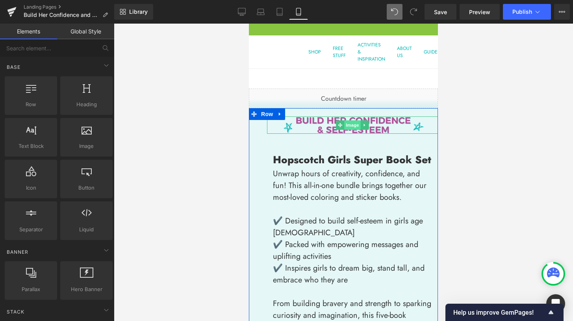
click at [353, 124] on span "Image" at bounding box center [352, 125] width 17 height 9
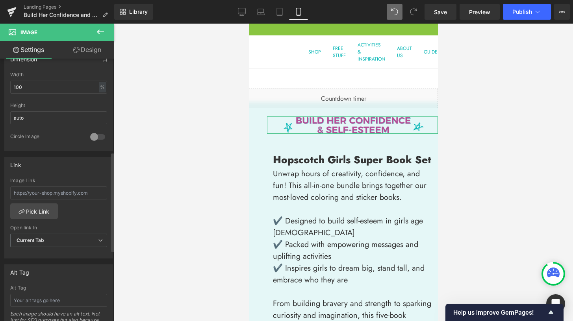
scroll to position [331, 0]
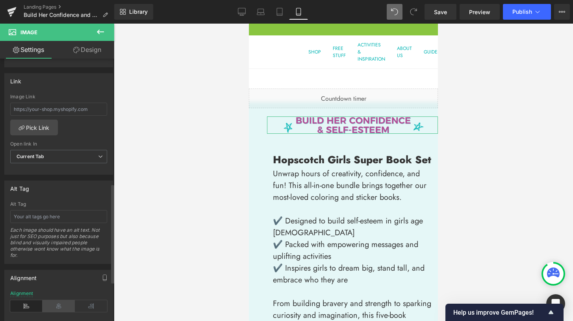
click at [58, 304] on icon at bounding box center [59, 307] width 32 height 12
click at [31, 304] on icon at bounding box center [26, 307] width 32 height 12
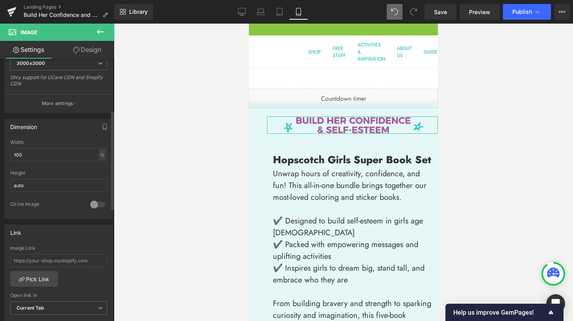
scroll to position [136, 0]
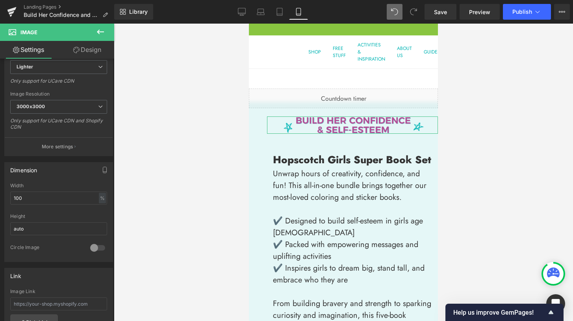
click at [87, 52] on link "Design" at bounding box center [87, 50] width 57 height 18
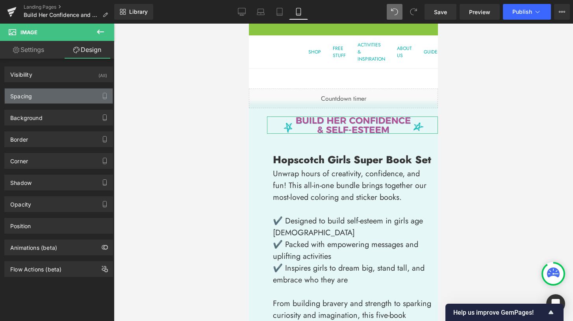
click at [61, 95] on div "Spacing" at bounding box center [59, 96] width 108 height 15
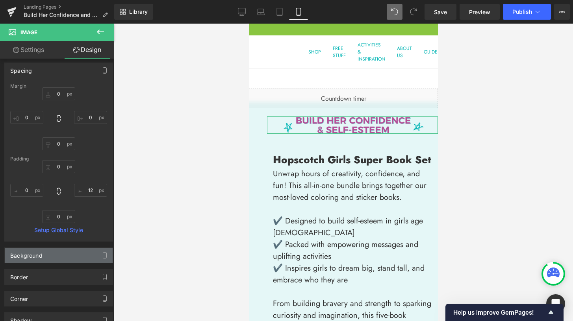
scroll to position [141, 0]
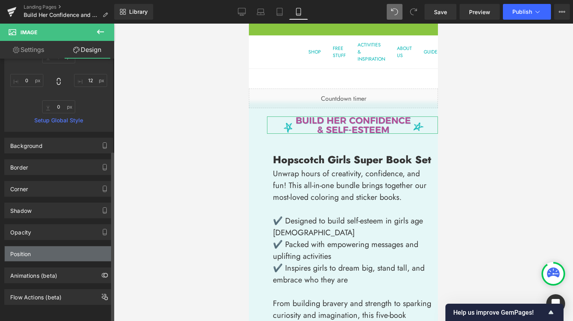
click at [58, 247] on div "Position" at bounding box center [59, 254] width 108 height 15
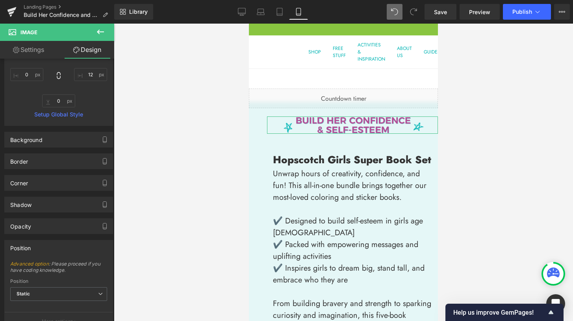
click at [40, 54] on link "Settings" at bounding box center [28, 50] width 57 height 18
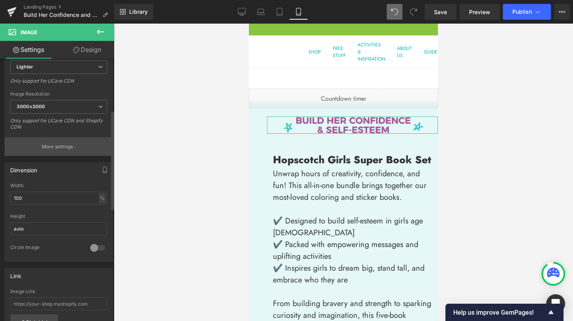
click at [60, 148] on p "More settings" at bounding box center [58, 146] width 32 height 7
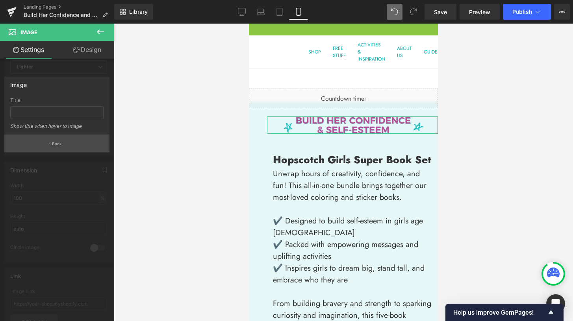
click at [58, 149] on button "Back" at bounding box center [56, 144] width 105 height 18
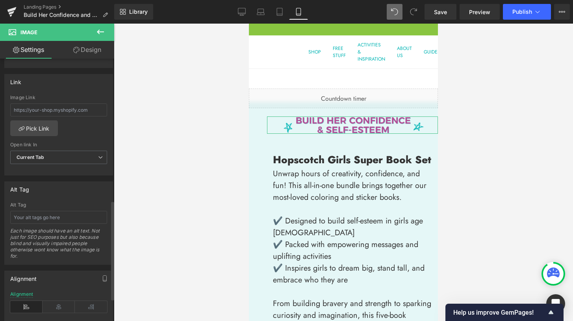
scroll to position [436, 0]
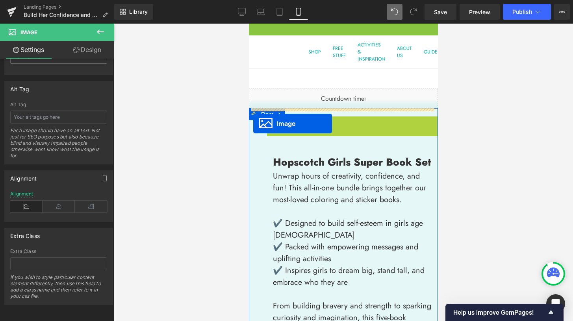
drag, startPoint x: 338, startPoint y: 125, endPoint x: 253, endPoint y: 124, distance: 84.7
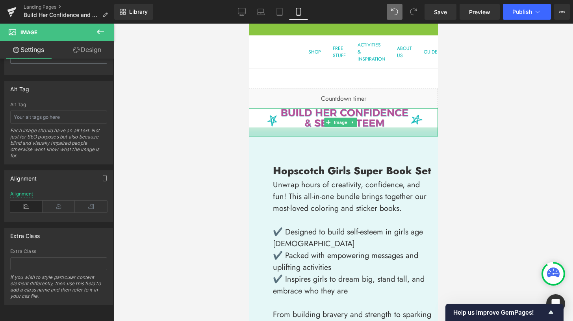
drag, startPoint x: 392, startPoint y: 126, endPoint x: 390, endPoint y: 135, distance: 9.3
click at [390, 135] on div at bounding box center [343, 132] width 189 height 9
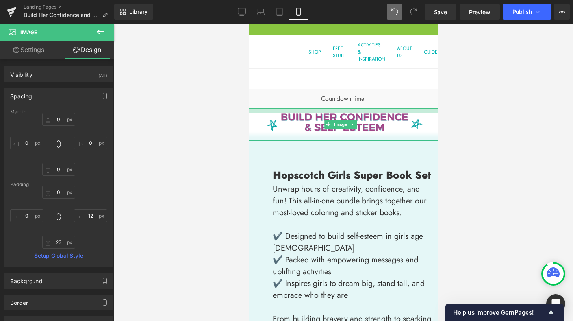
drag, startPoint x: 395, startPoint y: 109, endPoint x: 395, endPoint y: 113, distance: 4.4
click at [395, 113] on div "Image" at bounding box center [343, 124] width 189 height 33
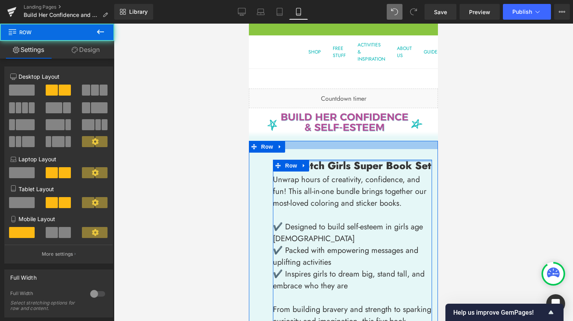
drag, startPoint x: 326, startPoint y: 160, endPoint x: 323, endPoint y: 145, distance: 15.8
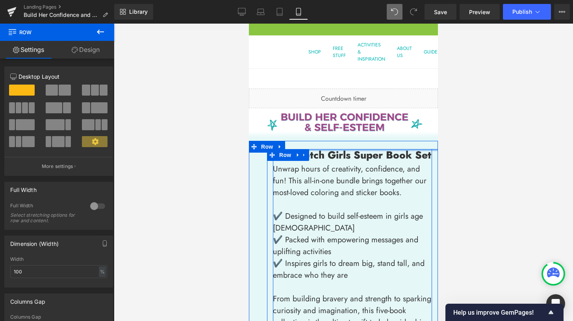
drag, startPoint x: 329, startPoint y: 150, endPoint x: 329, endPoint y: 137, distance: 13.4
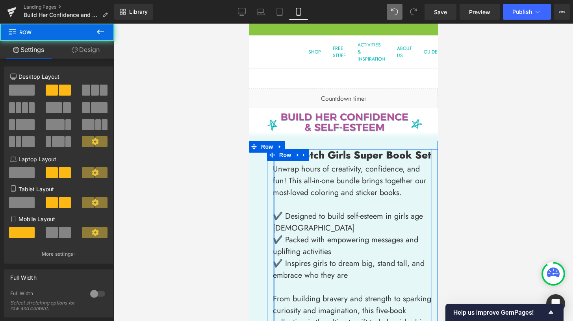
drag, startPoint x: 271, startPoint y: 174, endPoint x: 264, endPoint y: 174, distance: 6.3
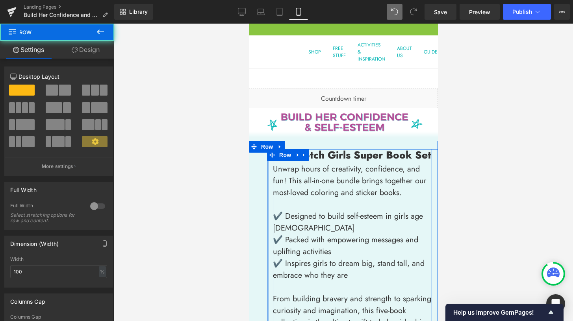
drag, startPoint x: 264, startPoint y: 174, endPoint x: 257, endPoint y: 173, distance: 7.6
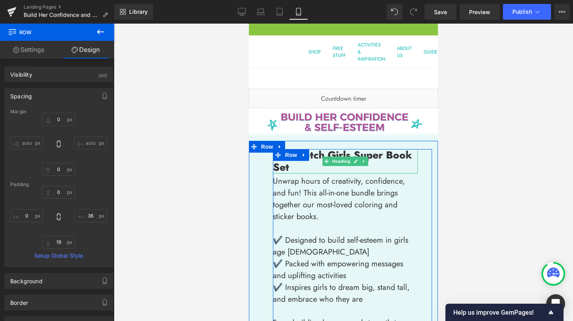
click at [383, 156] on strong "Hopscotch Girls Super Book Set" at bounding box center [342, 161] width 139 height 27
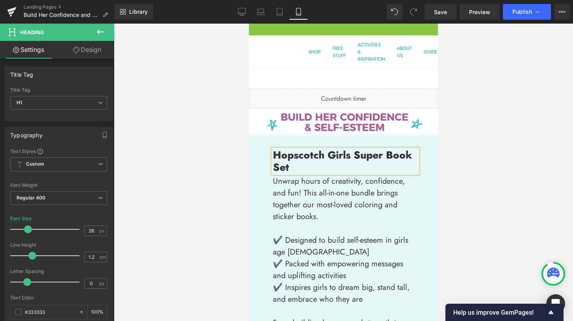
click at [381, 154] on strong "Hopscotch Girls Super Book Set" at bounding box center [342, 161] width 139 height 27
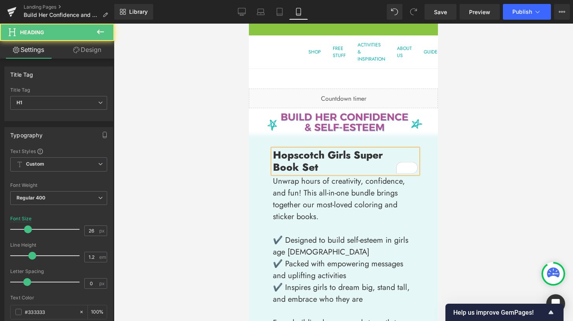
click at [273, 165] on strong "Book Set" at bounding box center [295, 167] width 45 height 15
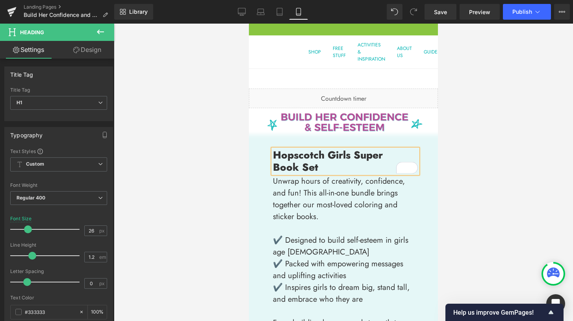
click at [458, 154] on div at bounding box center [343, 173] width 459 height 298
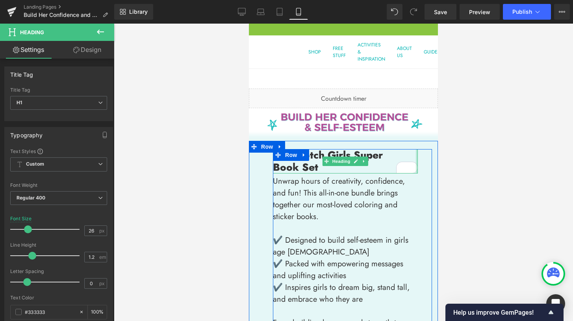
drag, startPoint x: 414, startPoint y: 158, endPoint x: 423, endPoint y: 158, distance: 8.7
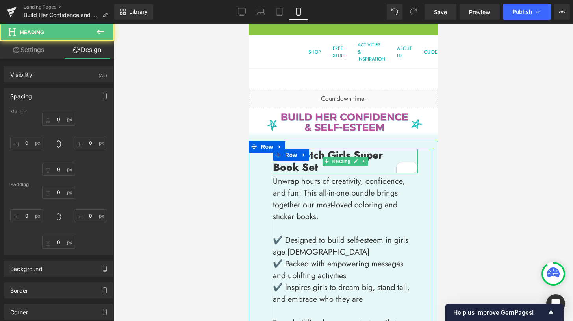
type input "0"
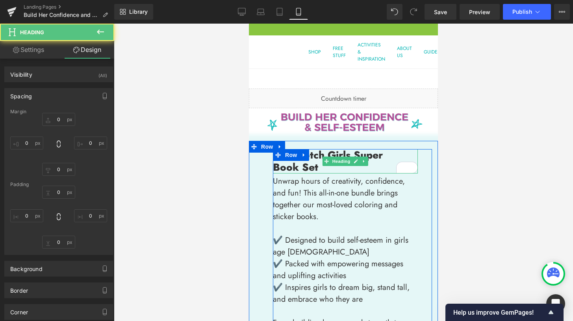
type input "0"
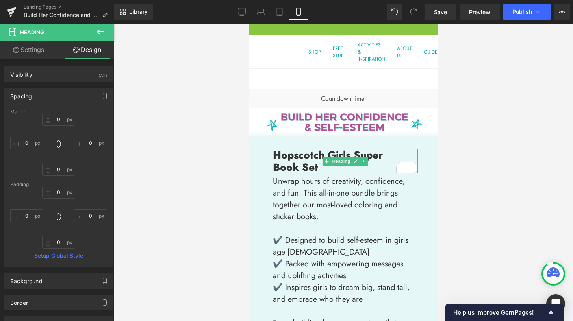
click at [467, 178] on div at bounding box center [343, 173] width 459 height 298
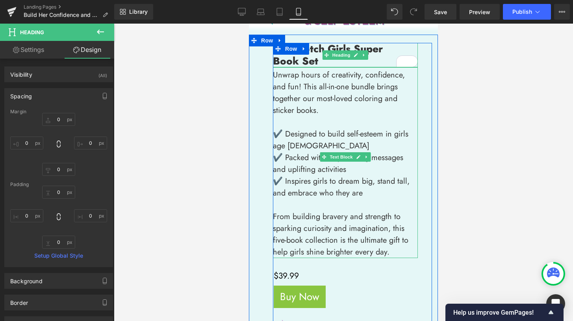
scroll to position [241, 0]
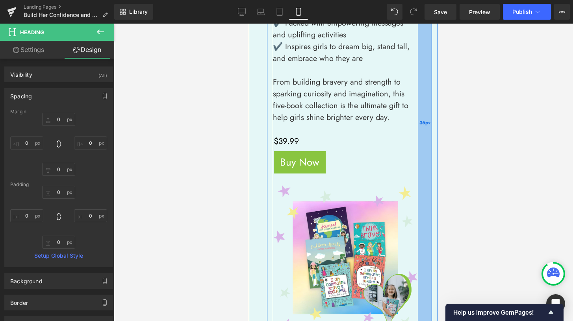
click at [424, 167] on div "36px" at bounding box center [425, 123] width 14 height 430
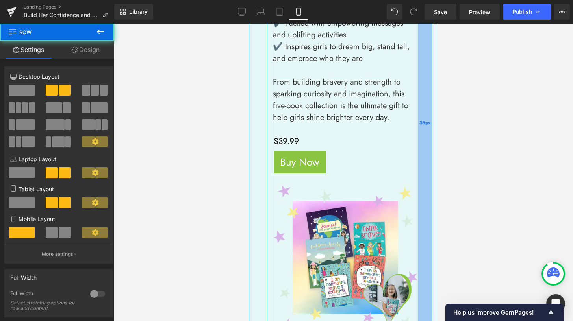
click at [424, 167] on div "36px" at bounding box center [425, 123] width 14 height 430
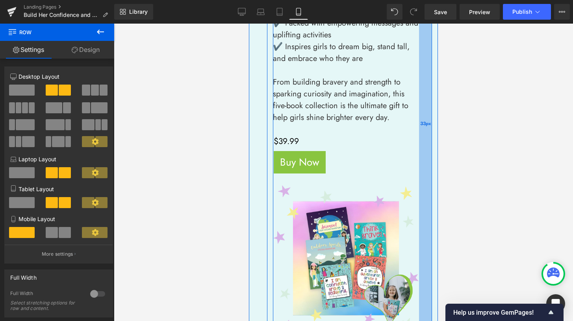
click at [425, 167] on div "33px" at bounding box center [425, 123] width 13 height 431
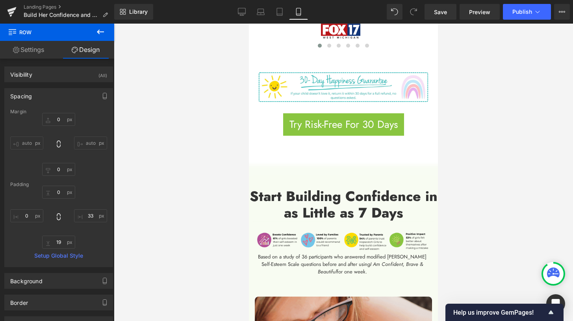
scroll to position [719, 0]
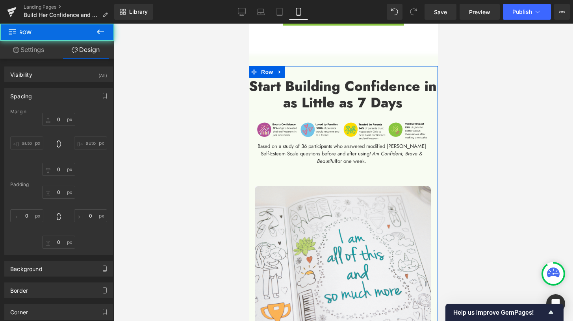
type input "0"
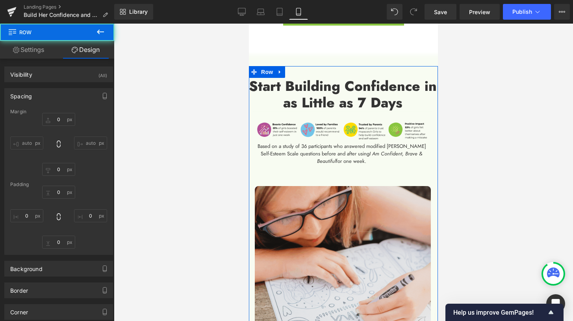
type input "1"
type input "3"
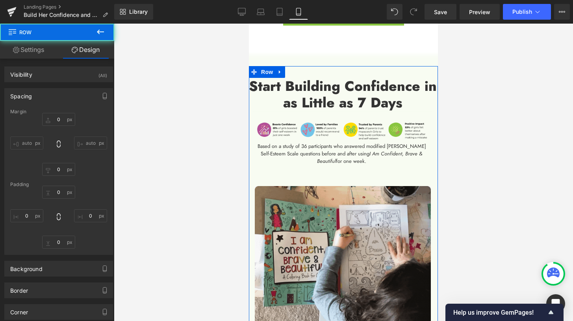
type input "0"
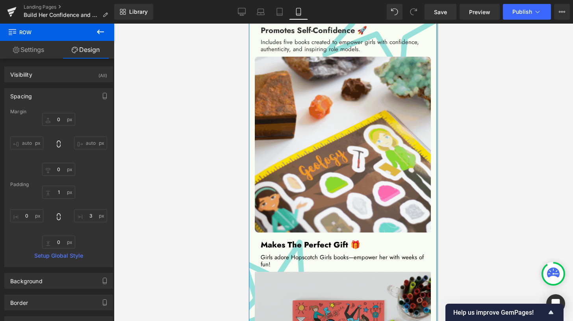
scroll to position [1201, 0]
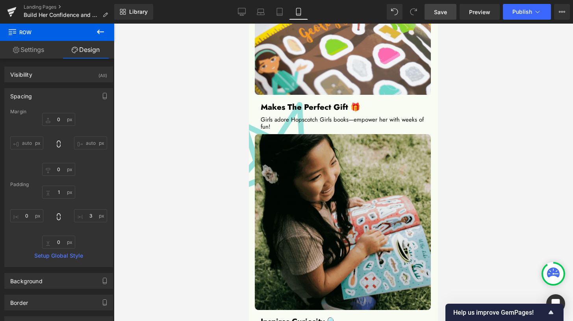
click at [442, 17] on link "Save" at bounding box center [441, 12] width 32 height 16
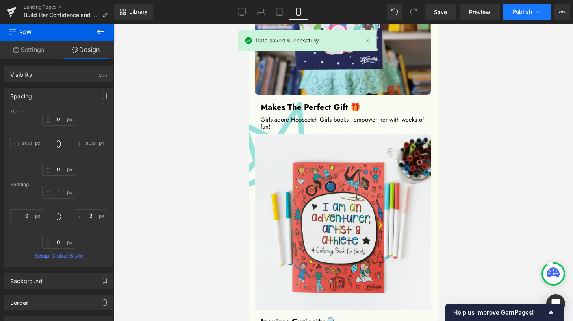
click at [520, 14] on span "Publish" at bounding box center [523, 12] width 20 height 6
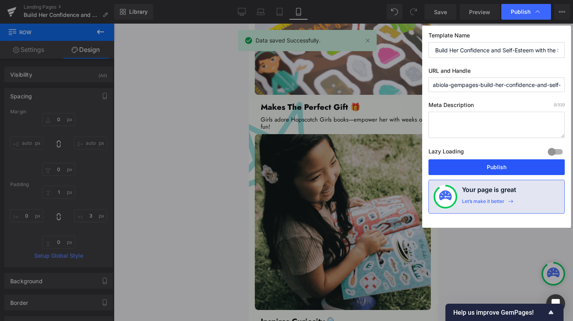
click at [496, 171] on button "Publish" at bounding box center [497, 168] width 136 height 16
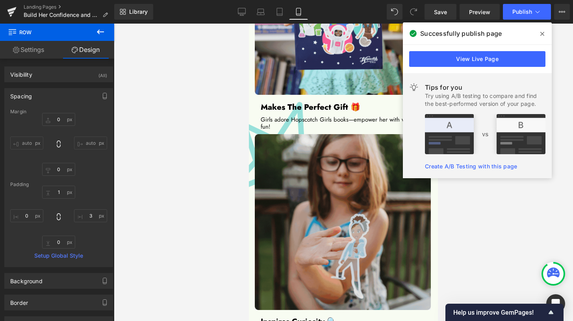
click at [544, 35] on icon at bounding box center [543, 34] width 4 height 6
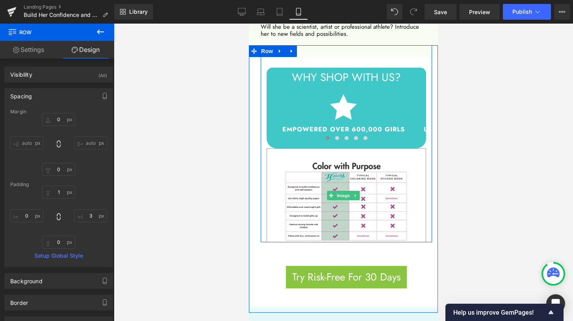
scroll to position [1410, 0]
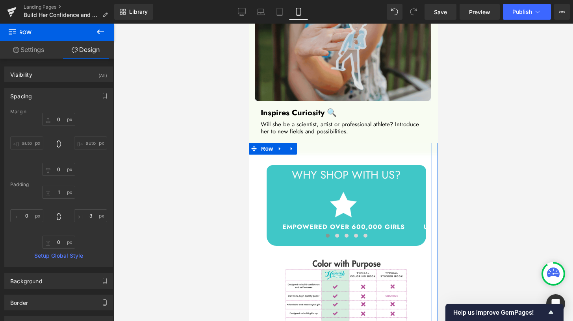
click at [294, 146] on icon at bounding box center [292, 149] width 6 height 6
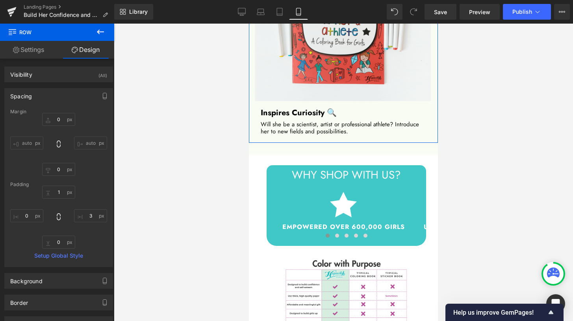
click at [37, 50] on link "Settings" at bounding box center [28, 50] width 57 height 18
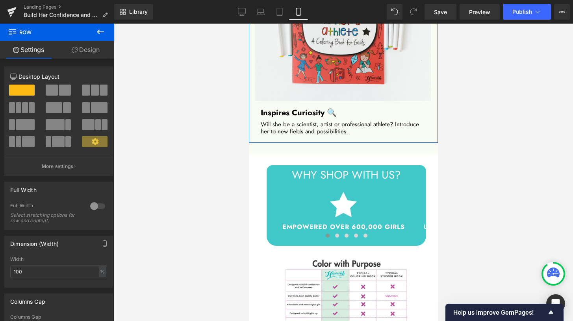
click at [66, 51] on link "Design" at bounding box center [85, 50] width 57 height 18
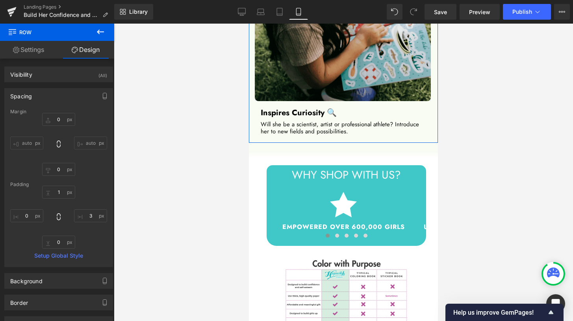
type input "0"
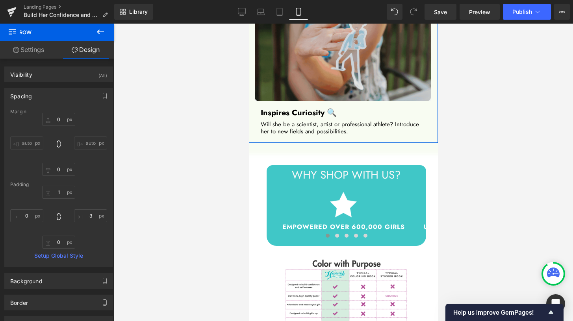
type input "0"
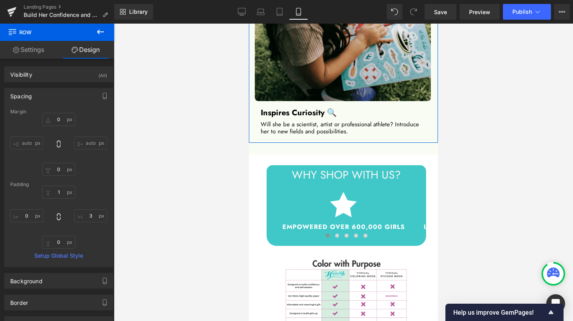
type input "1"
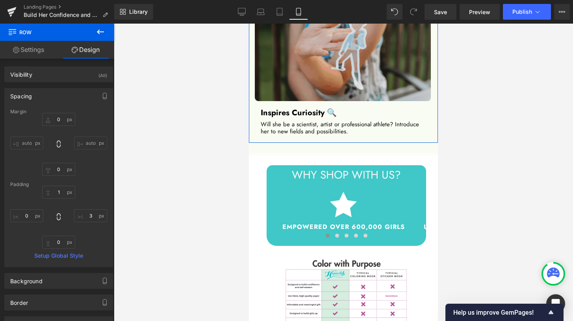
type input "3"
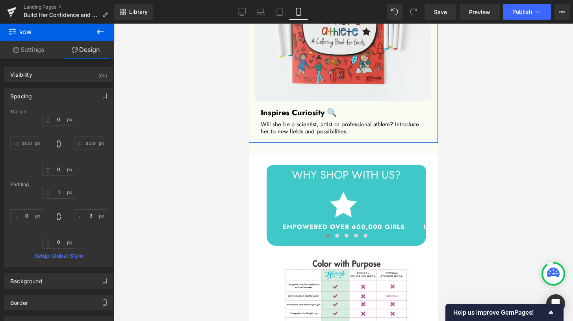
type input "0"
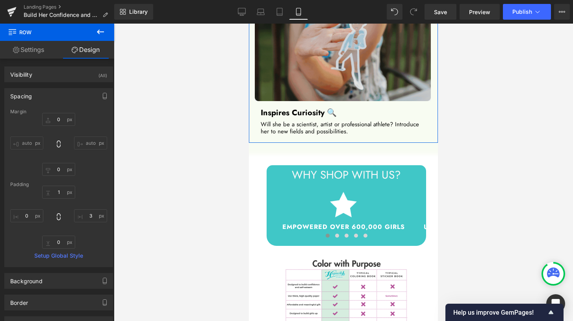
type input "0"
click at [85, 74] on div "Visibility (All)" at bounding box center [59, 74] width 108 height 15
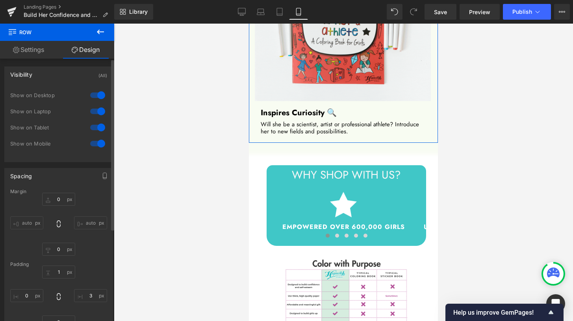
click at [99, 147] on div at bounding box center [97, 144] width 19 height 13
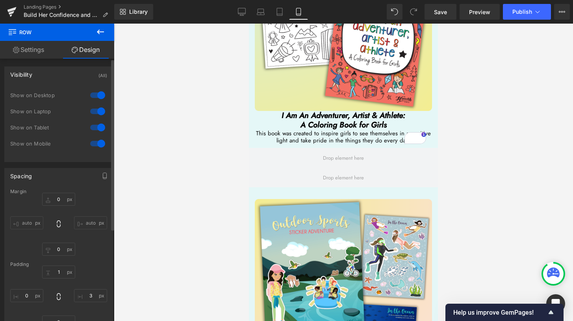
scroll to position [661, 0]
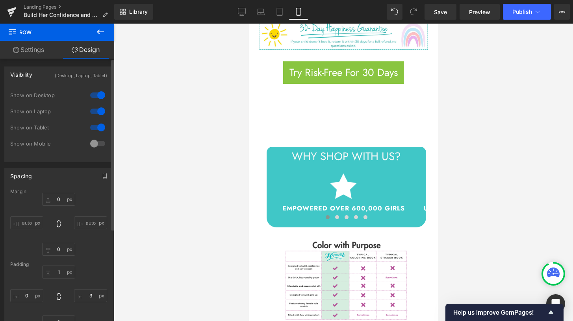
click at [91, 143] on div at bounding box center [97, 144] width 19 height 13
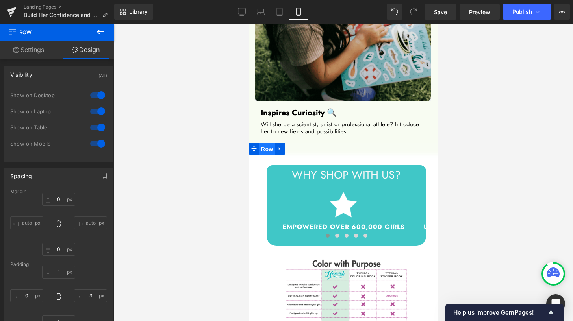
click at [269, 143] on span "Row" at bounding box center [267, 149] width 16 height 12
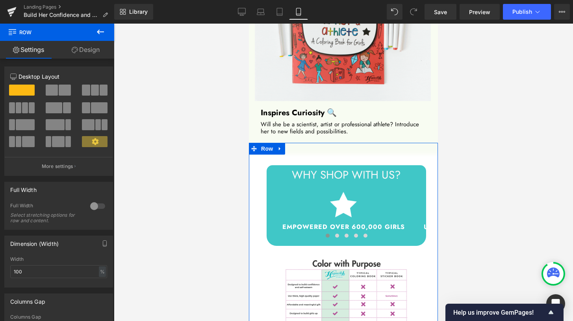
click at [87, 48] on link "Design" at bounding box center [85, 50] width 57 height 18
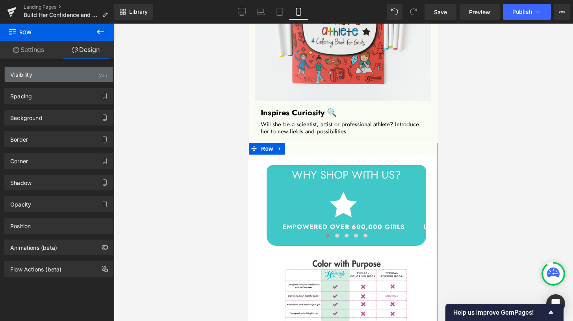
click at [91, 79] on div "Visibility (All)" at bounding box center [59, 74] width 108 height 15
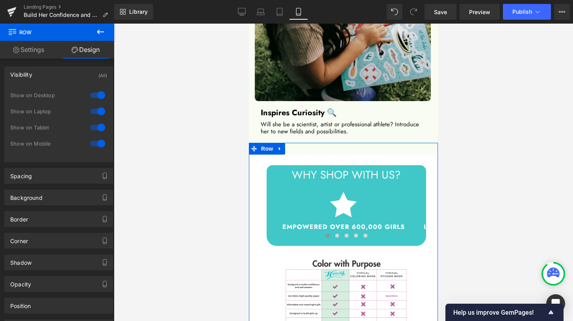
click at [99, 144] on div at bounding box center [97, 144] width 19 height 13
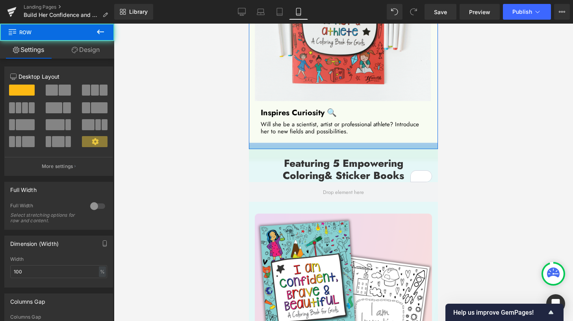
drag, startPoint x: 385, startPoint y: 110, endPoint x: 385, endPoint y: 117, distance: 6.7
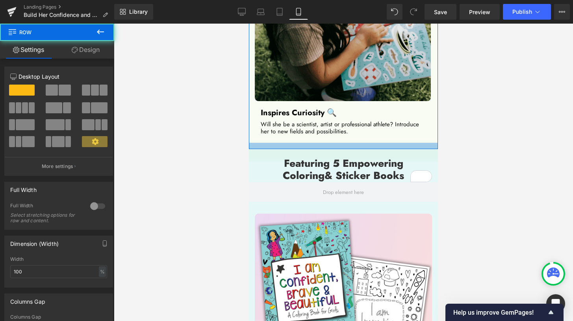
click at [385, 143] on div at bounding box center [343, 146] width 189 height 6
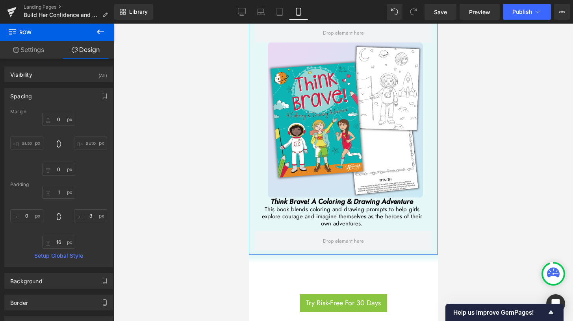
scroll to position [2300, 0]
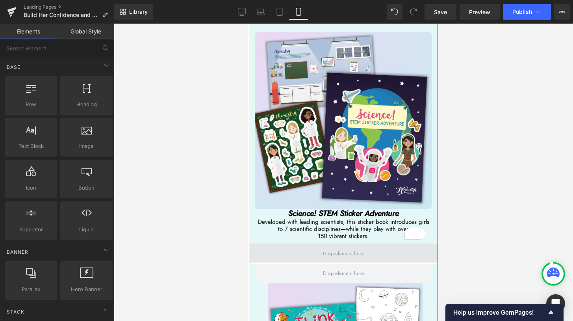
click at [336, 248] on span at bounding box center [343, 253] width 46 height 11
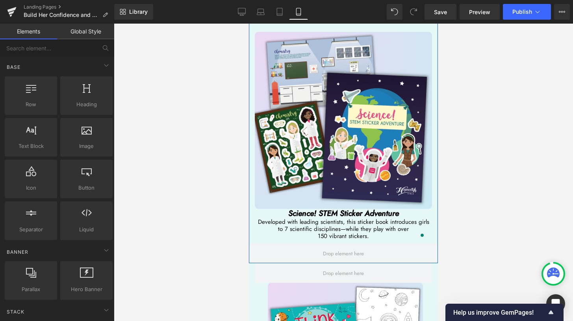
click at [464, 197] on div at bounding box center [343, 173] width 459 height 298
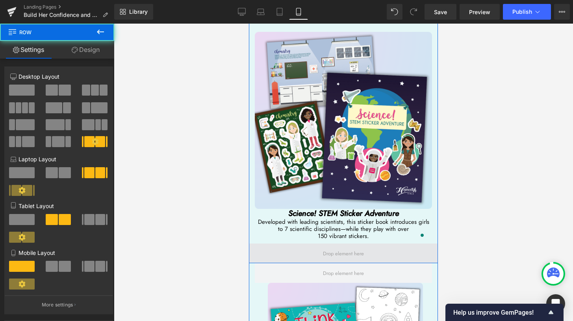
drag, startPoint x: 379, startPoint y: 207, endPoint x: 380, endPoint y: 203, distance: 4.0
click at [380, 203] on div "Image Outdoor Sports Sticker Adventure Heading Every page invites girls to bold…" at bounding box center [343, 24] width 189 height 480
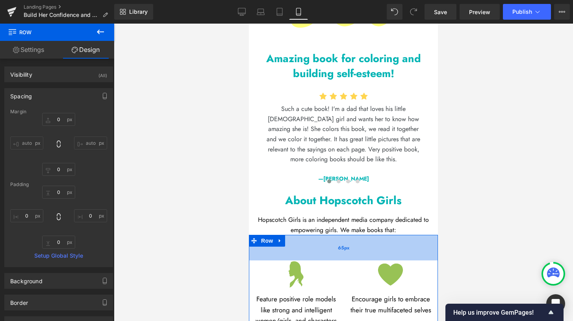
scroll to position [3020, 0]
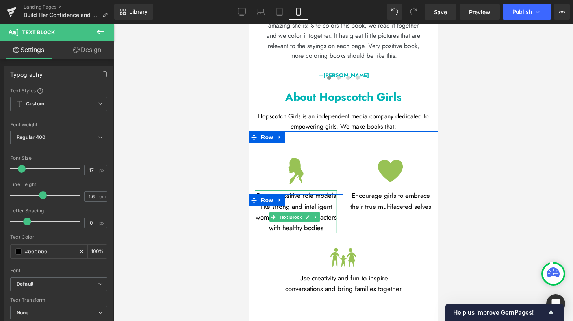
click at [334, 195] on div "Feature positive role models like strong and intelligent women/girls, and chara…" at bounding box center [296, 214] width 95 height 39
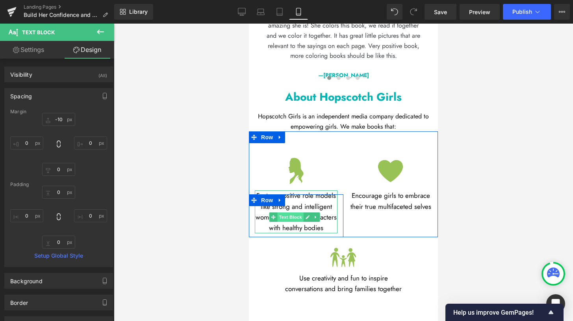
click at [297, 213] on span "Text Block" at bounding box center [291, 217] width 26 height 9
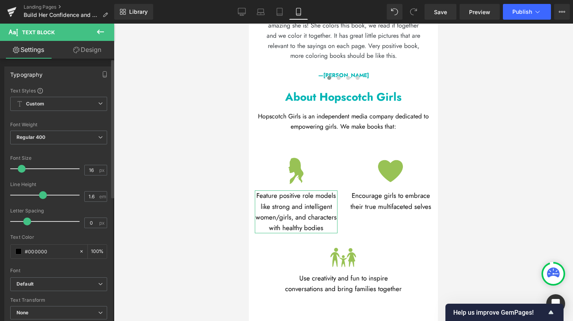
type input "15"
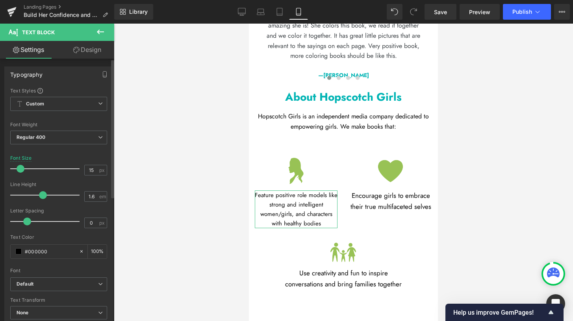
click at [20, 171] on span at bounding box center [21, 169] width 8 height 8
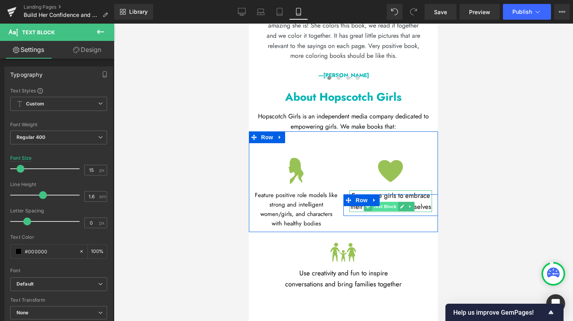
click at [388, 202] on span "Text Block" at bounding box center [385, 206] width 26 height 9
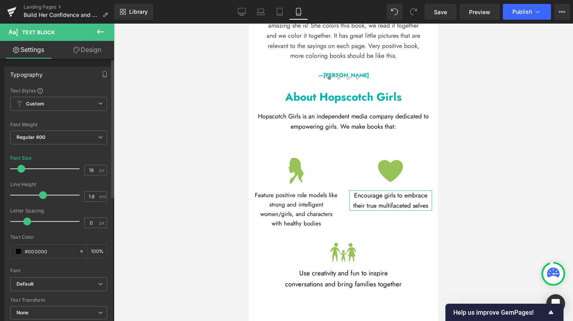
type input "15"
click at [21, 171] on span at bounding box center [21, 169] width 8 height 8
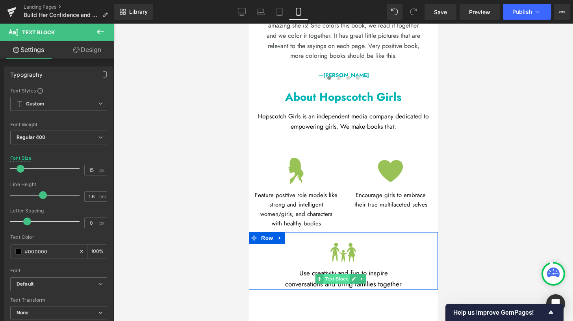
click at [341, 275] on span "Text Block" at bounding box center [336, 279] width 26 height 9
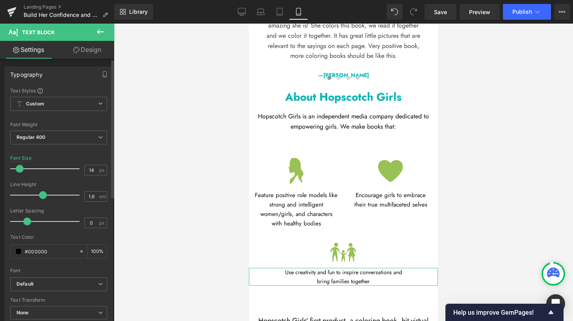
type input "15"
click at [22, 170] on span at bounding box center [21, 169] width 8 height 8
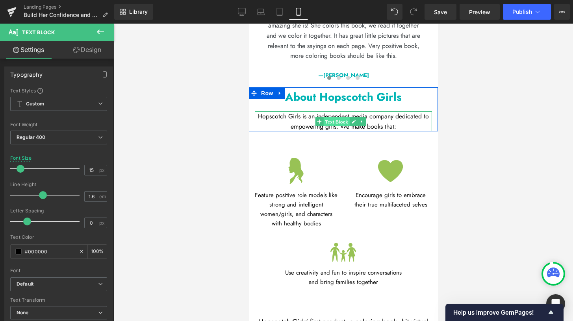
click at [338, 117] on span "Text Block" at bounding box center [336, 121] width 26 height 9
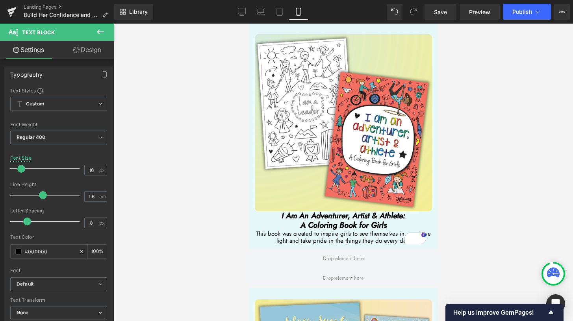
scroll to position [1668, 0]
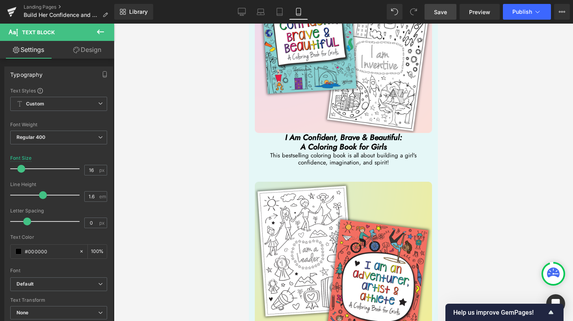
click at [447, 12] on span "Save" at bounding box center [440, 12] width 13 height 8
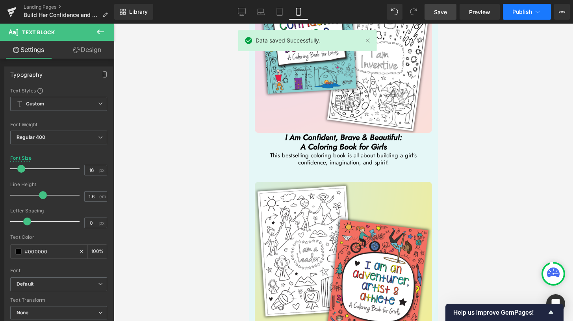
click at [513, 16] on button "Publish" at bounding box center [527, 12] width 48 height 16
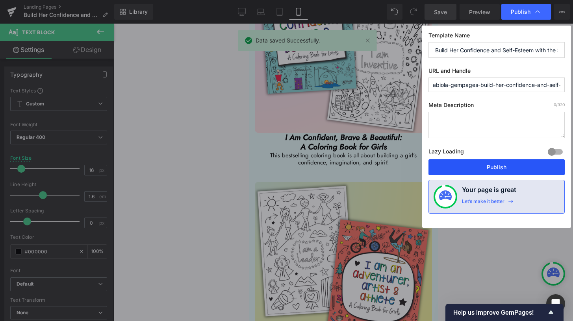
click at [510, 167] on button "Publish" at bounding box center [497, 168] width 136 height 16
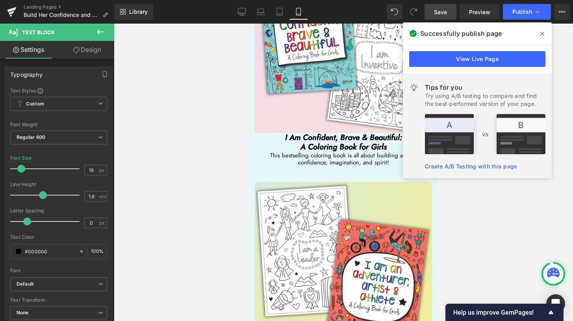
click at [539, 37] on span at bounding box center [542, 34] width 13 height 13
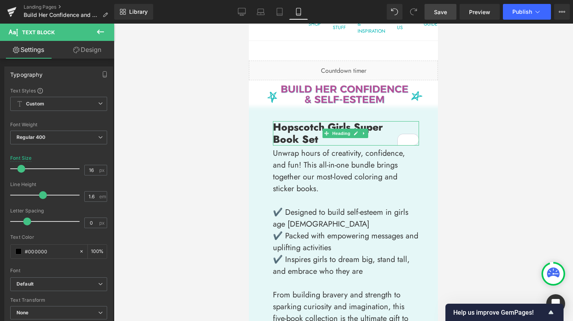
scroll to position [0, 0]
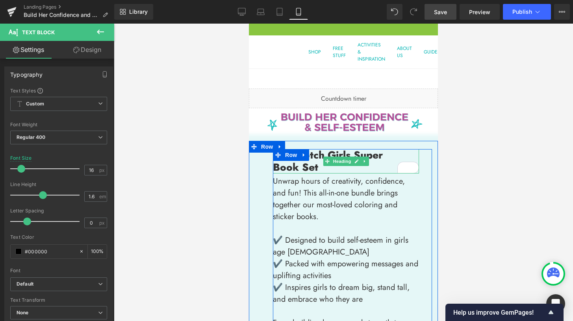
click at [273, 166] on strong "Book Set" at bounding box center [295, 167] width 45 height 15
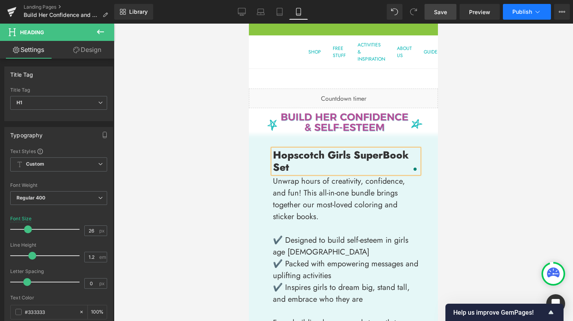
click at [515, 17] on button "Publish" at bounding box center [527, 12] width 48 height 16
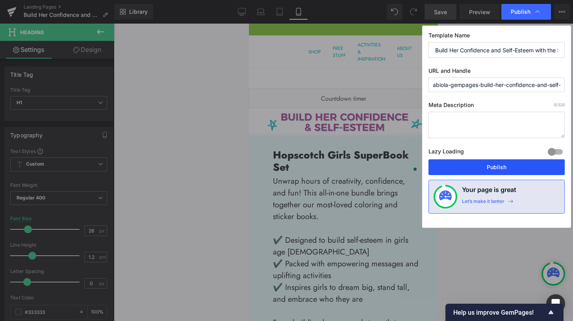
click at [508, 165] on button "Publish" at bounding box center [497, 168] width 136 height 16
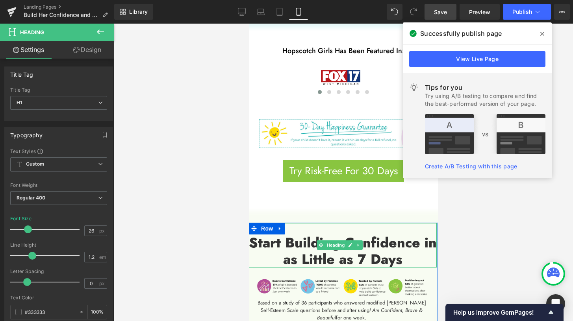
scroll to position [561, 0]
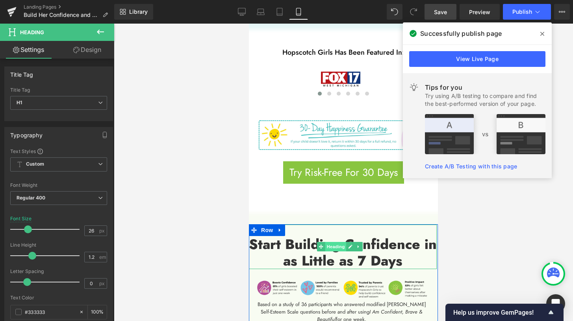
click at [338, 242] on span "Heading" at bounding box center [335, 246] width 21 height 9
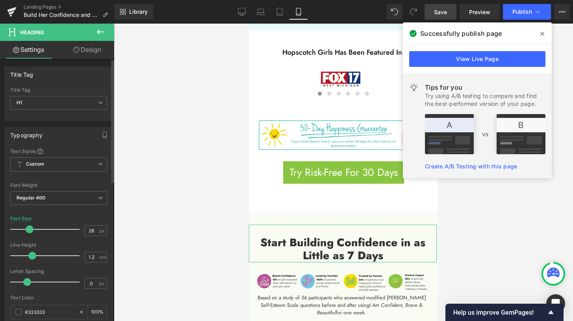
drag, startPoint x: 33, startPoint y: 230, endPoint x: 28, endPoint y: 229, distance: 4.4
click at [28, 229] on span at bounding box center [30, 230] width 8 height 8
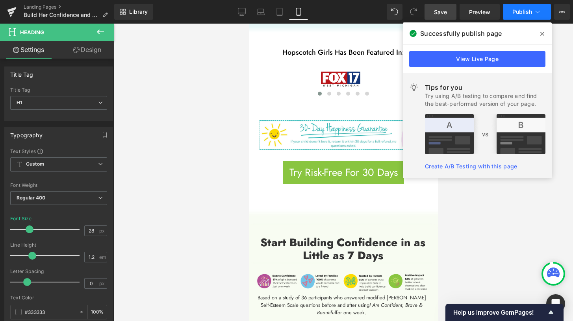
click at [518, 15] on button "Publish" at bounding box center [527, 12] width 48 height 16
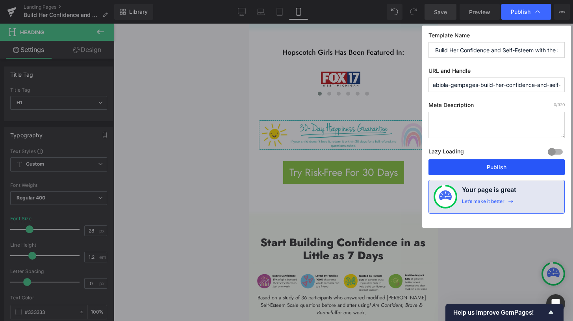
click at [514, 162] on button "Publish" at bounding box center [497, 168] width 136 height 16
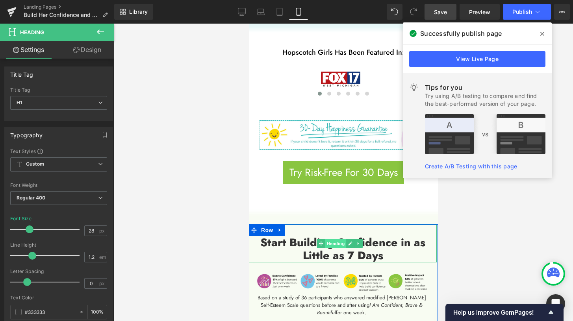
click at [334, 239] on span "Heading" at bounding box center [335, 243] width 21 height 9
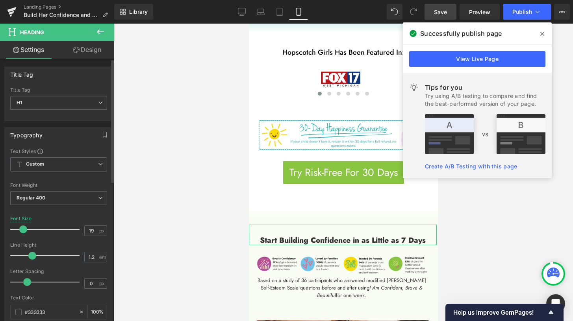
drag, startPoint x: 29, startPoint y: 228, endPoint x: 23, endPoint y: 229, distance: 5.9
click at [23, 229] on span at bounding box center [23, 230] width 8 height 8
click at [442, 13] on span "Save" at bounding box center [440, 12] width 13 height 8
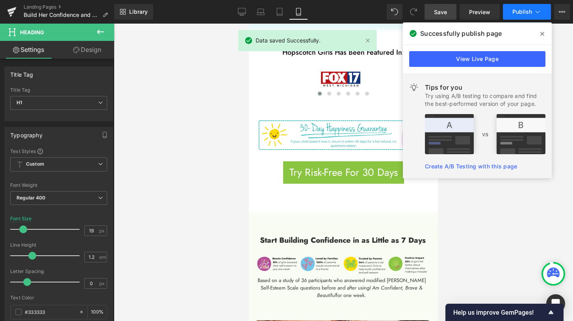
click at [527, 15] on span "Publish" at bounding box center [523, 12] width 20 height 6
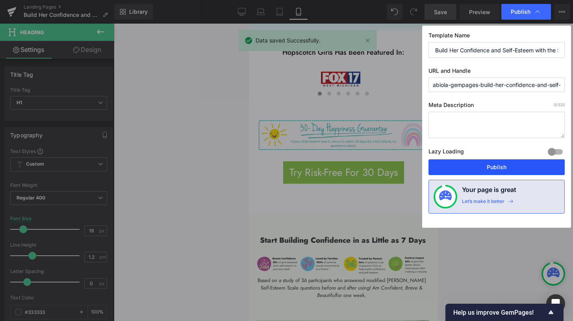
click at [504, 169] on button "Publish" at bounding box center [497, 168] width 136 height 16
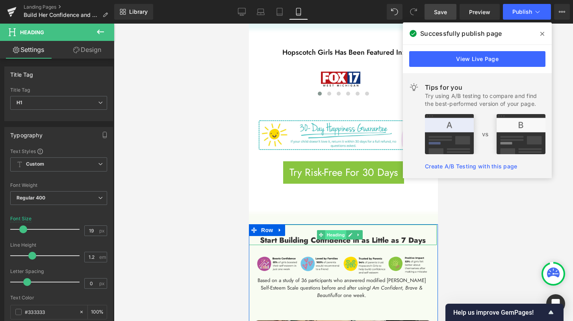
click at [339, 230] on span "Heading" at bounding box center [335, 234] width 21 height 9
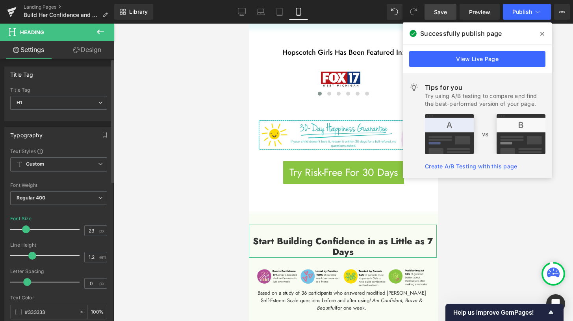
type input "24"
click at [26, 230] on span at bounding box center [27, 230] width 8 height 8
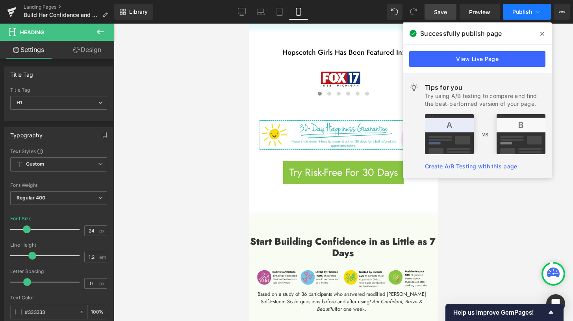
click at [523, 14] on span "Publish" at bounding box center [523, 12] width 20 height 6
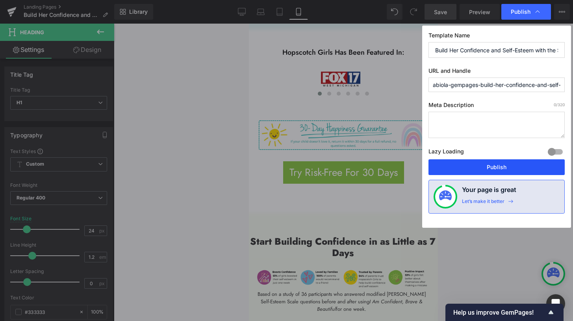
click at [507, 171] on button "Publish" at bounding box center [497, 168] width 136 height 16
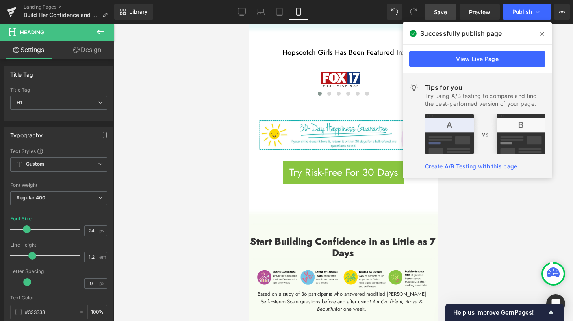
click at [543, 34] on icon at bounding box center [543, 34] width 4 height 4
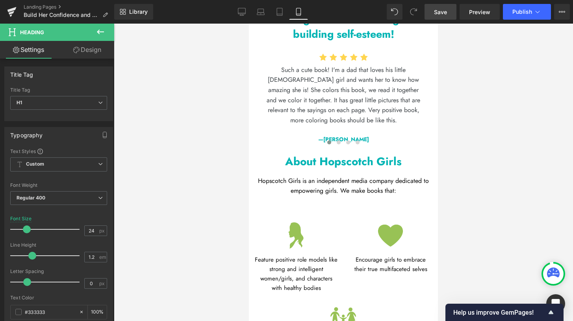
scroll to position [2947, 0]
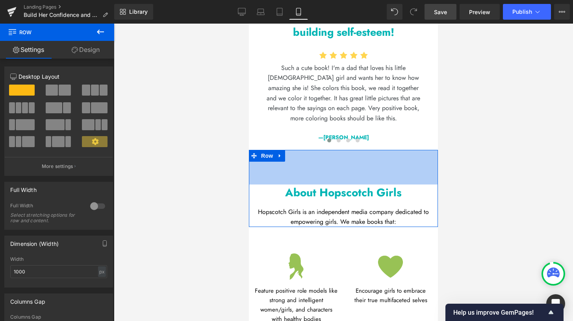
drag, startPoint x: 344, startPoint y: 100, endPoint x: 343, endPoint y: 134, distance: 33.1
click at [343, 150] on div "88px" at bounding box center [343, 167] width 189 height 35
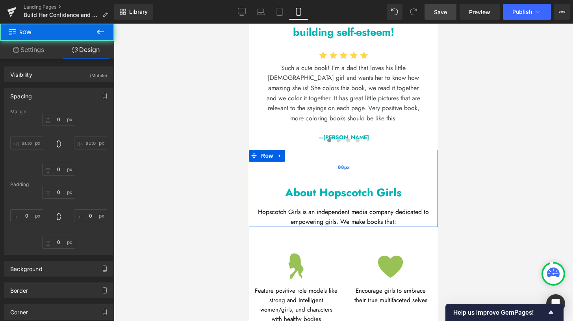
type input "0"
type input "88"
type input "0"
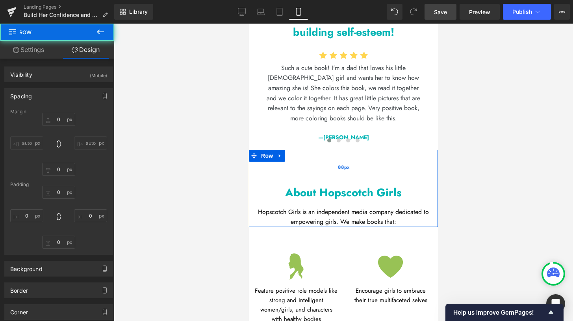
type input "0"
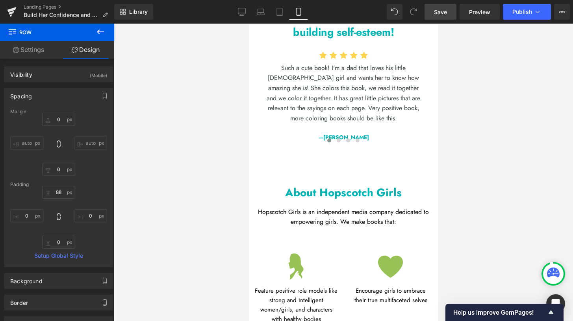
click at [446, 16] on link "Save" at bounding box center [441, 12] width 32 height 16
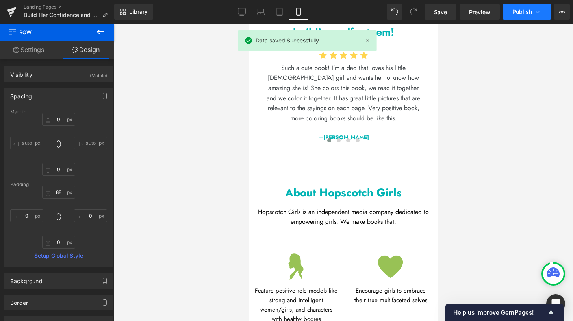
click at [523, 15] on span "Publish" at bounding box center [523, 12] width 20 height 6
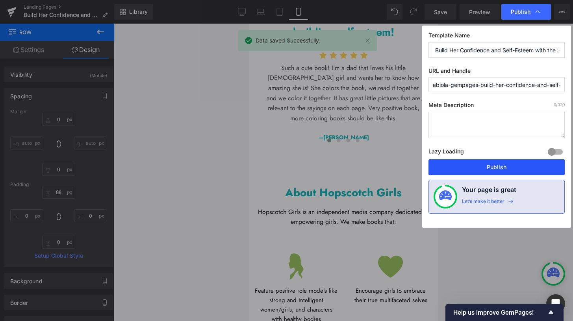
click at [499, 170] on button "Publish" at bounding box center [497, 168] width 136 height 16
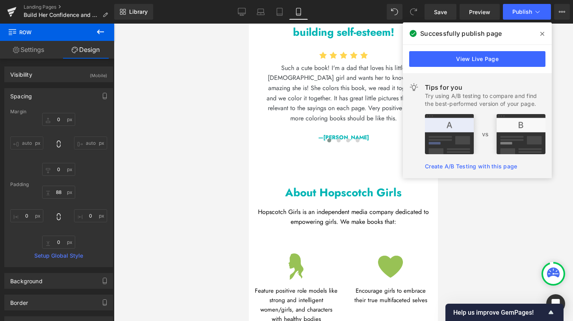
click at [544, 36] on span at bounding box center [542, 34] width 13 height 13
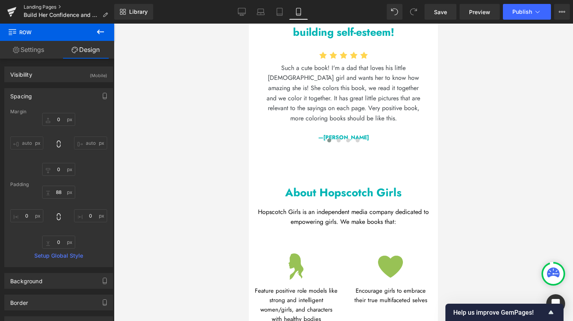
click at [42, 8] on link "Landing Pages" at bounding box center [69, 7] width 91 height 6
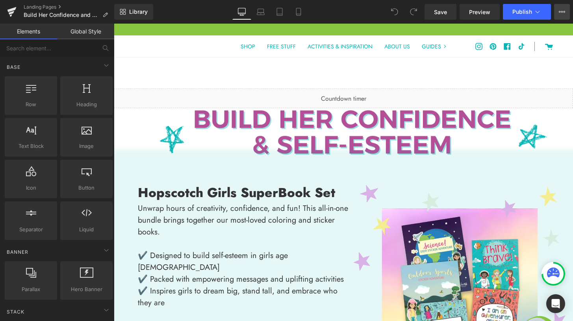
click at [561, 13] on icon at bounding box center [562, 12] width 6 height 6
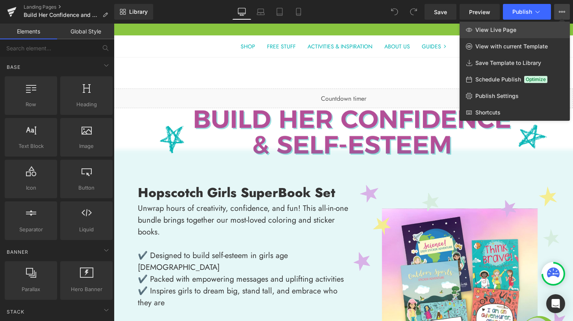
click at [511, 31] on span "View Live Page" at bounding box center [496, 29] width 41 height 7
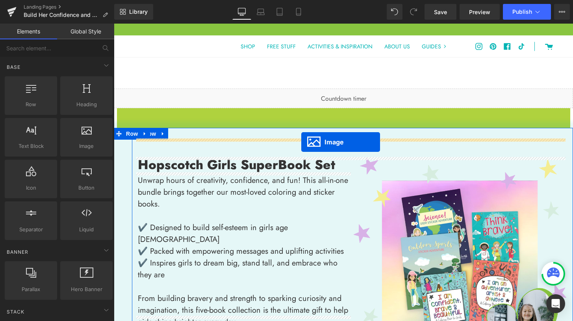
drag, startPoint x: 328, startPoint y: 132, endPoint x: 301, endPoint y: 142, distance: 28.3
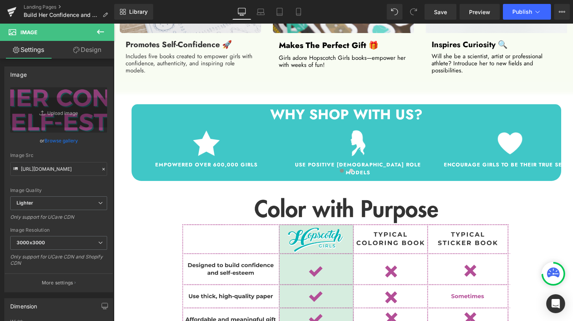
scroll to position [988, 0]
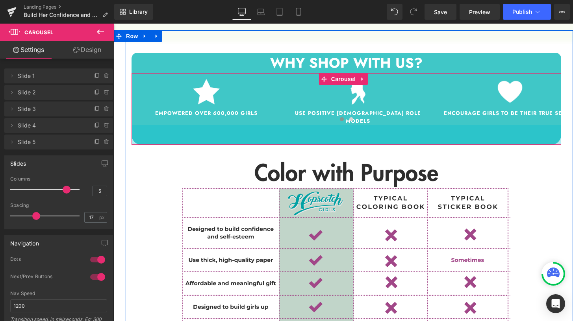
drag, startPoint x: 339, startPoint y: 97, endPoint x: 337, endPoint y: 113, distance: 15.5
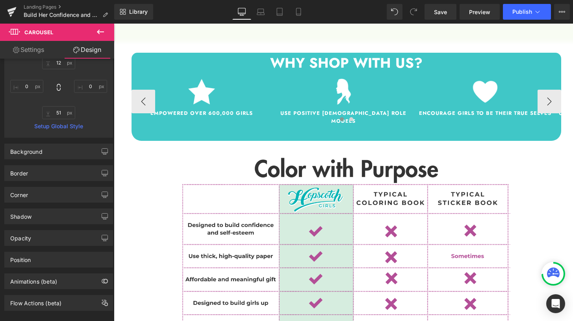
scroll to position [130, 0]
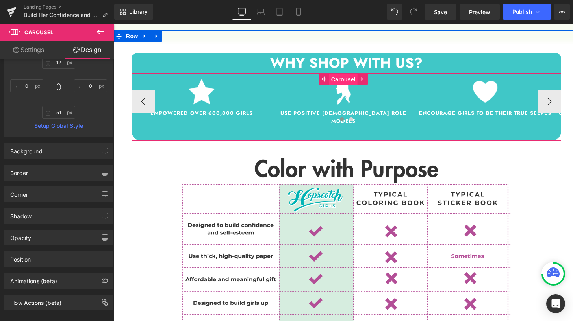
click at [337, 74] on span "Carousel" at bounding box center [343, 80] width 28 height 12
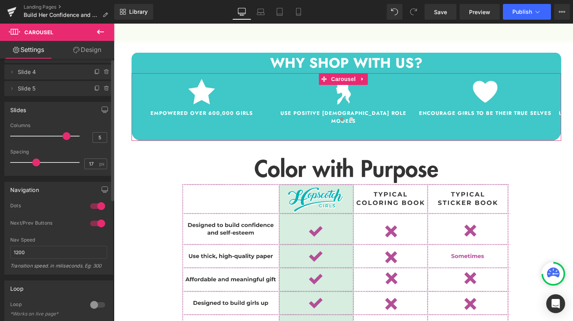
scroll to position [0, 0]
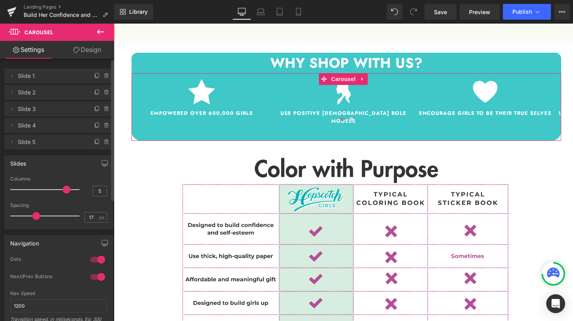
click at [99, 260] on div at bounding box center [97, 260] width 19 height 13
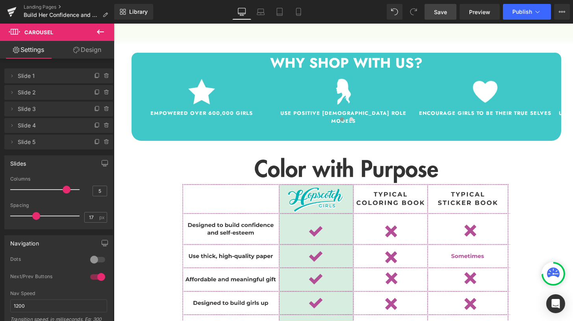
click at [447, 15] on span "Save" at bounding box center [440, 12] width 13 height 8
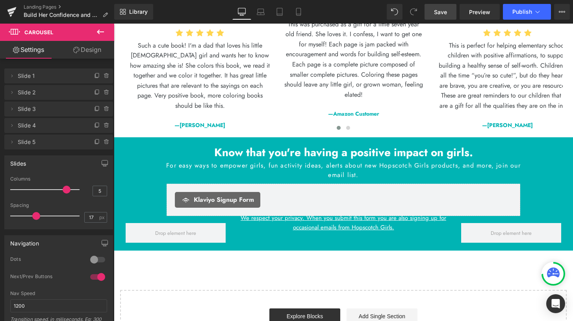
scroll to position [2367, 0]
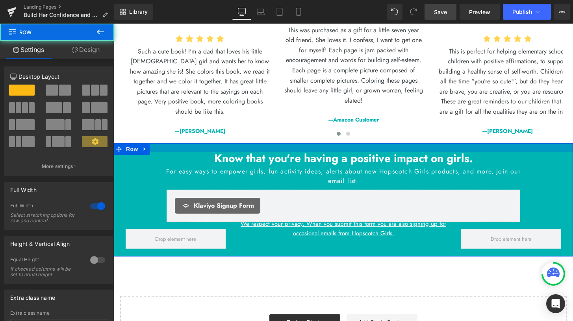
drag, startPoint x: 312, startPoint y: 101, endPoint x: 312, endPoint y: 109, distance: 7.9
click at [312, 143] on div at bounding box center [343, 147] width 459 height 9
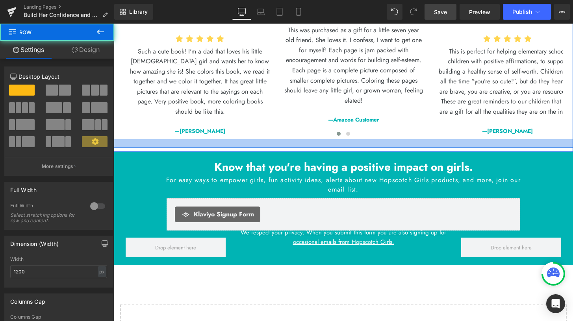
drag, startPoint x: 316, startPoint y: 97, endPoint x: 314, endPoint y: 106, distance: 8.9
click at [314, 139] on div at bounding box center [343, 143] width 459 height 9
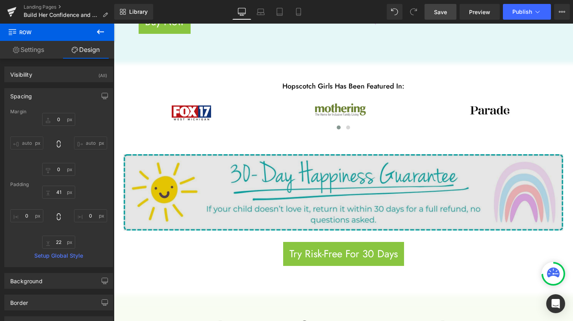
scroll to position [290, 0]
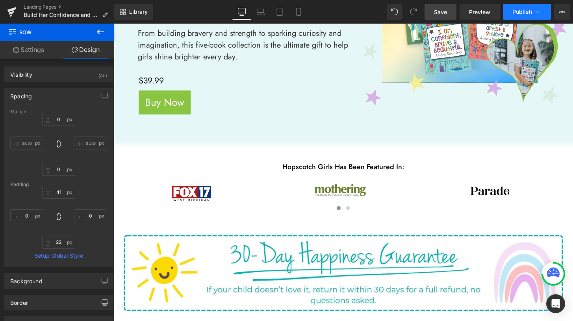
click at [519, 13] on span "Publish" at bounding box center [523, 12] width 20 height 6
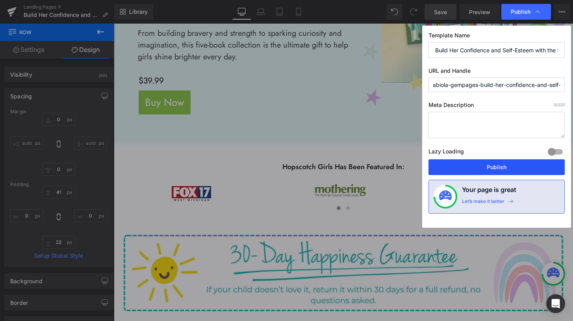
click at [486, 170] on button "Publish" at bounding box center [497, 168] width 136 height 16
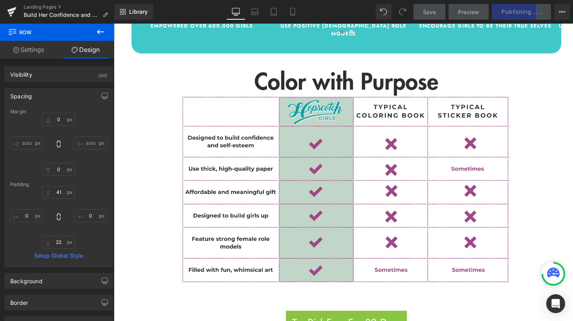
scroll to position [906, 0]
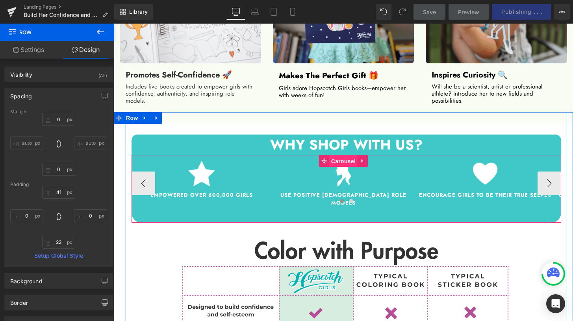
click at [344, 156] on span "Carousel" at bounding box center [343, 162] width 28 height 12
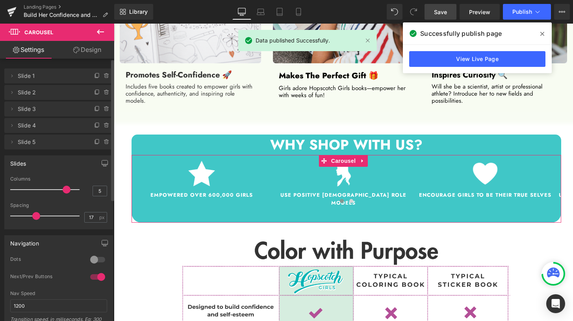
click at [93, 260] on div at bounding box center [97, 260] width 19 height 13
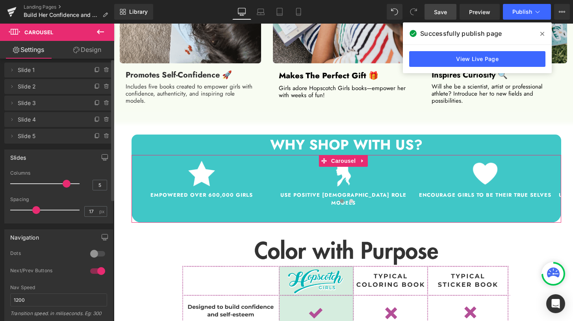
scroll to position [0, 0]
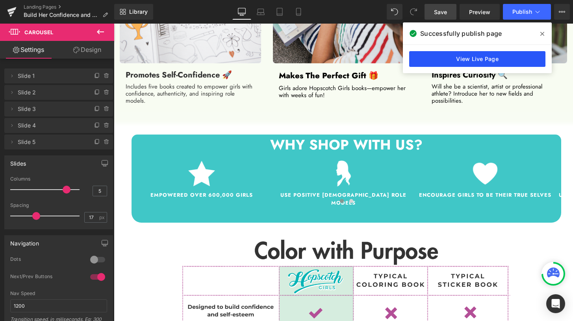
click at [502, 57] on link "View Live Page" at bounding box center [477, 59] width 136 height 16
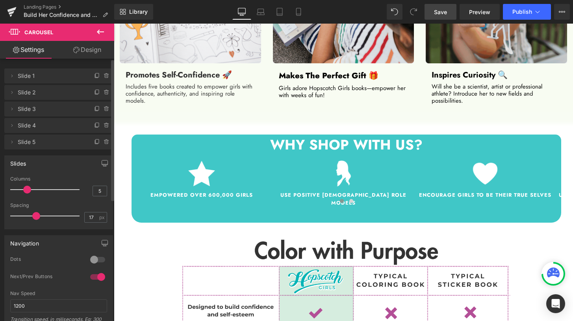
drag, startPoint x: 64, startPoint y: 191, endPoint x: 32, endPoint y: 190, distance: 32.7
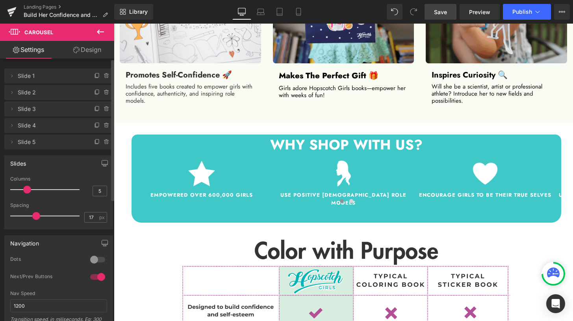
click at [32, 190] on div at bounding box center [46, 190] width 65 height 16
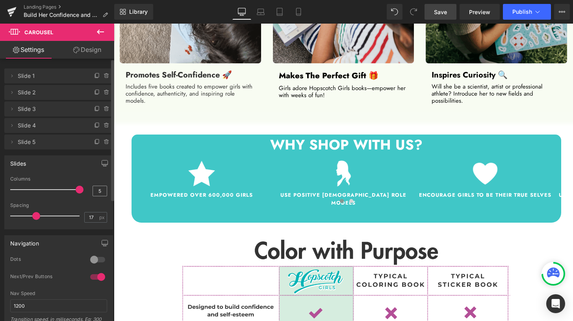
drag, startPoint x: 26, startPoint y: 189, endPoint x: 93, endPoint y: 194, distance: 67.1
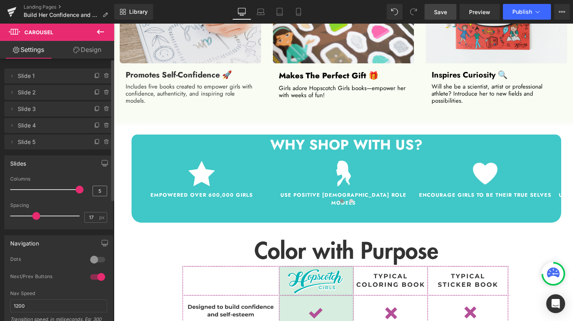
click at [93, 194] on div "Columns 5" at bounding box center [58, 190] width 97 height 26
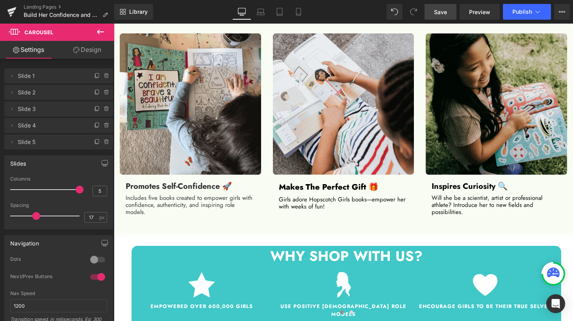
scroll to position [884, 0]
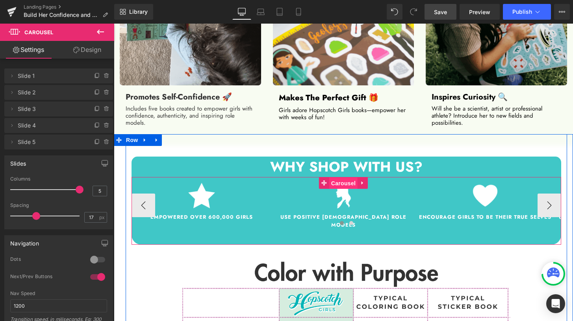
click at [346, 178] on span "Carousel" at bounding box center [343, 184] width 28 height 12
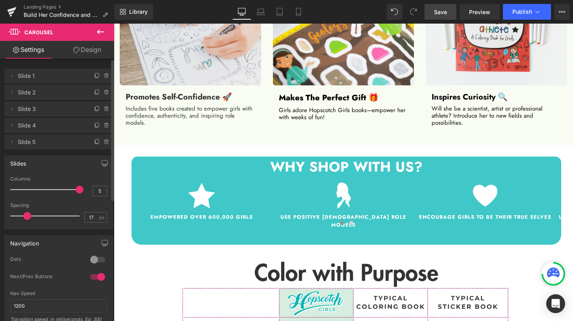
drag, startPoint x: 35, startPoint y: 217, endPoint x: 26, endPoint y: 219, distance: 8.4
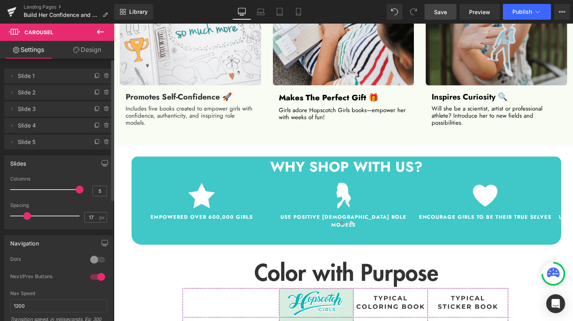
click at [26, 219] on span at bounding box center [27, 216] width 8 height 8
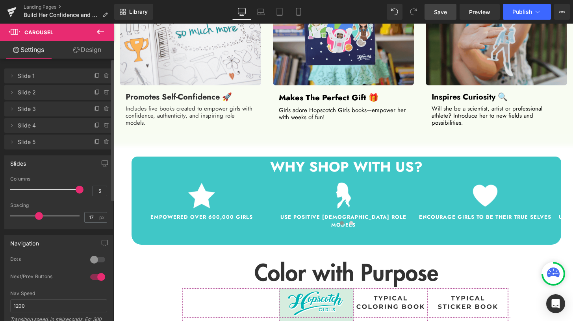
drag, startPoint x: 27, startPoint y: 218, endPoint x: 38, endPoint y: 217, distance: 11.0
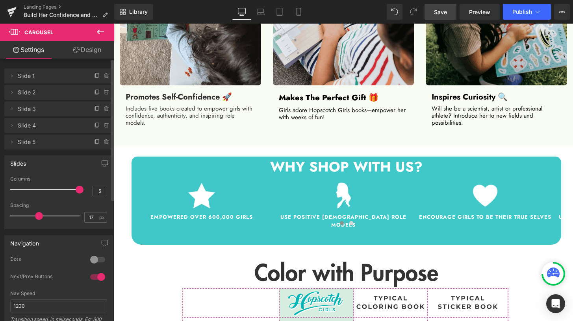
click at [38, 217] on span at bounding box center [39, 216] width 8 height 8
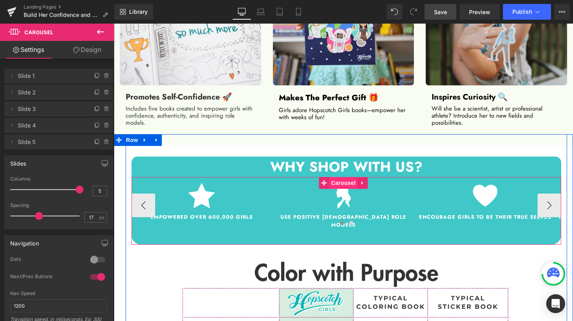
click at [344, 177] on span "Carousel" at bounding box center [343, 183] width 28 height 12
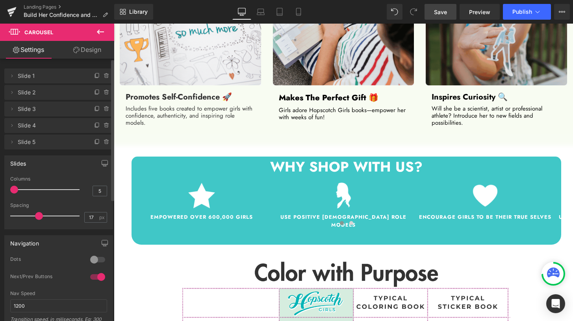
drag, startPoint x: 58, startPoint y: 191, endPoint x: 7, endPoint y: 191, distance: 50.0
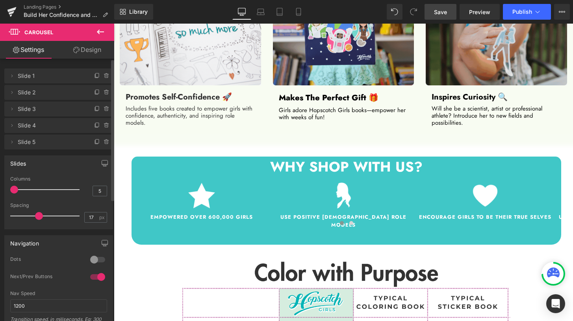
click at [7, 191] on div "5 Columns 5 3 Columns 3 3 Columns 3 1 Columns 1 17px Spacing 17 px 5px Spacing …" at bounding box center [59, 203] width 108 height 53
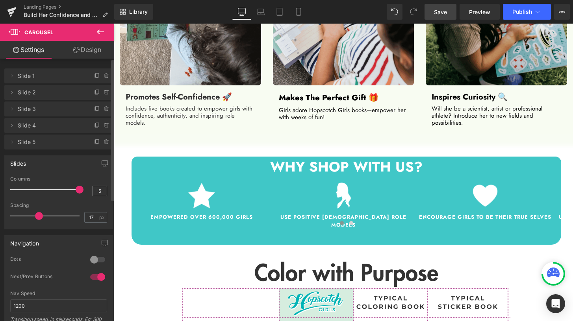
drag, startPoint x: 13, startPoint y: 190, endPoint x: 98, endPoint y: 189, distance: 85.1
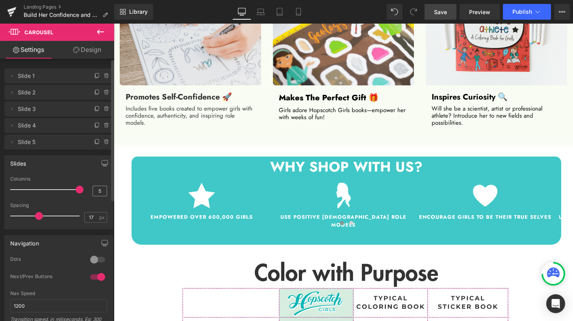
click at [98, 189] on div "Columns 5" at bounding box center [58, 190] width 97 height 26
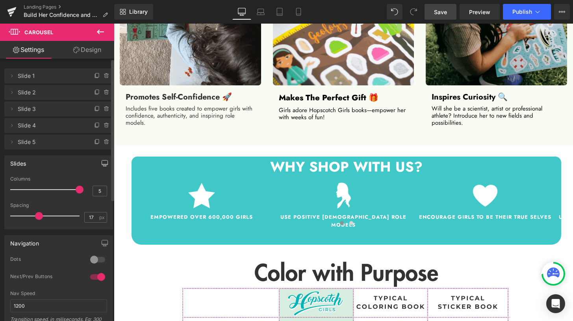
click at [102, 165] on icon "button" at bounding box center [105, 163] width 6 height 5
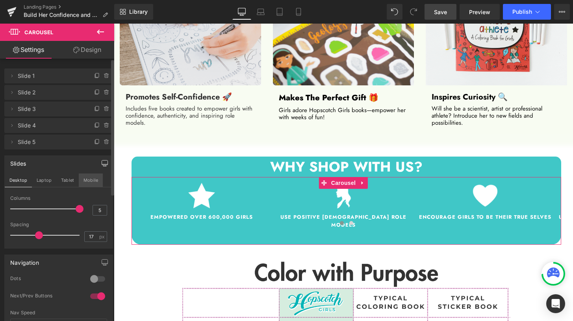
click at [88, 180] on button "Mobile" at bounding box center [91, 180] width 24 height 13
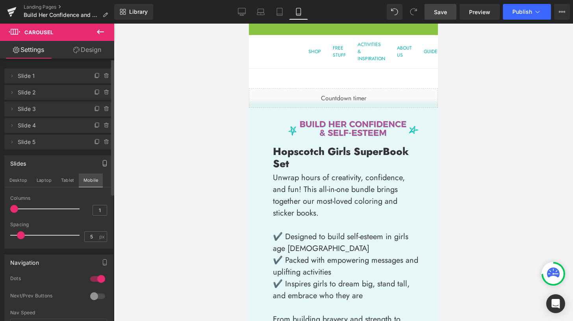
scroll to position [0, 0]
click at [16, 180] on button "Desktop" at bounding box center [18, 180] width 27 height 13
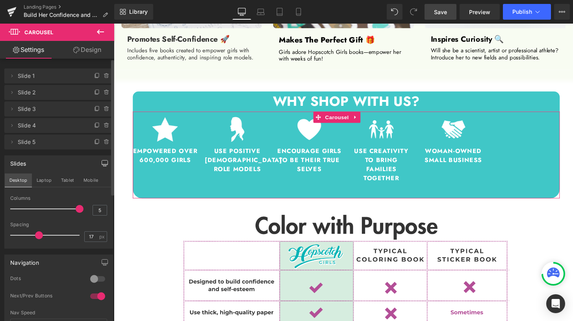
scroll to position [921, 0]
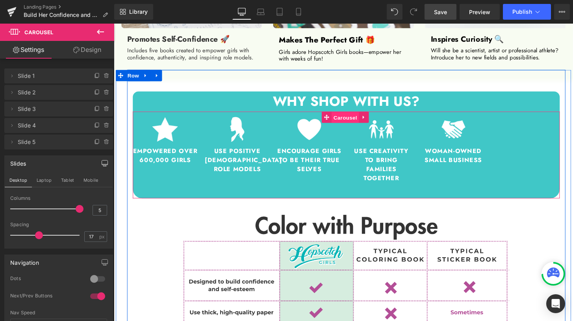
click at [346, 123] on span "Carousel" at bounding box center [354, 121] width 28 height 12
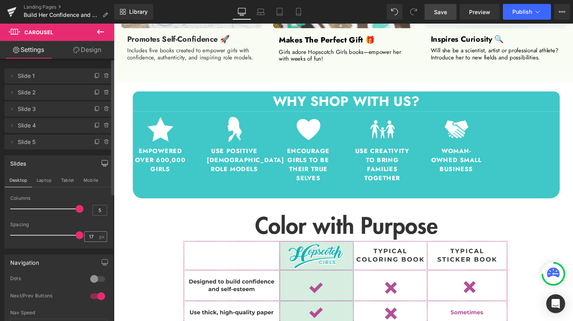
drag, startPoint x: 39, startPoint y: 236, endPoint x: 91, endPoint y: 238, distance: 52.1
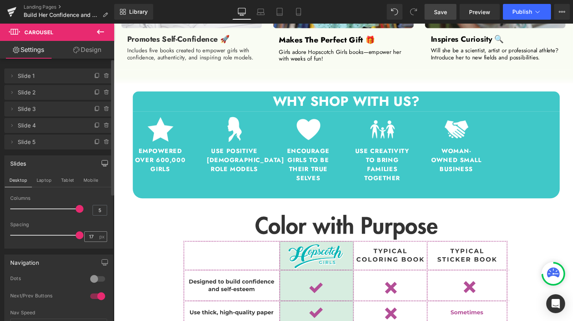
click at [91, 238] on div "Spacing 17 px" at bounding box center [58, 235] width 97 height 26
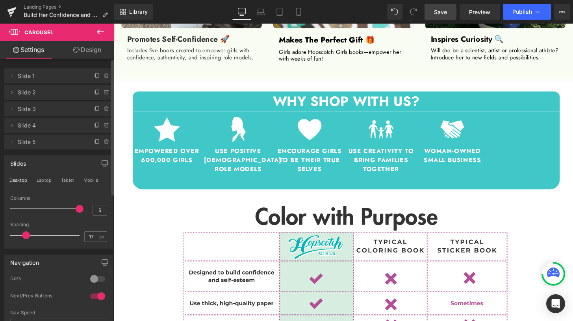
drag, startPoint x: 75, startPoint y: 237, endPoint x: 24, endPoint y: 238, distance: 51.6
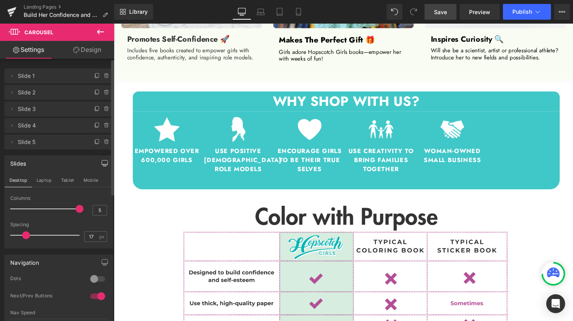
click at [24, 238] on span at bounding box center [26, 236] width 8 height 8
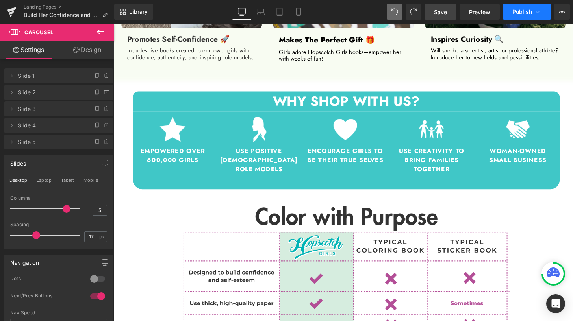
click at [515, 15] on span "Publish" at bounding box center [523, 12] width 20 height 6
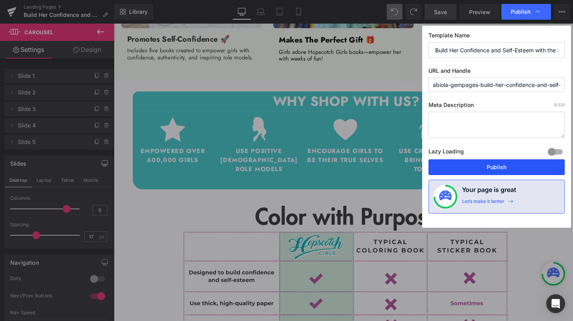
click at [492, 165] on button "Publish" at bounding box center [497, 168] width 136 height 16
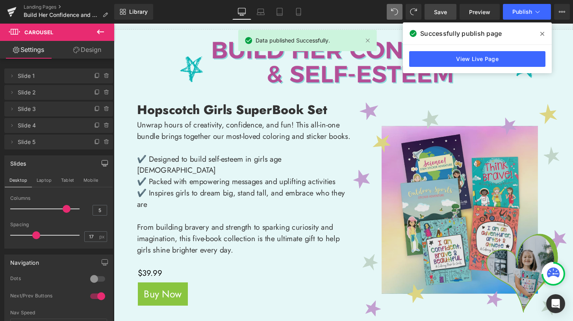
scroll to position [0, 0]
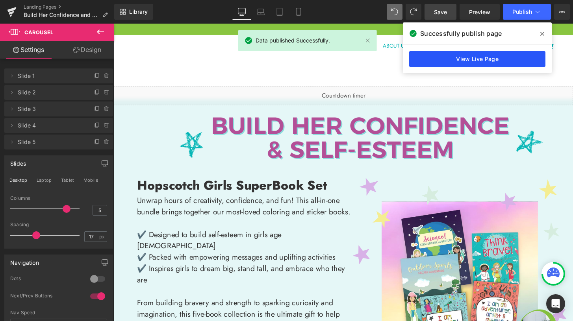
click at [466, 58] on link "View Live Page" at bounding box center [477, 59] width 136 height 16
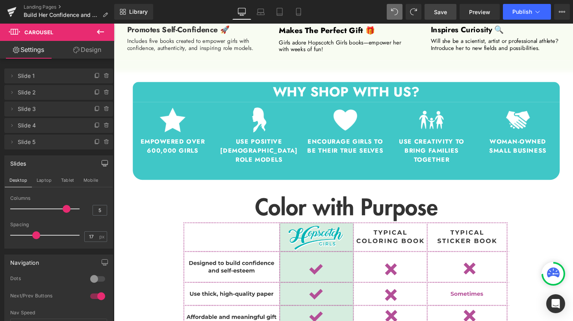
scroll to position [926, 0]
